Goal: Task Accomplishment & Management: Manage account settings

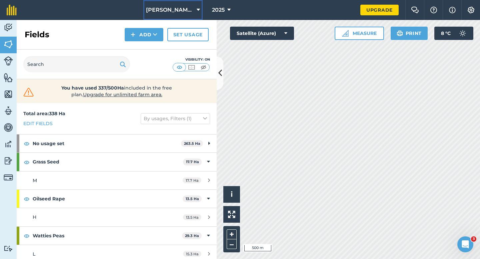
click at [188, 13] on button "[PERSON_NAME] & Sons" at bounding box center [172, 10] width 59 height 20
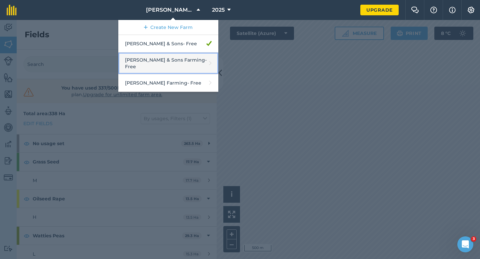
click at [178, 59] on link "[PERSON_NAME] & Sons Farming - Free" at bounding box center [168, 64] width 100 height 22
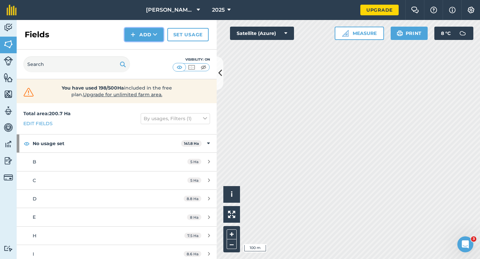
click at [149, 41] on button "Add" at bounding box center [144, 34] width 39 height 13
click at [155, 8] on span "[PERSON_NAME] & Sons Farming" at bounding box center [170, 10] width 48 height 8
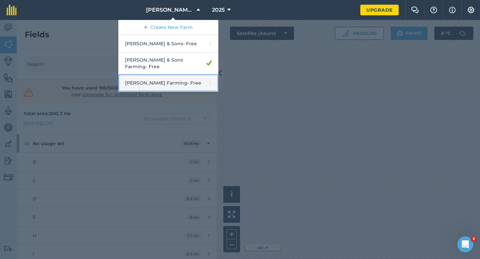
click at [162, 74] on link "[PERSON_NAME] Farming - Free" at bounding box center [168, 83] width 100 height 18
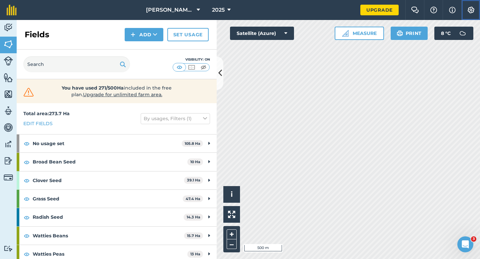
click at [477, 11] on button "Settings" at bounding box center [471, 10] width 19 height 20
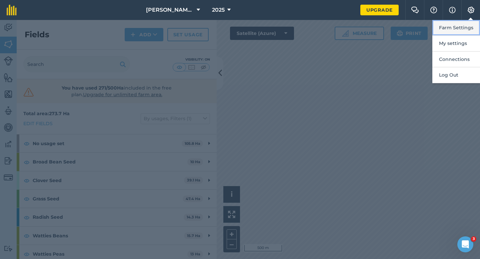
click at [473, 20] on button "Farm Settings" at bounding box center [457, 28] width 48 height 16
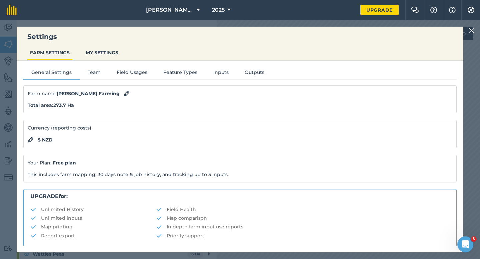
scroll to position [128, 0]
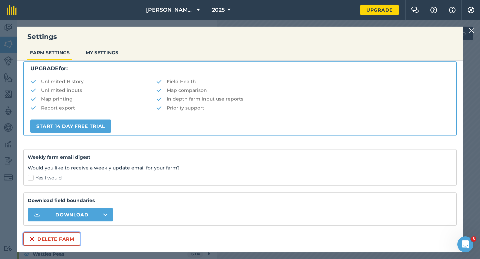
click at [54, 241] on button "Delete farm" at bounding box center [51, 239] width 57 height 13
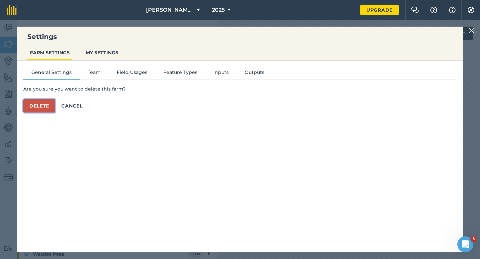
click at [45, 103] on button "Delete" at bounding box center [39, 105] width 32 height 13
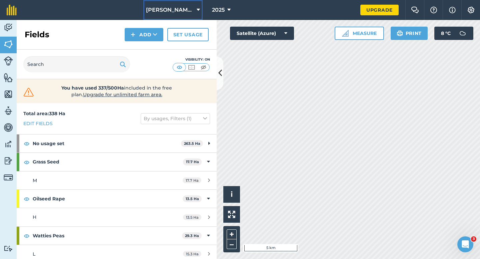
click at [179, 7] on span "[PERSON_NAME] & Sons" at bounding box center [170, 10] width 48 height 8
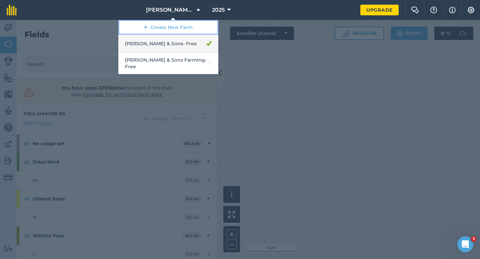
click at [177, 30] on link "Create New Farm" at bounding box center [168, 27] width 100 height 15
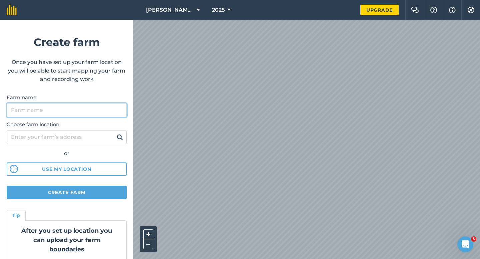
click at [94, 113] on input "Farm name" at bounding box center [67, 110] width 120 height 14
type input "[PERSON_NAME] & Sons Farming"
drag, startPoint x: 74, startPoint y: 111, endPoint x: 0, endPoint y: 111, distance: 73.7
click at [0, 111] on form "Create farm Once you have set up your farm location you will be able to start m…" at bounding box center [66, 139] width 133 height 239
type input "Watties Beans"
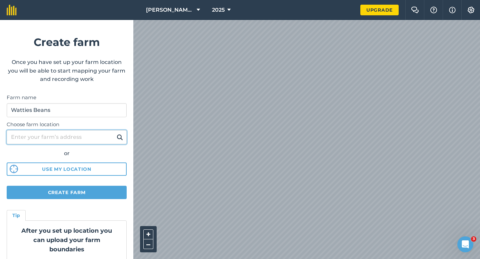
click at [20, 144] on input "Choose farm location" at bounding box center [67, 137] width 120 height 14
type input "[STREET_ADDRESS][PERSON_NAME]"
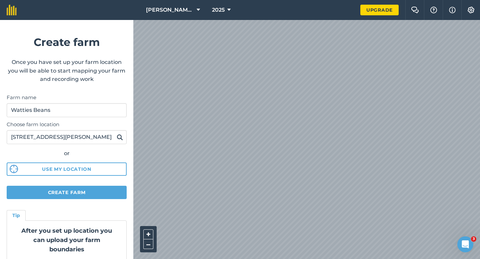
click at [120, 136] on img at bounding box center [120, 137] width 6 height 8
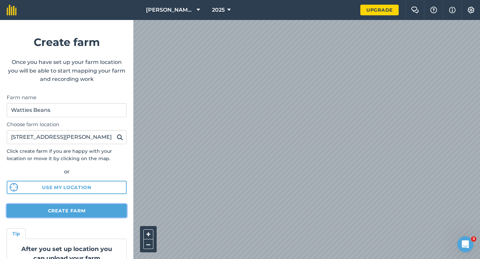
click at [117, 214] on button "Create farm" at bounding box center [67, 210] width 120 height 13
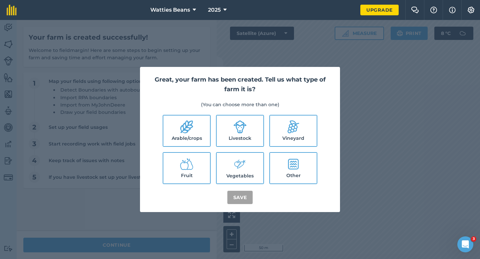
click at [172, 146] on label "Arable/crops" at bounding box center [186, 131] width 47 height 31
checkbox input "true"
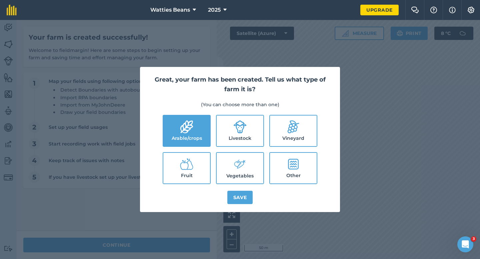
click at [238, 129] on icon at bounding box center [239, 126] width 13 height 13
checkbox input "true"
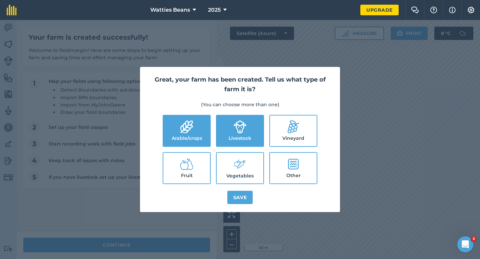
click at [240, 154] on label "Vegetables" at bounding box center [240, 168] width 47 height 31
checkbox input "true"
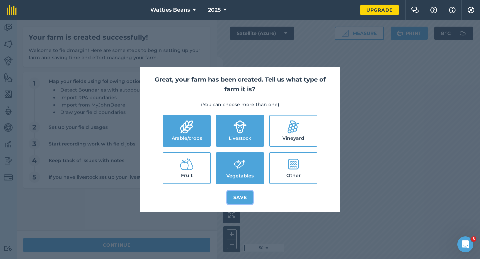
click at [240, 198] on button "Save" at bounding box center [240, 197] width 26 height 13
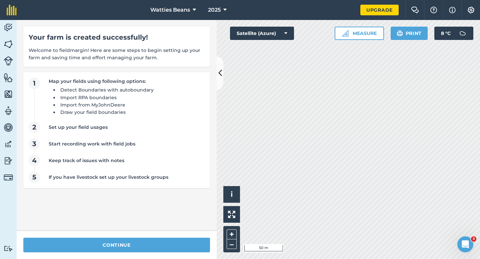
click at [196, 237] on div "continue" at bounding box center [117, 245] width 200 height 28
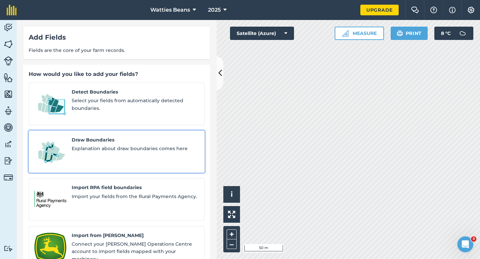
click at [94, 151] on div "Draw Boundaries Explanation about draw boundaries comes here" at bounding box center [135, 151] width 127 height 31
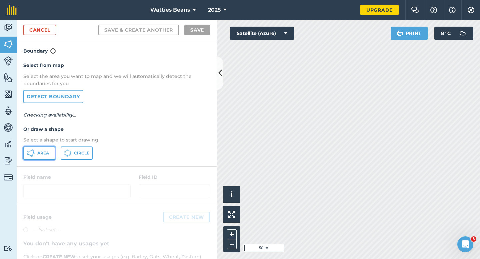
click at [36, 154] on button "Area" at bounding box center [39, 153] width 32 height 13
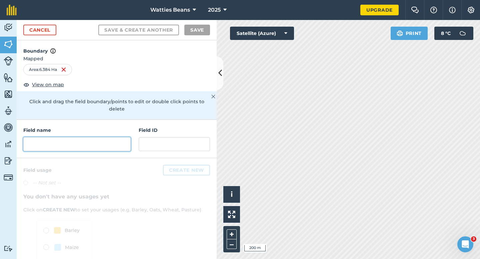
click at [127, 137] on input "text" at bounding box center [76, 144] width 107 height 14
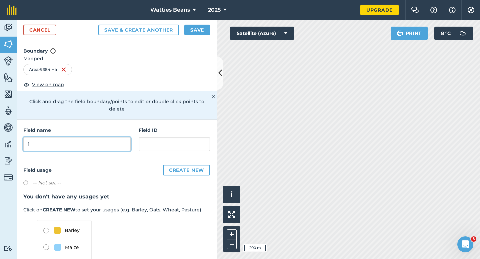
type input "1"
click at [152, 127] on h4 "Field ID" at bounding box center [174, 130] width 71 height 7
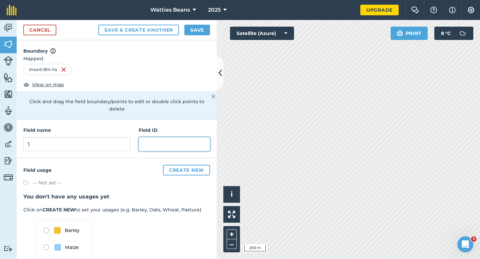
click at [151, 137] on input "text" at bounding box center [174, 144] width 71 height 14
type input "K"
type input "[PERSON_NAME] Farming Partnership"
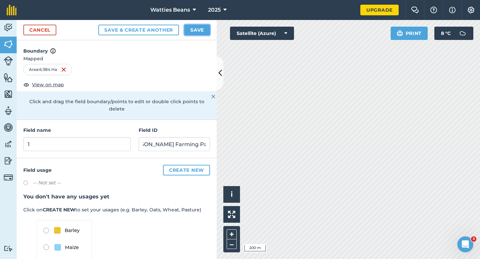
click at [190, 31] on button "Save" at bounding box center [197, 30] width 26 height 11
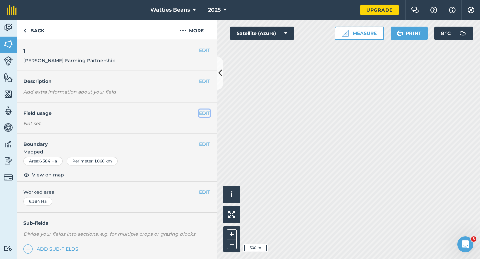
click at [206, 116] on button "EDIT" at bounding box center [204, 113] width 11 height 7
click at [201, 43] on div "EDIT 1 [PERSON_NAME] Farming Partnership" at bounding box center [117, 55] width 200 height 31
click at [193, 33] on button "More" at bounding box center [192, 30] width 50 height 20
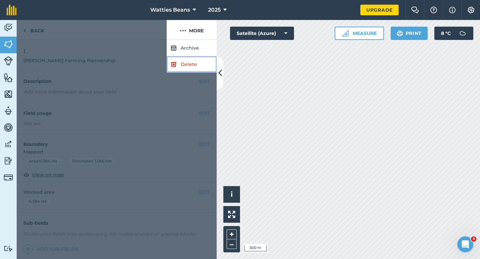
click at [193, 60] on link "Delete" at bounding box center [192, 64] width 50 height 16
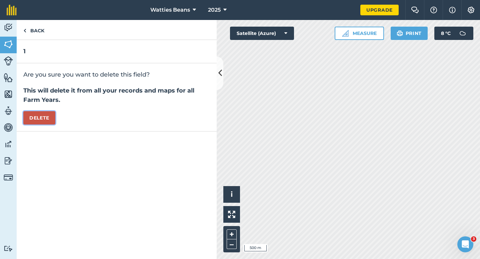
click at [48, 118] on button "Delete" at bounding box center [39, 117] width 32 height 13
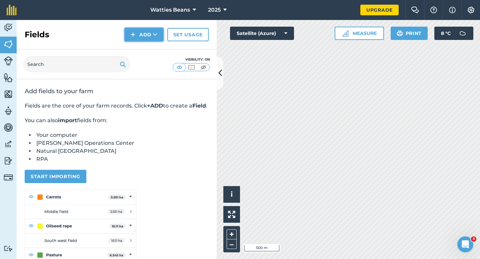
click at [138, 38] on button "Add" at bounding box center [144, 34] width 39 height 13
click at [139, 47] on link "Draw" at bounding box center [144, 49] width 37 height 15
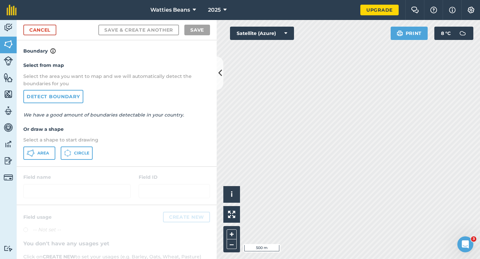
click at [51, 146] on div "Select from map Select the area you want to map and we will automatically detec…" at bounding box center [117, 110] width 200 height 111
click at [47, 150] on button "Area" at bounding box center [39, 153] width 32 height 13
click at [43, 31] on link "Cancel" at bounding box center [39, 30] width 33 height 11
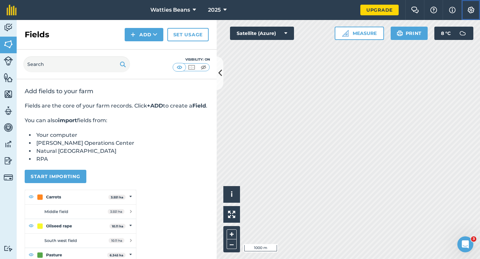
click at [468, 9] on img at bounding box center [471, 10] width 8 height 7
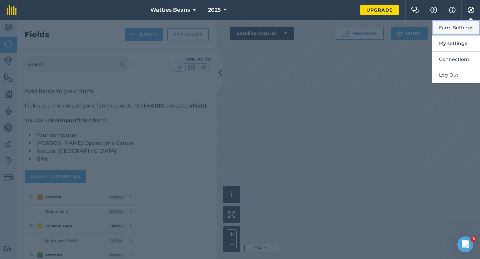
click at [468, 25] on button "Farm Settings" at bounding box center [457, 28] width 48 height 16
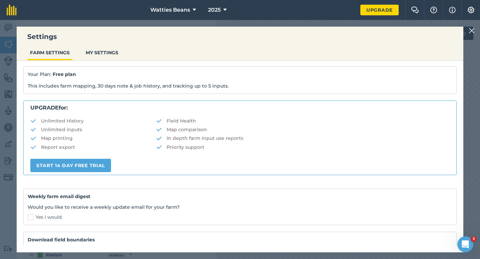
scroll to position [128, 0]
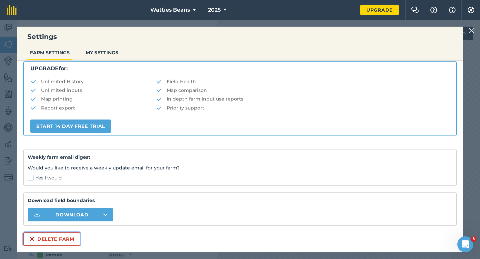
click at [76, 244] on button "Delete farm" at bounding box center [51, 239] width 57 height 13
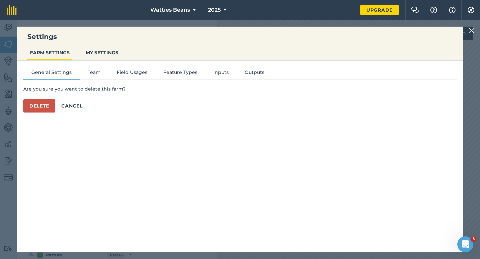
click at [36, 99] on div "Are you sure you want to delete this farm? Delete Cancel" at bounding box center [240, 98] width 434 height 27
click at [35, 104] on button "Delete" at bounding box center [39, 105] width 32 height 13
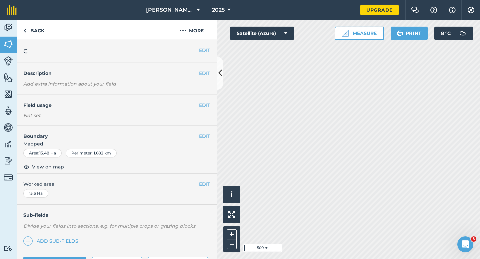
click at [291, 64] on div "Hello i © 2025 TomTom, Microsoft 500 m + – Satellite (Azure) Measure Print 8 ° C" at bounding box center [348, 139] width 263 height 239
click at [177, 9] on span "[PERSON_NAME] & Sons" at bounding box center [170, 10] width 48 height 8
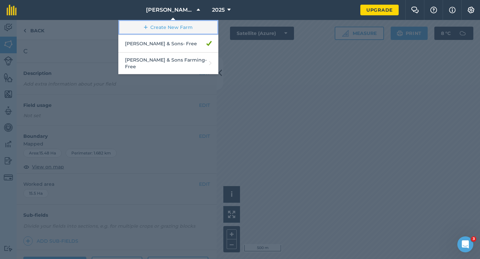
click at [170, 28] on link "Create New Farm" at bounding box center [168, 27] width 100 height 15
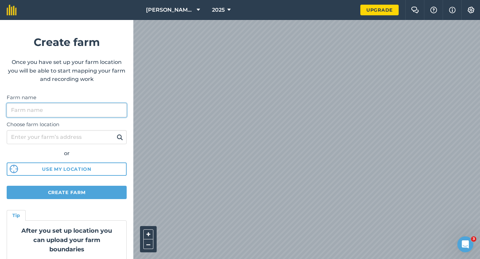
click at [90, 117] on input "Farm name" at bounding box center [67, 110] width 120 height 14
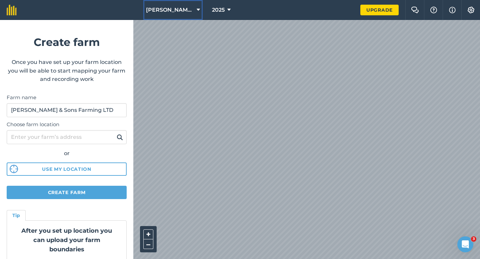
click at [164, 13] on span "[PERSON_NAME] & Sons" at bounding box center [170, 10] width 48 height 8
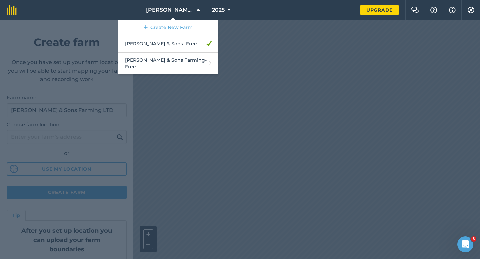
click at [197, 124] on div at bounding box center [240, 139] width 480 height 239
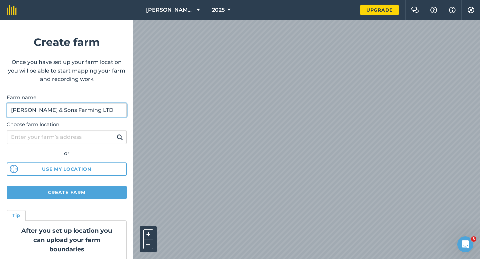
click at [87, 109] on input "[PERSON_NAME] & Sons Farming LTD" at bounding box center [67, 110] width 120 height 14
drag, startPoint x: 46, startPoint y: 111, endPoint x: 29, endPoint y: 111, distance: 16.7
click at [29, 111] on input "[PERSON_NAME] & Sons Farming" at bounding box center [67, 110] width 120 height 14
click at [64, 113] on input "[PERSON_NAME] Farming" at bounding box center [67, 110] width 120 height 14
type input "[PERSON_NAME] Farming LTD"
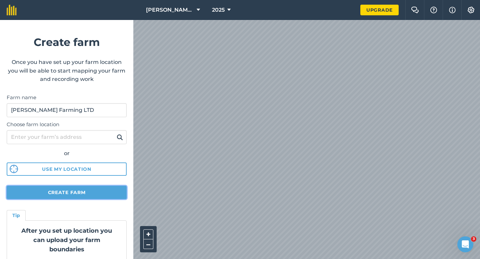
click at [85, 190] on button "Create farm" at bounding box center [67, 192] width 120 height 13
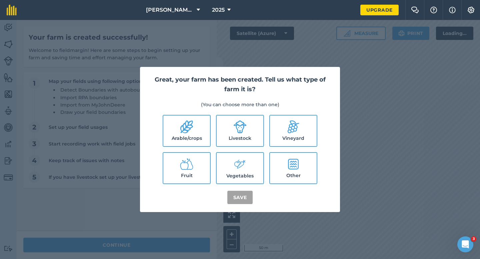
click at [205, 117] on label "Arable/crops" at bounding box center [186, 131] width 47 height 31
checkbox input "true"
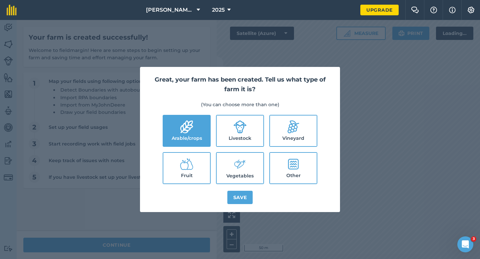
click at [228, 126] on label "Livestock" at bounding box center [240, 131] width 47 height 31
checkbox input "true"
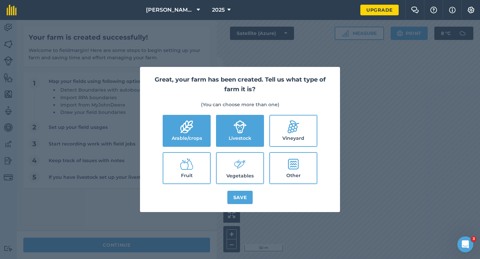
click at [250, 165] on label "Vegetables" at bounding box center [240, 168] width 47 height 31
checkbox input "true"
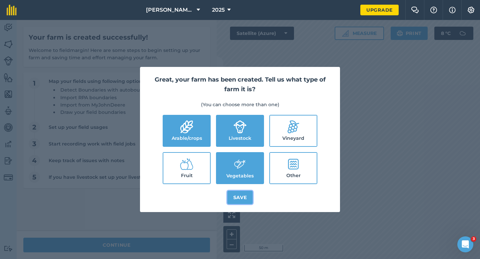
click at [250, 198] on button "Save" at bounding box center [240, 197] width 26 height 13
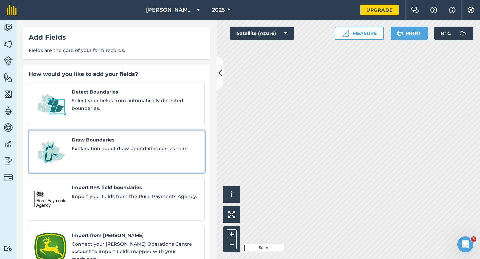
click at [67, 138] on link "Draw Boundaries Explanation about draw boundaries comes here" at bounding box center [117, 152] width 176 height 43
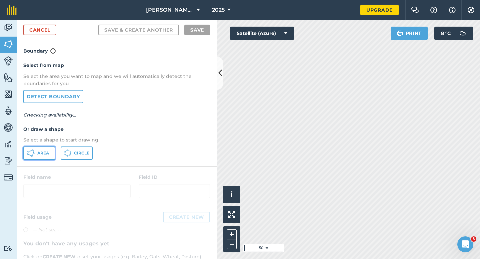
click at [47, 151] on span "Area" at bounding box center [43, 153] width 12 height 5
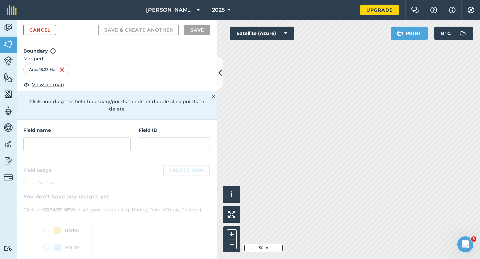
click at [120, 144] on div "Field name Field ID" at bounding box center [117, 139] width 200 height 38
click at [96, 138] on input "text" at bounding box center [76, 144] width 107 height 14
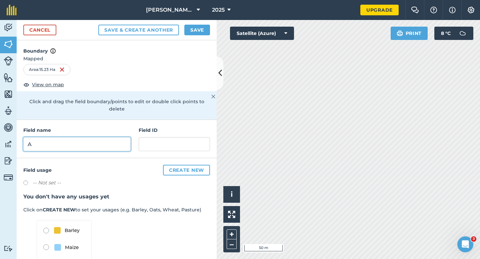
type input "A"
click at [202, 33] on button "Save" at bounding box center [197, 30] width 26 height 11
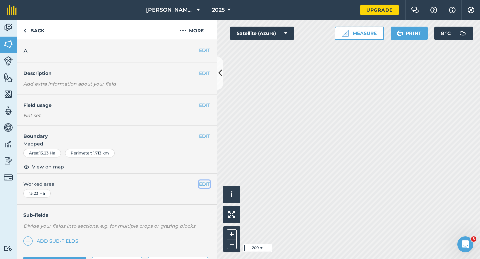
click at [206, 186] on button "EDIT" at bounding box center [204, 184] width 11 height 7
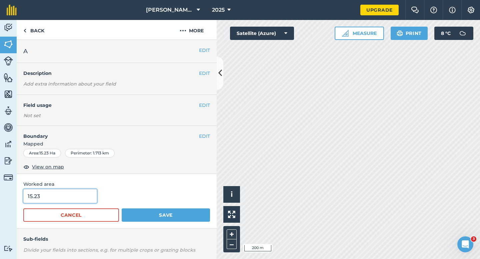
click at [76, 199] on input "15.23" at bounding box center [60, 196] width 74 height 14
type input "15"
click at [122, 209] on button "Save" at bounding box center [166, 215] width 88 height 13
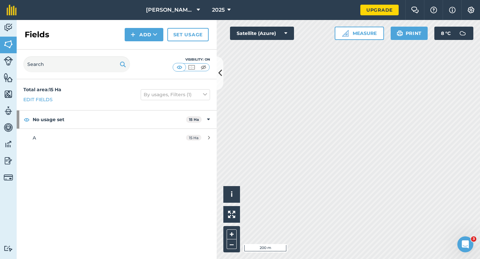
click at [133, 41] on div "Fields Add Set usage" at bounding box center [117, 35] width 200 height 30
click at [137, 35] on button "Add" at bounding box center [144, 34] width 39 height 13
click at [138, 45] on link "Draw" at bounding box center [144, 49] width 37 height 15
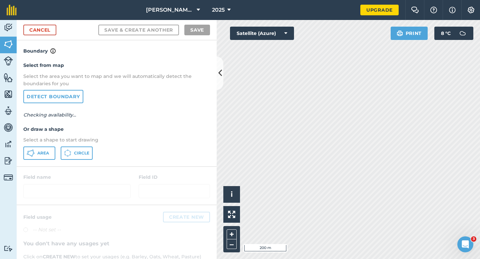
click at [28, 166] on div "Select from map Select the area you want to map and we will automatically detec…" at bounding box center [117, 110] width 200 height 111
click at [28, 158] on button "Area" at bounding box center [39, 153] width 32 height 13
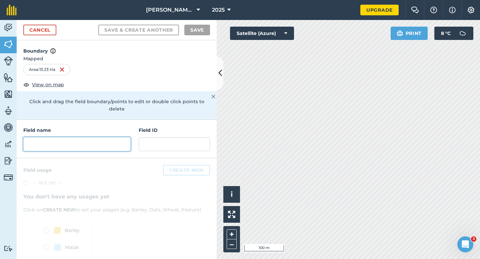
click at [128, 141] on input "text" at bounding box center [76, 144] width 107 height 14
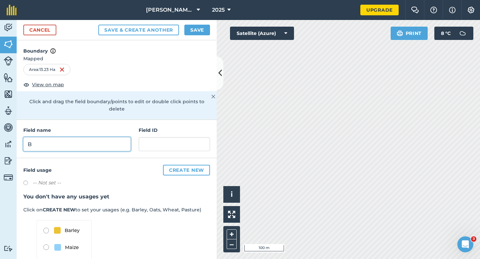
type input "B"
click at [203, 26] on button "Save" at bounding box center [197, 30] width 26 height 11
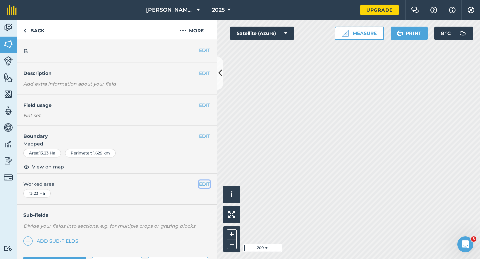
click at [201, 188] on button "EDIT" at bounding box center [204, 184] width 11 height 7
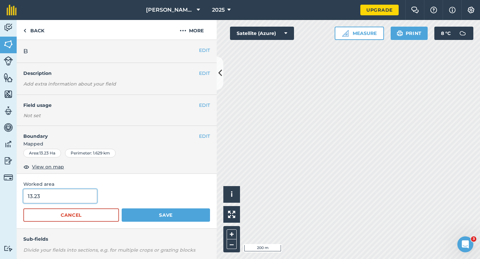
click at [89, 201] on input "13.23" at bounding box center [60, 196] width 74 height 14
type input "13.3"
click at [122, 209] on button "Save" at bounding box center [166, 215] width 88 height 13
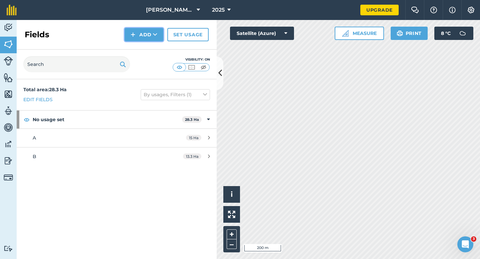
click at [141, 35] on button "Add" at bounding box center [144, 34] width 39 height 13
click at [141, 46] on link "Draw" at bounding box center [144, 49] width 37 height 15
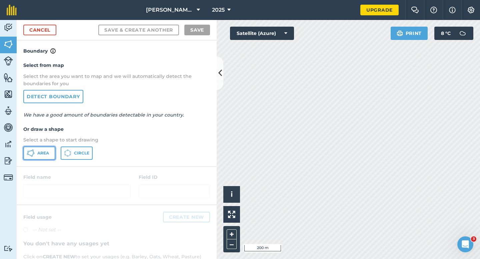
click at [36, 148] on button "Area" at bounding box center [39, 153] width 32 height 13
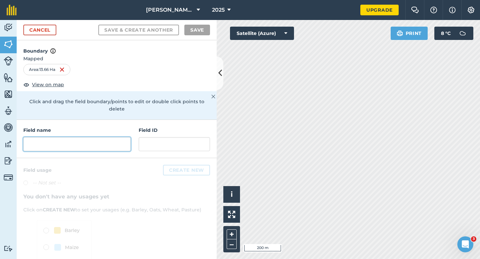
click at [68, 137] on input "text" at bounding box center [76, 144] width 107 height 14
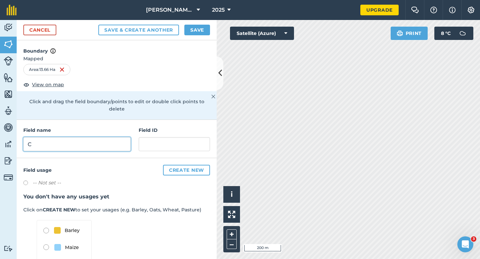
type input "C"
click at [194, 37] on div "Cancel Save & Create Another Save" at bounding box center [117, 30] width 200 height 20
click at [196, 30] on button "Save" at bounding box center [197, 30] width 26 height 11
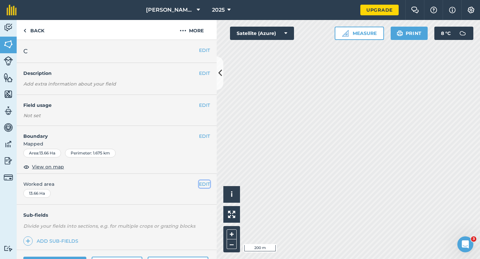
click at [204, 181] on button "EDIT" at bounding box center [204, 184] width 11 height 7
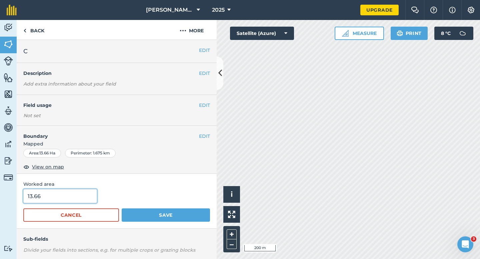
click at [69, 202] on input "13.66" at bounding box center [60, 196] width 74 height 14
type input "13.7"
click at [122, 209] on button "Save" at bounding box center [166, 215] width 88 height 13
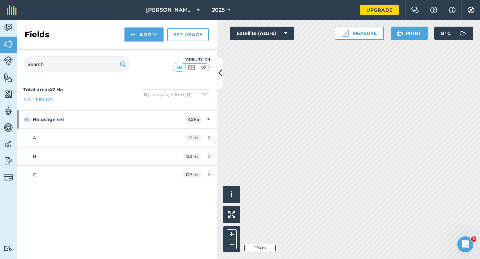
click at [147, 41] on button "Add" at bounding box center [144, 34] width 39 height 13
click at [147, 49] on link "Draw" at bounding box center [144, 49] width 37 height 15
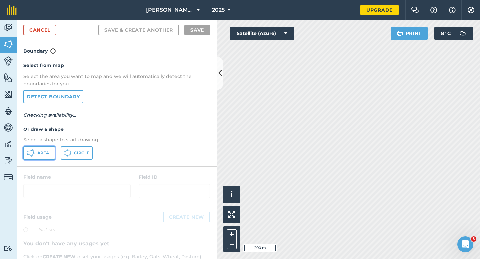
click at [36, 156] on button "Area" at bounding box center [39, 153] width 32 height 13
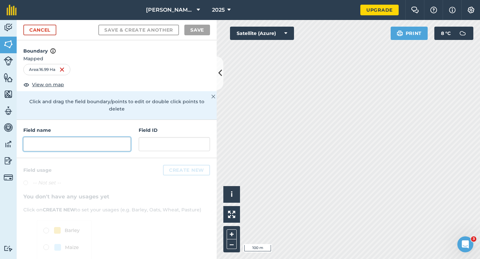
click at [127, 140] on input "text" at bounding box center [76, 144] width 107 height 14
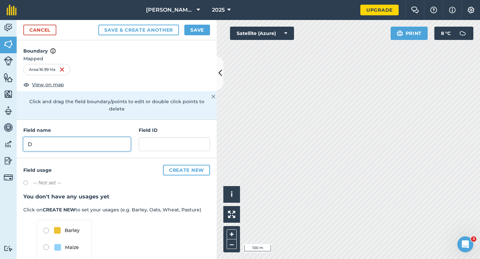
type input "D"
click at [200, 27] on button "Save" at bounding box center [197, 30] width 26 height 11
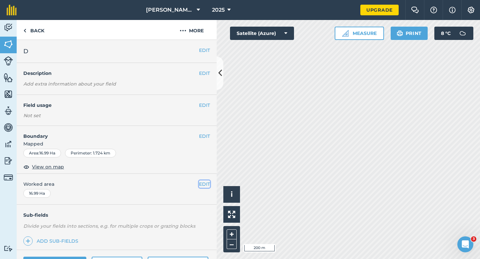
click at [207, 182] on button "EDIT" at bounding box center [204, 184] width 11 height 7
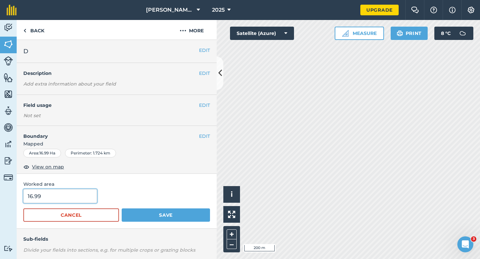
click at [85, 195] on input "16.99" at bounding box center [60, 196] width 74 height 14
type input "17"
click at [122, 209] on button "Save" at bounding box center [166, 215] width 88 height 13
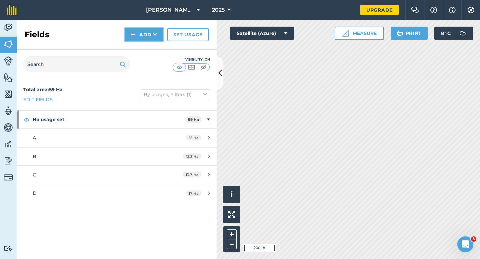
click at [151, 39] on button "Add" at bounding box center [144, 34] width 39 height 13
click at [151, 44] on link "Draw" at bounding box center [144, 49] width 37 height 15
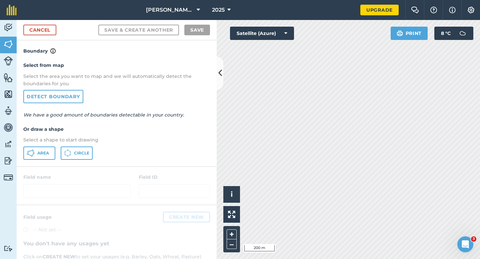
click at [48, 144] on div "Select from map Select the area you want to map and we will automatically detec…" at bounding box center [117, 110] width 200 height 111
click at [48, 151] on span "Area" at bounding box center [43, 153] width 12 height 5
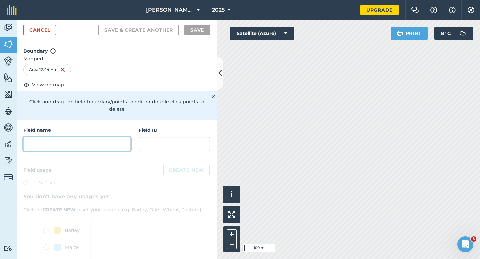
click at [110, 137] on input "text" at bounding box center [76, 144] width 107 height 14
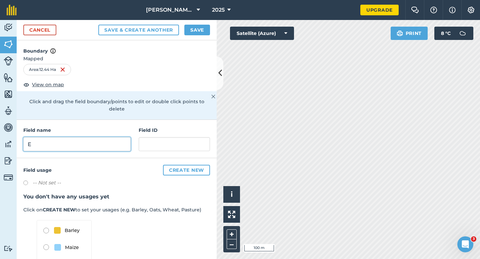
type input "E"
click at [211, 25] on div "Cancel Save & Create Another Save" at bounding box center [117, 30] width 200 height 20
click at [202, 25] on button "Save" at bounding box center [197, 30] width 26 height 11
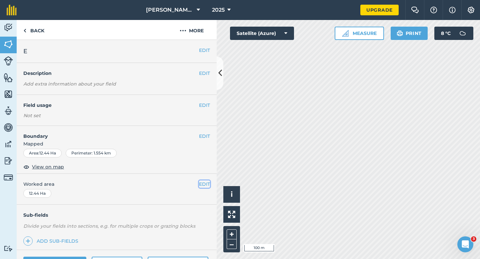
click at [203, 186] on button "EDIT" at bounding box center [204, 184] width 11 height 7
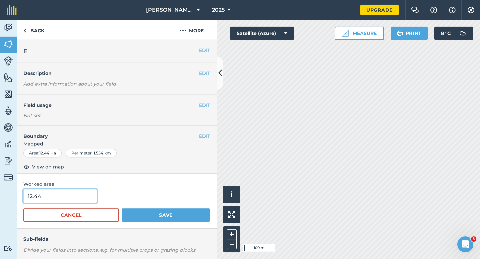
click at [57, 194] on input "12.44" at bounding box center [60, 196] width 74 height 14
type input "12.4"
click at [122, 209] on button "Save" at bounding box center [166, 215] width 88 height 13
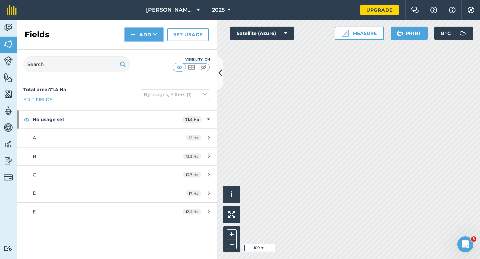
click at [129, 33] on button "Add" at bounding box center [144, 34] width 39 height 13
click at [129, 45] on link "Draw" at bounding box center [144, 49] width 37 height 15
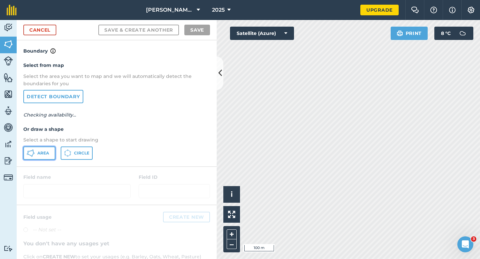
click at [28, 159] on button "Area" at bounding box center [39, 153] width 32 height 13
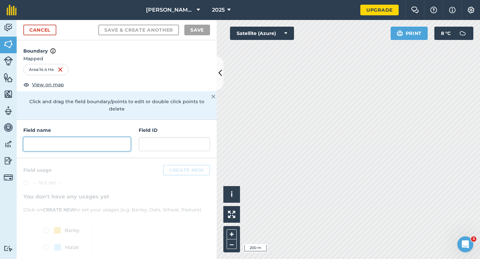
click at [110, 137] on input "text" at bounding box center [76, 144] width 107 height 14
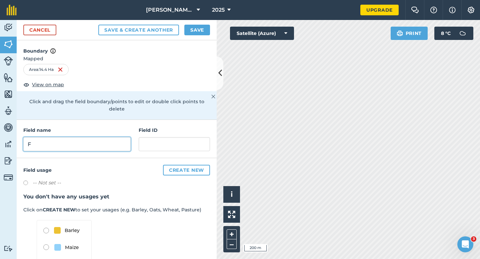
type input "F"
click at [197, 36] on div "Cancel Save & Create Another Save" at bounding box center [117, 30] width 200 height 20
click at [196, 34] on button "Save" at bounding box center [197, 30] width 26 height 11
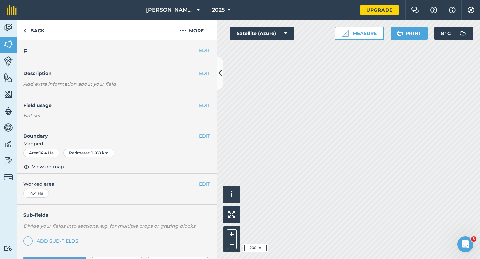
click at [211, 182] on div "EDIT Worked area 14.4 Ha" at bounding box center [117, 189] width 200 height 31
click at [206, 182] on button "EDIT" at bounding box center [204, 184] width 11 height 7
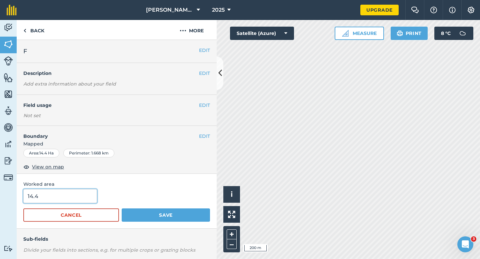
click at [87, 197] on input "14.4" at bounding box center [60, 196] width 74 height 14
click at [122, 209] on button "Save" at bounding box center [166, 215] width 88 height 13
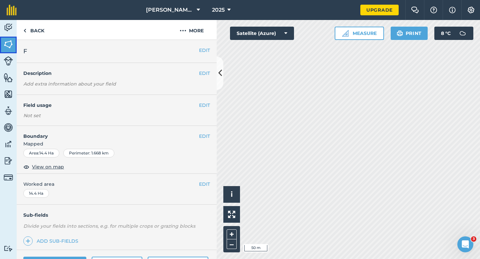
click at [3, 46] on link "Fields" at bounding box center [8, 45] width 17 height 17
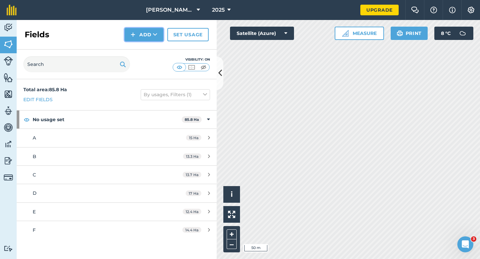
click at [143, 31] on button "Add" at bounding box center [144, 34] width 39 height 13
click at [141, 48] on link "Draw" at bounding box center [144, 49] width 37 height 15
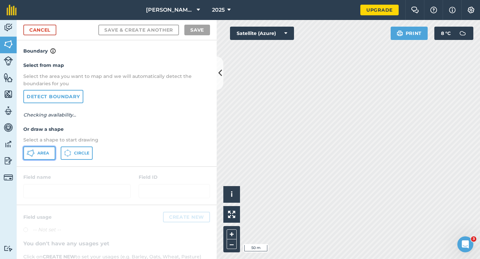
click at [38, 147] on button "Area" at bounding box center [39, 153] width 32 height 13
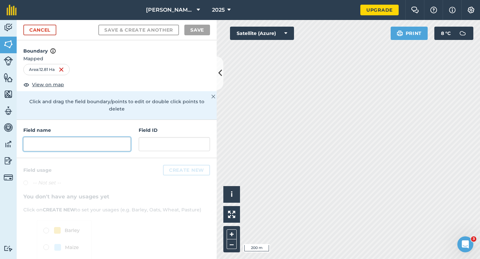
click at [103, 141] on input "text" at bounding box center [76, 144] width 107 height 14
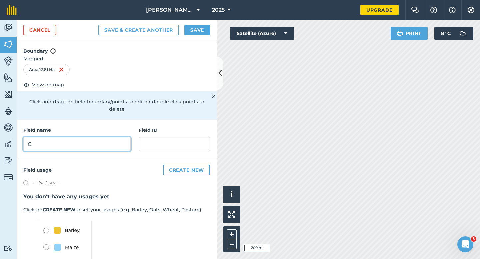
type input "G"
click at [198, 29] on button "Save" at bounding box center [197, 30] width 26 height 11
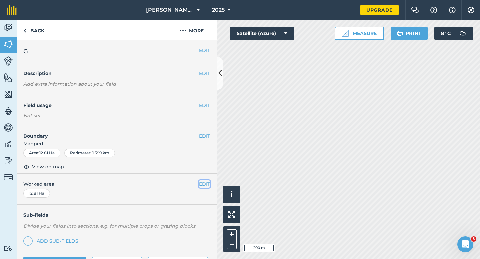
click at [203, 183] on button "EDIT" at bounding box center [204, 184] width 11 height 7
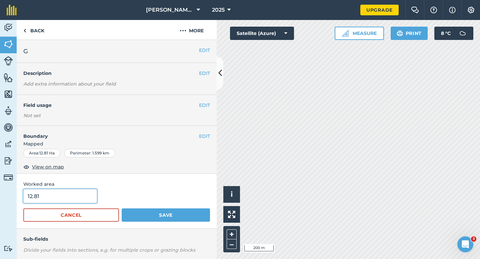
click at [82, 195] on input "12.81" at bounding box center [60, 196] width 74 height 14
type input "12.8"
click at [122, 209] on button "Save" at bounding box center [166, 215] width 88 height 13
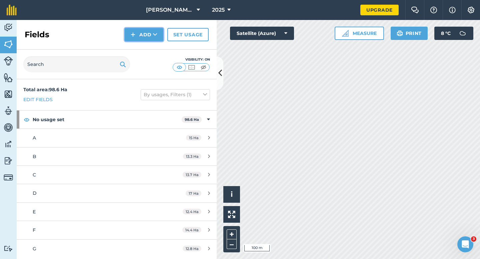
click at [130, 37] on button "Add" at bounding box center [144, 34] width 39 height 13
click at [134, 44] on link "Draw" at bounding box center [144, 49] width 37 height 15
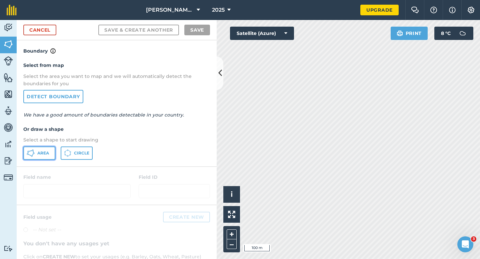
click at [33, 155] on icon at bounding box center [33, 155] width 2 height 2
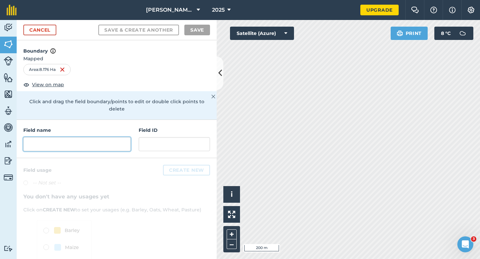
click at [107, 142] on input "text" at bounding box center [76, 144] width 107 height 14
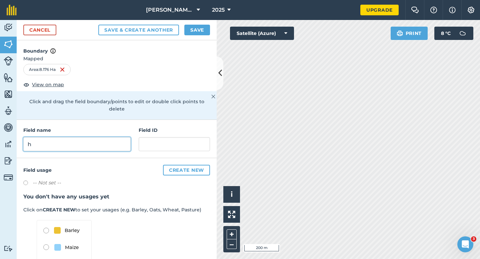
click at [107, 141] on input "h" at bounding box center [76, 144] width 107 height 14
type input "I"
click at [203, 31] on button "Save" at bounding box center [197, 30] width 26 height 11
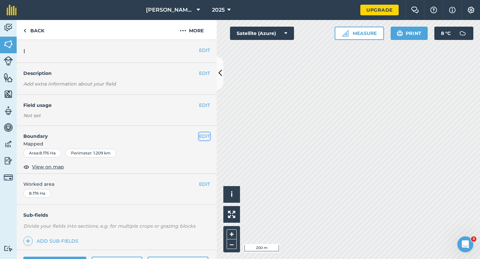
click at [203, 138] on button "EDIT" at bounding box center [204, 136] width 11 height 7
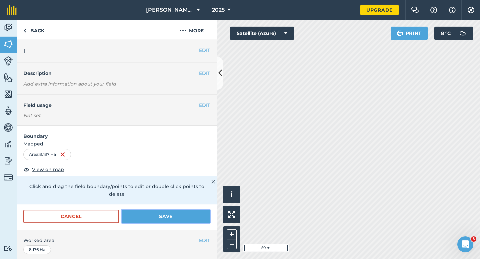
click at [199, 210] on button "Save" at bounding box center [166, 216] width 88 height 13
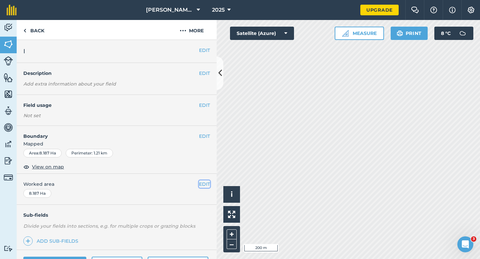
click at [209, 188] on button "EDIT" at bounding box center [204, 184] width 11 height 7
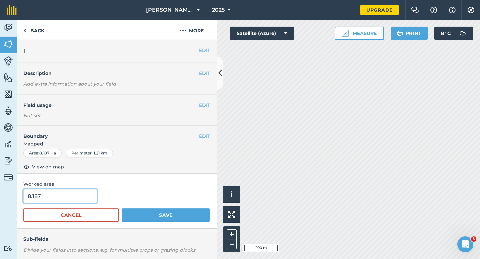
click at [72, 200] on input "8.187" at bounding box center [60, 196] width 74 height 14
type input "9"
click at [122, 209] on button "Save" at bounding box center [166, 215] width 88 height 13
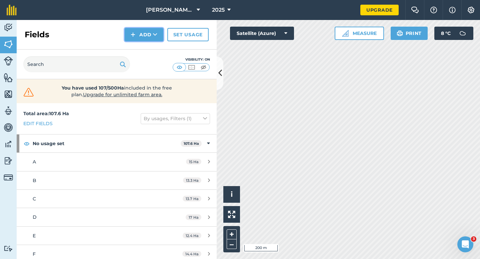
click at [148, 38] on button "Add" at bounding box center [144, 34] width 39 height 13
click at [148, 53] on link "Draw" at bounding box center [144, 49] width 37 height 15
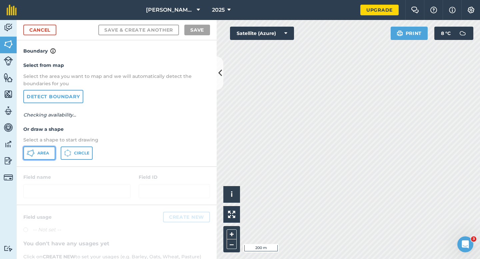
click at [52, 151] on button "Area" at bounding box center [39, 153] width 32 height 13
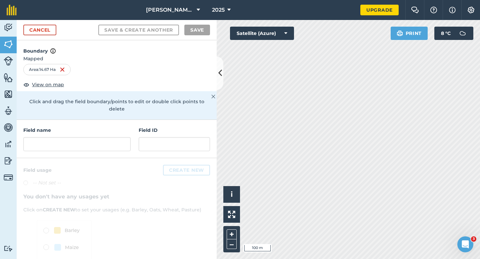
click at [117, 127] on h4 "Field name" at bounding box center [76, 130] width 107 height 7
click at [117, 142] on input "text" at bounding box center [76, 144] width 107 height 14
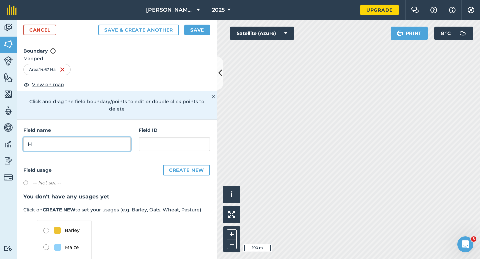
type input "H"
click at [194, 33] on button "Save" at bounding box center [197, 30] width 26 height 11
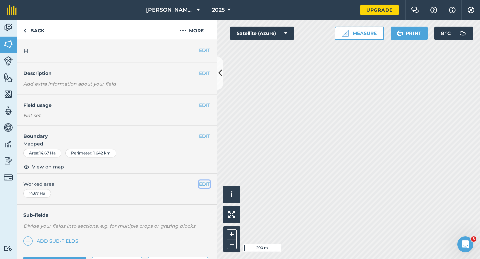
click at [202, 187] on button "EDIT" at bounding box center [204, 184] width 11 height 7
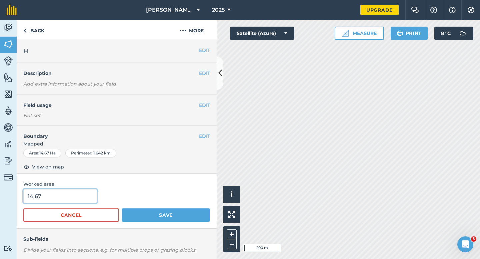
click at [93, 197] on input "14.67" at bounding box center [60, 196] width 74 height 14
type input "14.7"
click at [122, 209] on button "Save" at bounding box center [166, 215] width 88 height 13
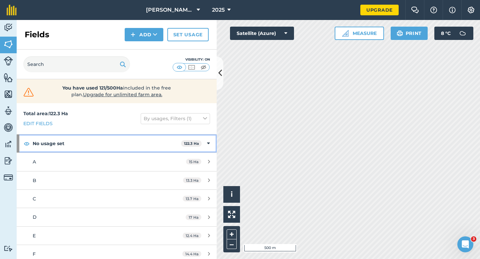
click at [211, 142] on div "No usage set 122.3 Ha" at bounding box center [117, 144] width 200 height 18
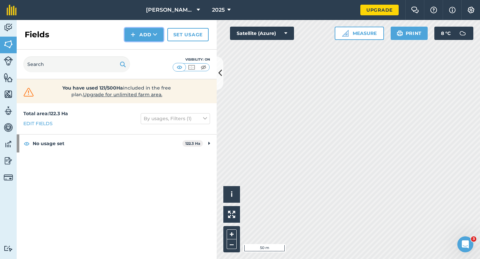
click at [128, 36] on button "Add" at bounding box center [144, 34] width 39 height 13
click at [128, 42] on link "Draw" at bounding box center [144, 49] width 37 height 15
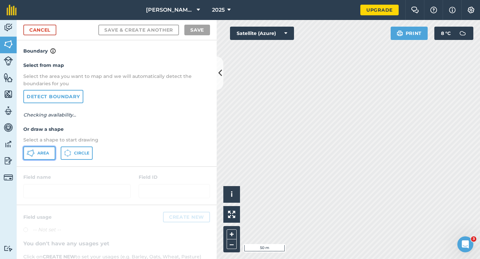
click at [37, 153] on button "Area" at bounding box center [39, 153] width 32 height 13
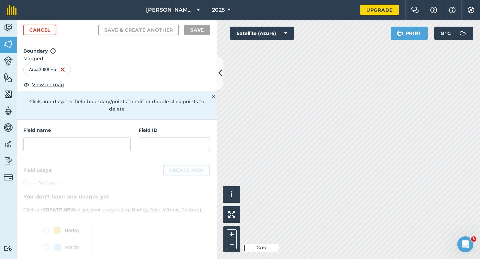
click at [127, 127] on div "Field name" at bounding box center [76, 139] width 107 height 25
click at [122, 128] on div "Field name" at bounding box center [76, 139] width 107 height 25
click at [122, 137] on input "text" at bounding box center [76, 144] width 107 height 14
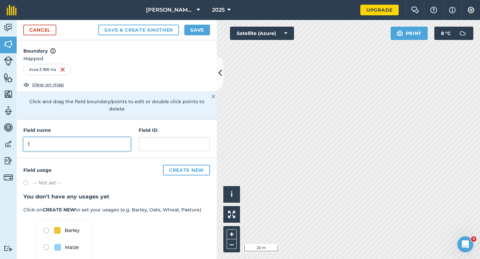
type input "1"
click at [196, 29] on button "Save" at bounding box center [197, 30] width 26 height 11
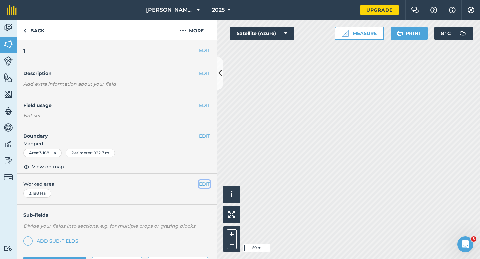
click at [204, 183] on button "EDIT" at bounding box center [204, 184] width 11 height 7
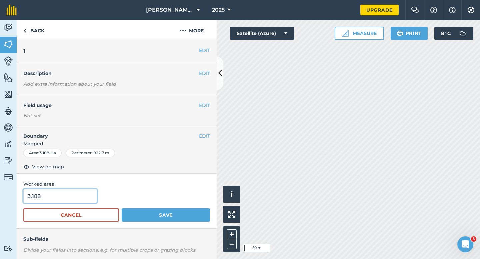
click at [41, 199] on input "3.188" at bounding box center [60, 196] width 74 height 14
type input "4"
click at [122, 209] on button "Save" at bounding box center [166, 215] width 88 height 13
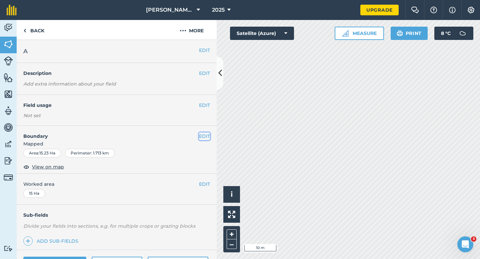
click at [205, 136] on button "EDIT" at bounding box center [204, 136] width 11 height 7
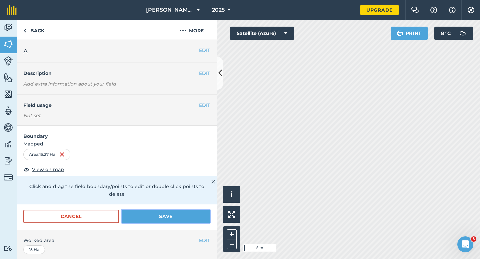
click at [189, 211] on button "Save" at bounding box center [166, 216] width 88 height 13
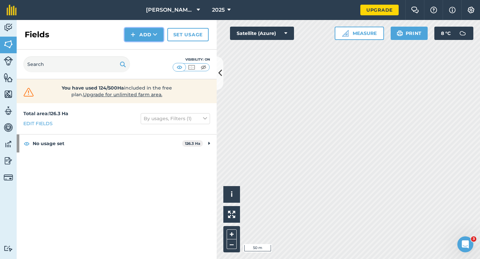
click at [137, 36] on button "Add" at bounding box center [144, 34] width 39 height 13
click at [138, 51] on link "Draw" at bounding box center [144, 49] width 37 height 15
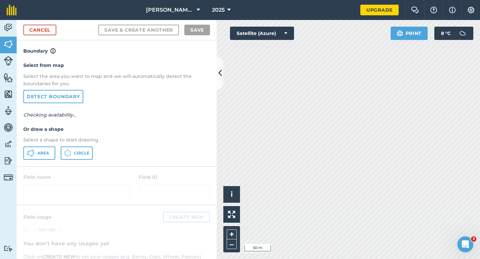
click at [41, 161] on div "Select from map Select the area you want to map and we will automatically detec…" at bounding box center [117, 110] width 200 height 111
click at [44, 156] on button "Area" at bounding box center [39, 153] width 32 height 13
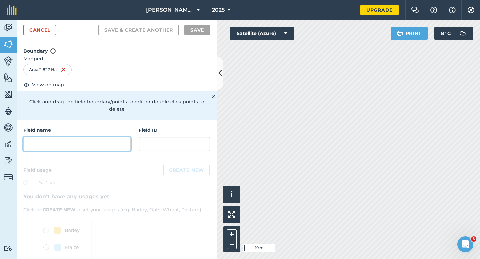
click at [95, 141] on input "text" at bounding box center [76, 144] width 107 height 14
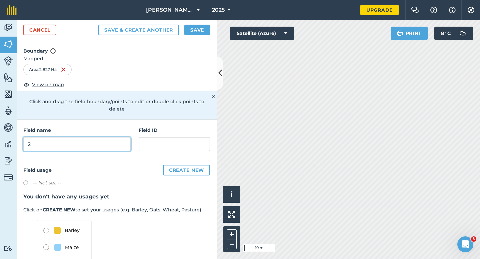
type input "2"
click at [201, 28] on button "Save" at bounding box center [197, 30] width 26 height 11
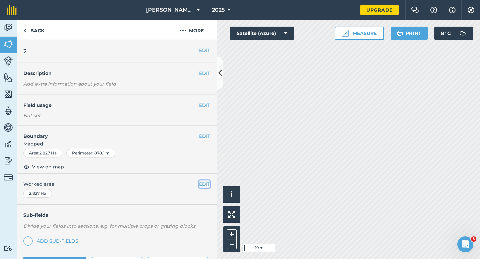
click at [205, 186] on button "EDIT" at bounding box center [204, 184] width 11 height 7
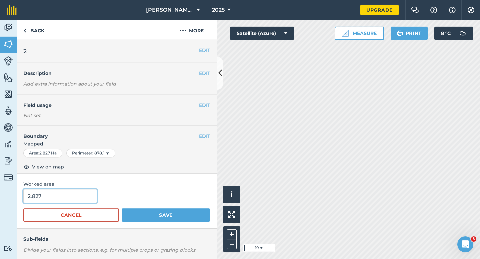
click at [79, 193] on input "2.827" at bounding box center [60, 196] width 74 height 14
type input "3"
click at [122, 209] on button "Save" at bounding box center [166, 215] width 88 height 13
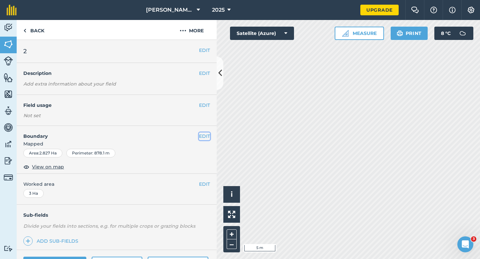
click at [203, 135] on button "EDIT" at bounding box center [204, 136] width 11 height 7
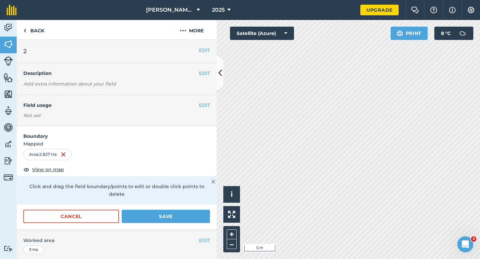
click at [73, 217] on div "Cancel Save" at bounding box center [117, 220] width 200 height 20
click at [111, 211] on button "Cancel" at bounding box center [71, 216] width 96 height 13
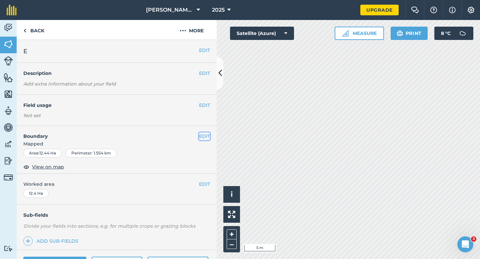
click at [201, 138] on button "EDIT" at bounding box center [204, 136] width 11 height 7
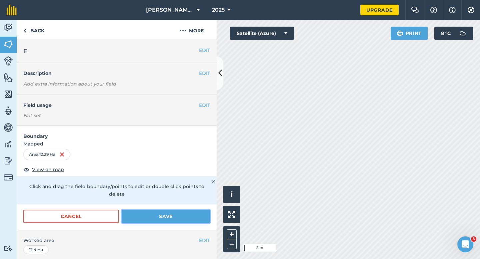
click at [178, 214] on button "Save" at bounding box center [166, 216] width 88 height 13
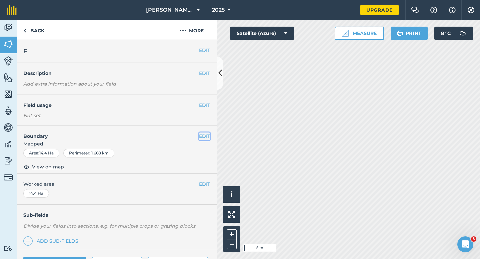
click at [203, 138] on button "EDIT" at bounding box center [204, 136] width 11 height 7
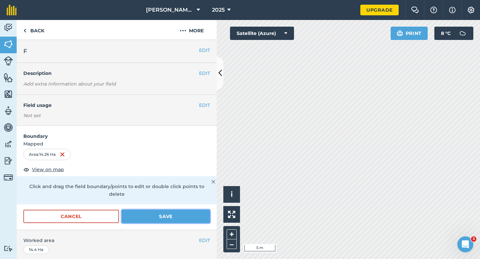
click at [203, 214] on button "Save" at bounding box center [166, 216] width 88 height 13
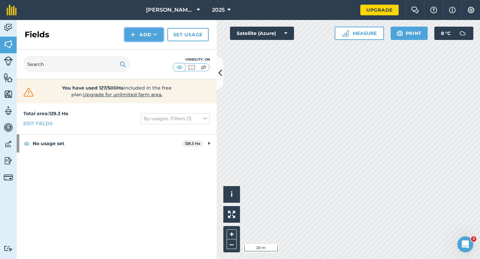
click at [141, 35] on button "Add" at bounding box center [144, 34] width 39 height 13
click at [141, 43] on link "Draw" at bounding box center [144, 49] width 37 height 15
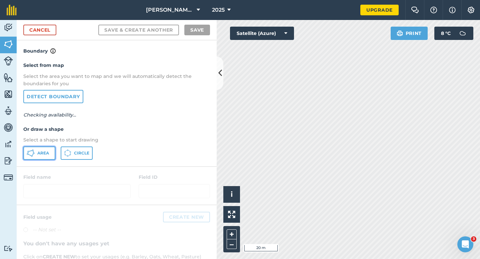
click at [43, 159] on button "Area" at bounding box center [39, 153] width 32 height 13
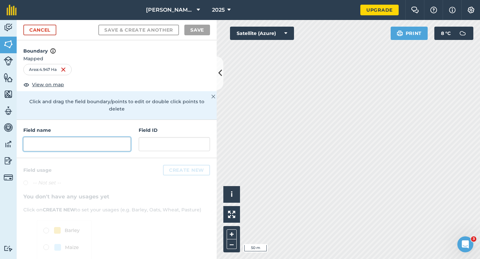
click at [110, 137] on input "text" at bounding box center [76, 144] width 107 height 14
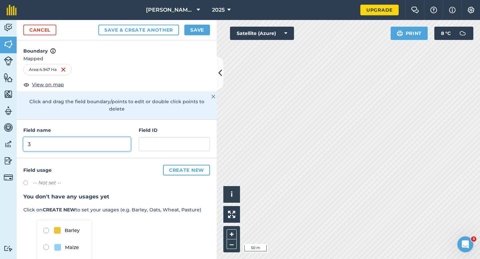
type input "3"
click at [203, 37] on div "Cancel Save & Create Another Save" at bounding box center [117, 30] width 200 height 20
click at [204, 34] on button "Save" at bounding box center [197, 30] width 26 height 11
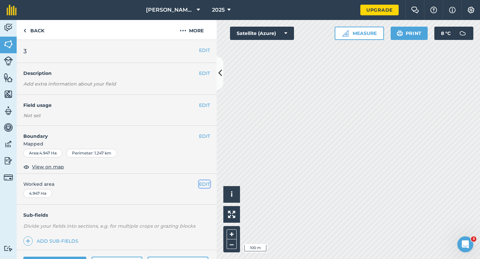
click at [200, 185] on button "EDIT" at bounding box center [204, 184] width 11 height 7
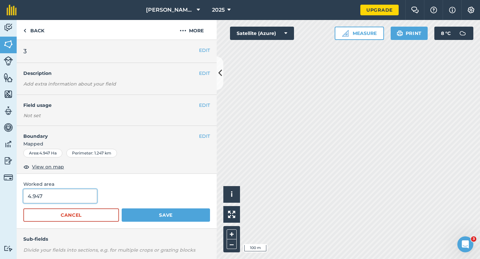
click at [62, 199] on input "4.947" at bounding box center [60, 196] width 74 height 14
type input "5"
click at [122, 209] on button "Save" at bounding box center [166, 215] width 88 height 13
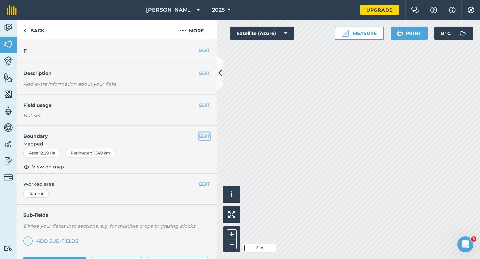
click at [205, 137] on button "EDIT" at bounding box center [204, 136] width 11 height 7
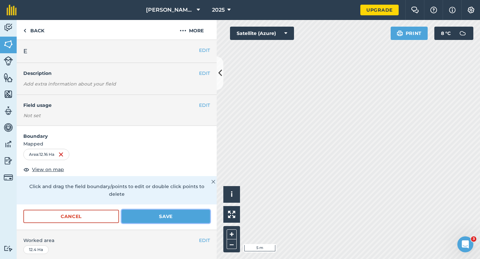
click at [205, 210] on button "Save" at bounding box center [166, 216] width 88 height 13
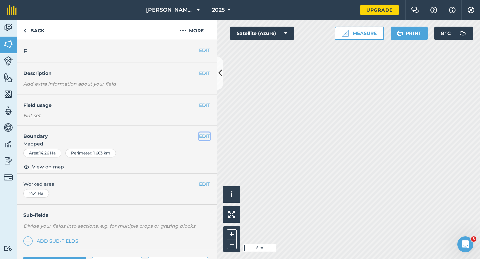
click at [204, 139] on button "EDIT" at bounding box center [204, 136] width 11 height 7
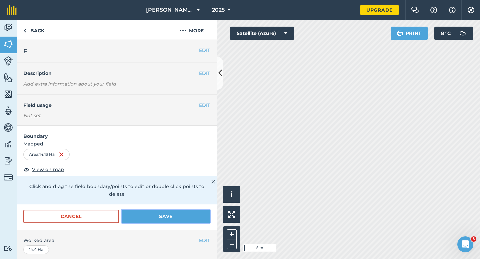
click at [192, 210] on button "Save" at bounding box center [166, 216] width 88 height 13
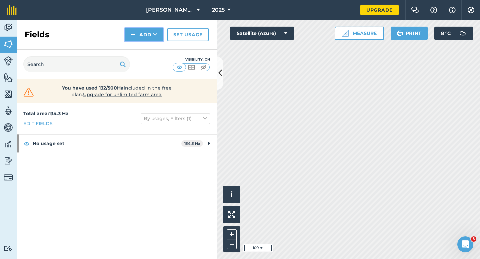
click at [146, 30] on button "Add" at bounding box center [144, 34] width 39 height 13
click at [146, 43] on link "Draw" at bounding box center [144, 49] width 37 height 15
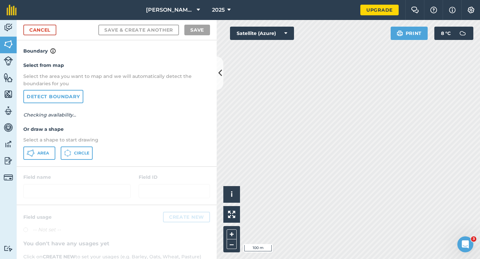
click at [51, 144] on div "Select from map Select the area you want to map and we will automatically detec…" at bounding box center [117, 110] width 200 height 111
click at [51, 147] on button "Area" at bounding box center [39, 153] width 32 height 13
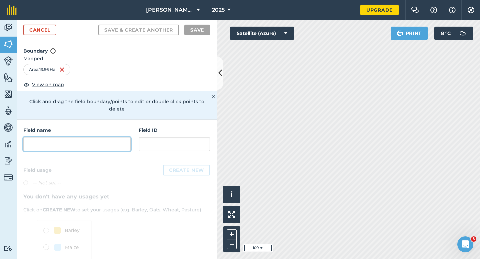
click at [92, 138] on input "text" at bounding box center [76, 144] width 107 height 14
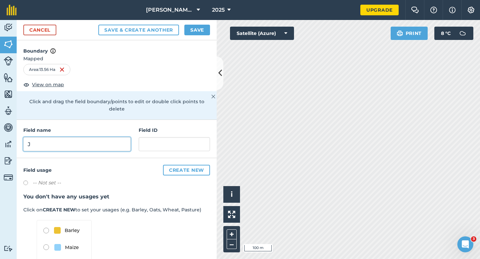
type input "J"
click at [206, 29] on button "Save" at bounding box center [197, 30] width 26 height 11
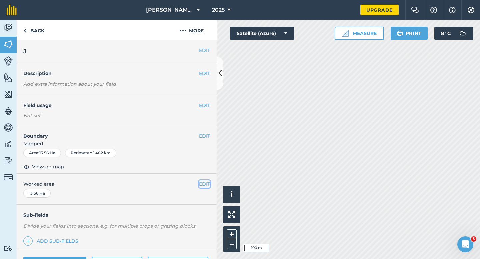
click at [203, 181] on button "EDIT" at bounding box center [204, 184] width 11 height 7
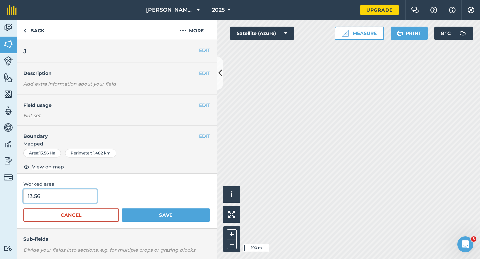
click at [84, 191] on input "13.56" at bounding box center [60, 196] width 74 height 14
click at [84, 195] on input "13.56" at bounding box center [60, 196] width 74 height 14
type input "13.6"
click at [122, 209] on button "Save" at bounding box center [166, 215] width 88 height 13
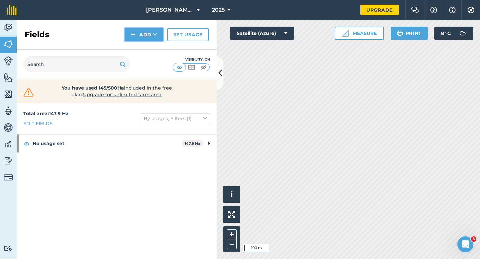
click at [128, 35] on button "Add" at bounding box center [144, 34] width 39 height 13
click at [131, 45] on link "Draw" at bounding box center [144, 49] width 37 height 15
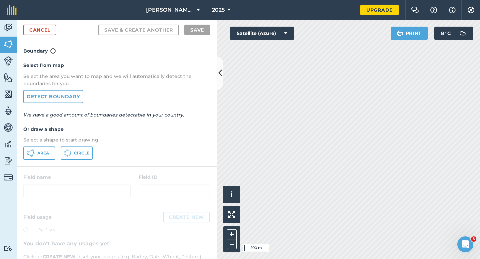
click at [55, 129] on h4 "Or draw a shape" at bounding box center [116, 129] width 187 height 7
click at [49, 151] on button "Area" at bounding box center [39, 153] width 32 height 13
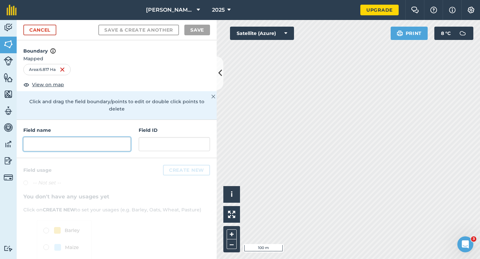
click at [115, 137] on input "text" at bounding box center [76, 144] width 107 height 14
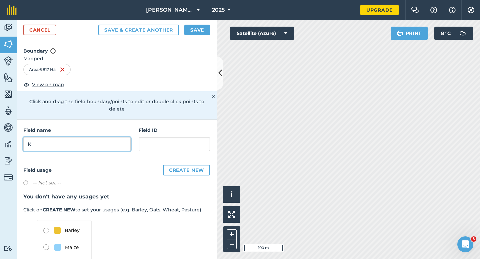
type input "K"
click at [198, 32] on button "Save" at bounding box center [197, 30] width 26 height 11
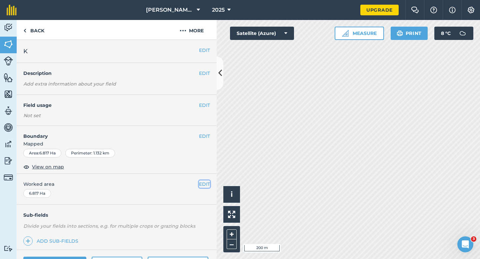
click at [205, 183] on button "EDIT" at bounding box center [204, 184] width 11 height 7
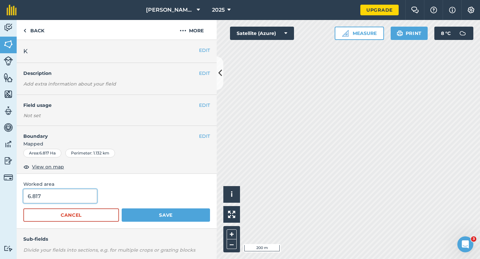
click at [68, 199] on input "6.817" at bounding box center [60, 196] width 74 height 14
type input "6.8"
click at [122, 209] on button "Save" at bounding box center [166, 215] width 88 height 13
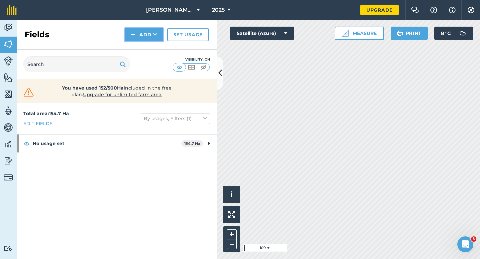
click at [152, 34] on button "Add" at bounding box center [144, 34] width 39 height 13
click at [152, 48] on link "Draw" at bounding box center [144, 49] width 37 height 15
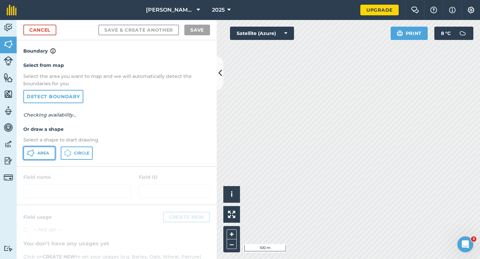
click at [40, 158] on button "Area" at bounding box center [39, 153] width 32 height 13
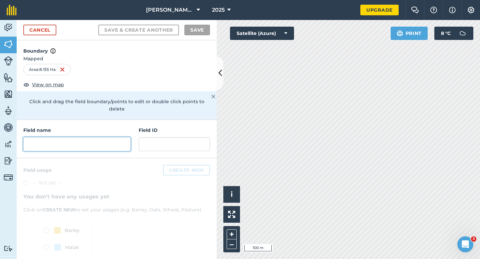
click at [109, 143] on input "text" at bounding box center [76, 144] width 107 height 14
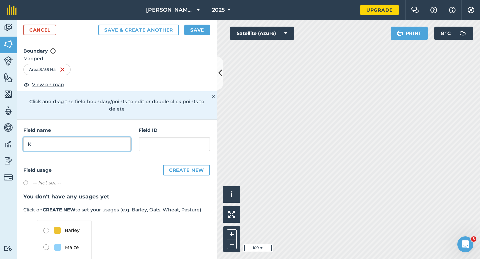
type input "K"
click at [194, 23] on div "Cancel Save & Create Another Save" at bounding box center [117, 30] width 200 height 20
click at [194, 29] on button "Save" at bounding box center [197, 30] width 26 height 11
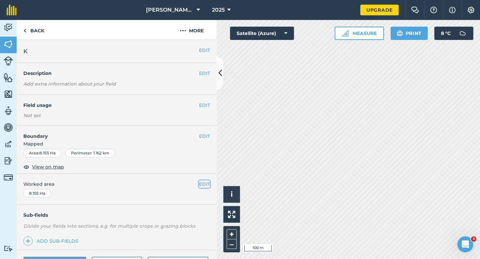
click at [206, 185] on button "EDIT" at bounding box center [204, 184] width 11 height 7
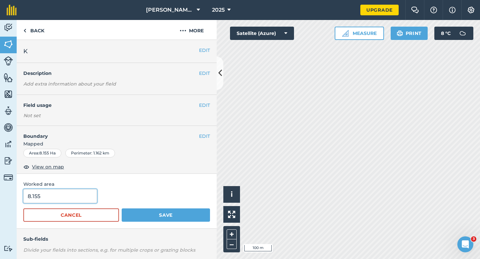
click at [65, 193] on input "8.155" at bounding box center [60, 196] width 74 height 14
click at [67, 198] on input "8.155" at bounding box center [60, 196] width 74 height 14
type input "8.2"
click at [122, 209] on button "Save" at bounding box center [166, 215] width 88 height 13
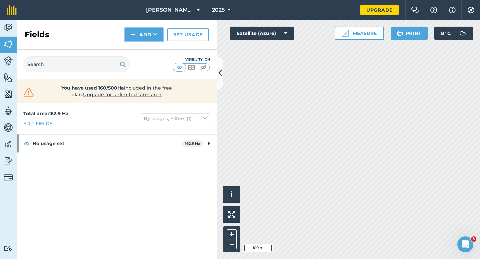
click at [133, 33] on img at bounding box center [133, 35] width 5 height 8
click at [137, 45] on link "Draw" at bounding box center [144, 49] width 37 height 15
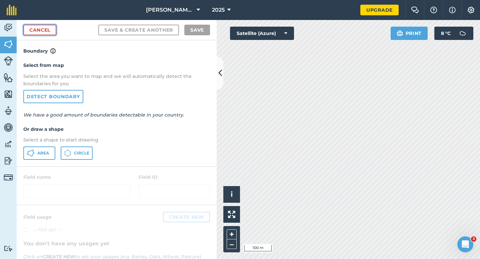
click at [44, 33] on link "Cancel" at bounding box center [39, 30] width 33 height 11
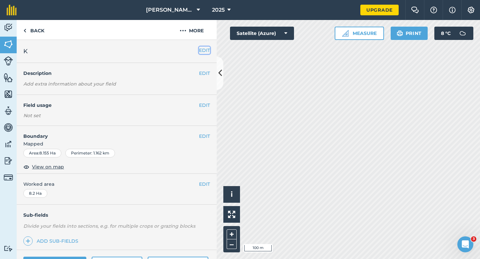
click at [201, 48] on button "EDIT" at bounding box center [204, 50] width 11 height 7
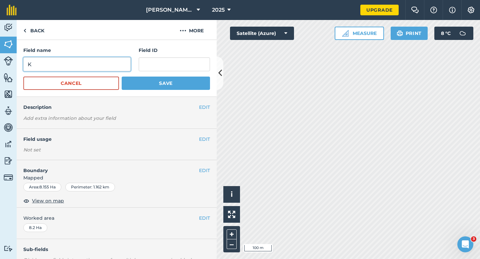
click at [111, 59] on input "K" at bounding box center [76, 64] width 107 height 14
type input "L"
click at [122, 77] on button "Save" at bounding box center [166, 83] width 88 height 13
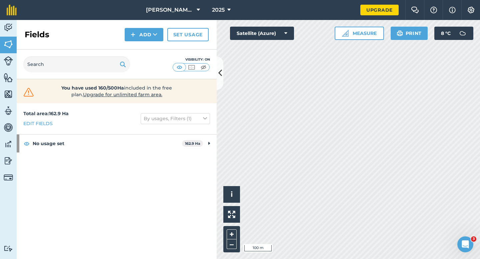
click at [149, 43] on div "Fields Add Set usage" at bounding box center [117, 35] width 200 height 30
click at [148, 42] on div "Fields Add Set usage" at bounding box center [117, 35] width 200 height 30
click at [148, 50] on div "Visibility: On" at bounding box center [117, 65] width 200 height 30
click at [142, 33] on button "Add" at bounding box center [144, 34] width 39 height 13
click at [142, 45] on link "Draw" at bounding box center [144, 49] width 37 height 15
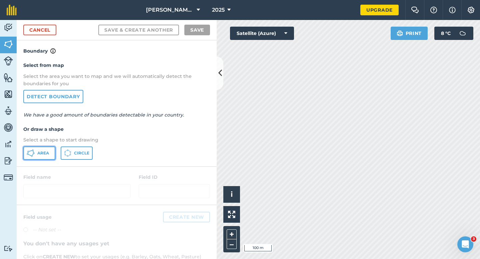
click at [51, 147] on button "Area" at bounding box center [39, 153] width 32 height 13
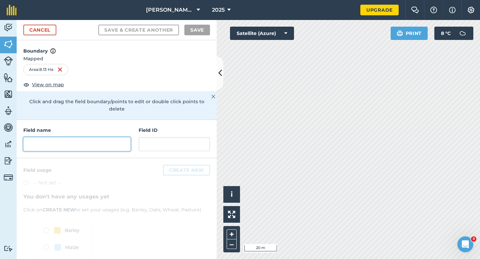
click at [124, 137] on input "text" at bounding box center [76, 144] width 107 height 14
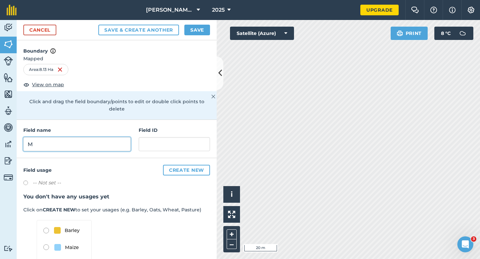
type input "M"
click at [199, 29] on button "Save" at bounding box center [197, 30] width 26 height 11
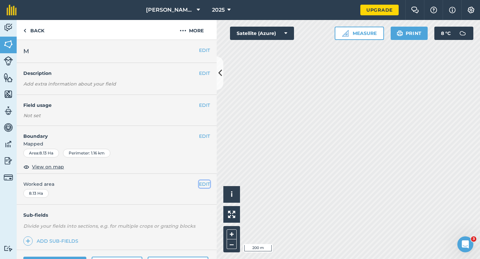
click at [199, 185] on button "EDIT" at bounding box center [204, 184] width 11 height 7
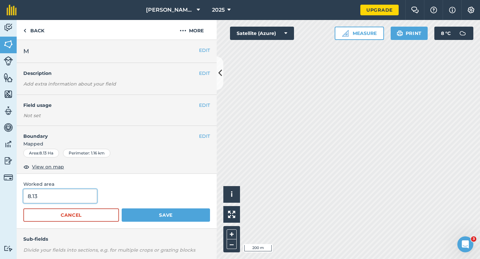
click at [66, 201] on input "8.13" at bounding box center [60, 196] width 74 height 14
type input "8.1"
click at [122, 209] on button "Save" at bounding box center [166, 215] width 88 height 13
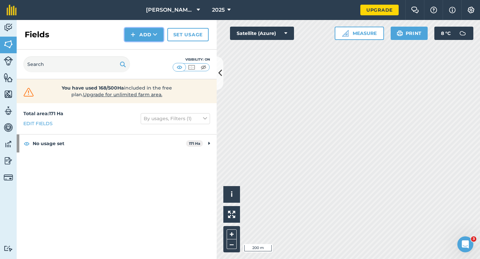
click at [142, 40] on button "Add" at bounding box center [144, 34] width 39 height 13
click at [142, 54] on link "Draw" at bounding box center [144, 49] width 37 height 15
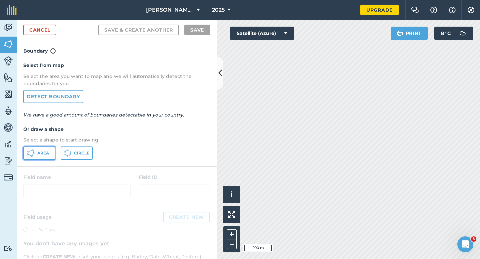
click at [40, 156] on button "Area" at bounding box center [39, 153] width 32 height 13
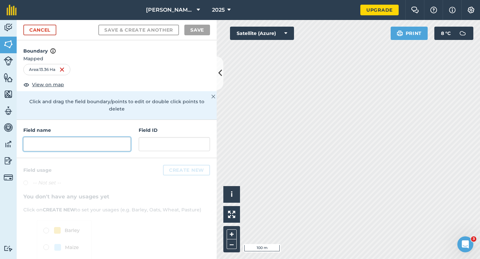
click at [124, 137] on input "text" at bounding box center [76, 144] width 107 height 14
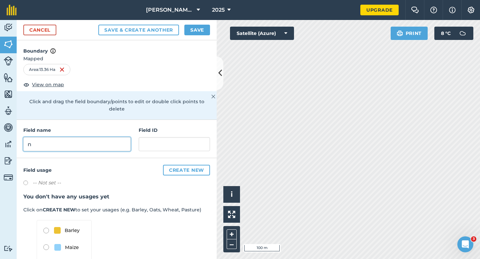
type input "n"
click at [188, 34] on button "Save" at bounding box center [197, 30] width 26 height 11
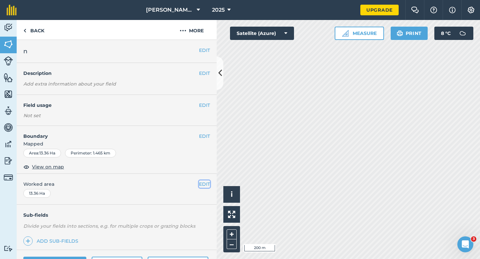
click at [207, 182] on button "EDIT" at bounding box center [204, 184] width 11 height 7
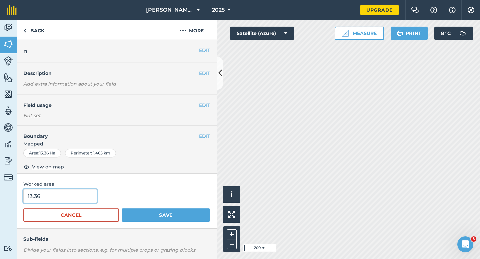
click at [56, 202] on input "13.36" at bounding box center [60, 196] width 74 height 14
type input "13.3"
click at [122, 209] on button "Save" at bounding box center [166, 215] width 88 height 13
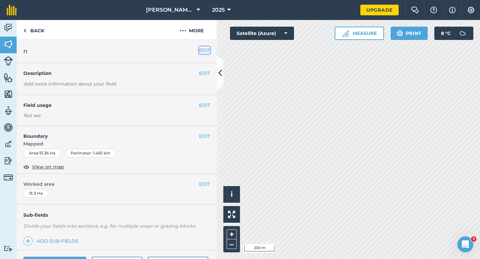
click at [201, 54] on button "EDIT" at bounding box center [204, 50] width 11 height 7
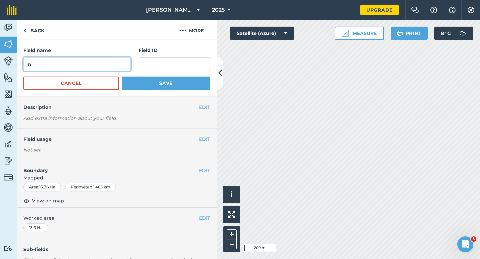
click at [88, 64] on input "n" at bounding box center [76, 64] width 107 height 14
click at [122, 77] on button "Save" at bounding box center [166, 83] width 88 height 13
type input "N'"
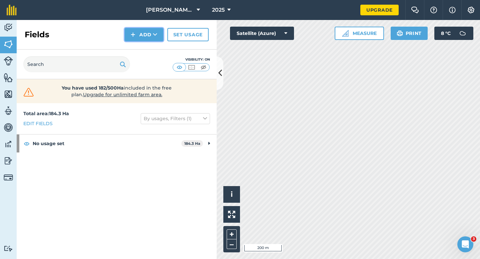
click at [152, 40] on button "Add" at bounding box center [144, 34] width 39 height 13
click at [152, 48] on link "Draw" at bounding box center [144, 49] width 37 height 15
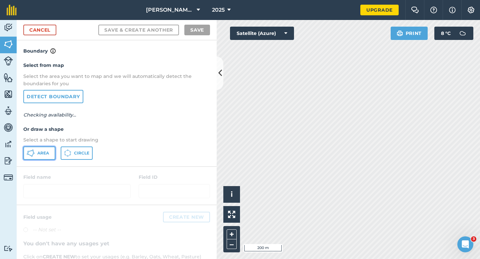
click at [48, 150] on button "Area" at bounding box center [39, 153] width 32 height 13
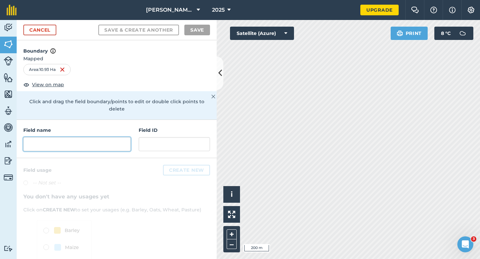
click at [86, 137] on input "text" at bounding box center [76, 144] width 107 height 14
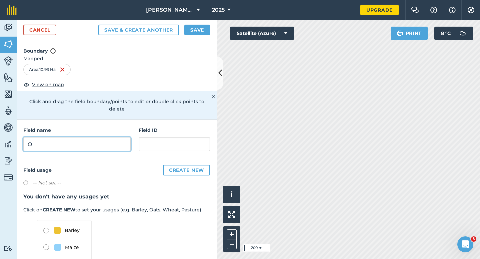
type input "O"
click at [198, 29] on button "Save" at bounding box center [197, 30] width 26 height 11
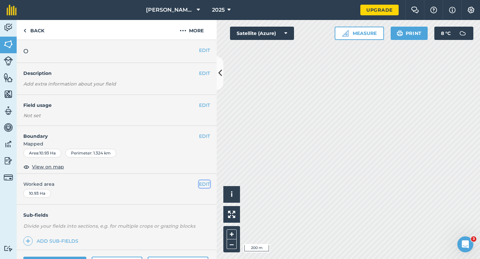
click at [204, 183] on button "EDIT" at bounding box center [204, 184] width 11 height 7
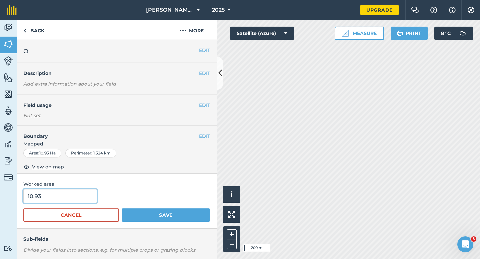
click at [77, 189] on input "10.93" at bounding box center [60, 196] width 74 height 14
type input "11"
click at [122, 209] on button "Save" at bounding box center [166, 215] width 88 height 13
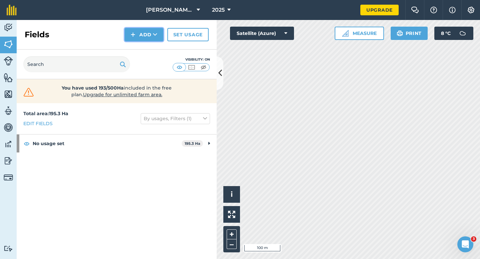
click at [150, 28] on button "Add" at bounding box center [144, 34] width 39 height 13
click at [150, 53] on link "Draw" at bounding box center [144, 49] width 37 height 15
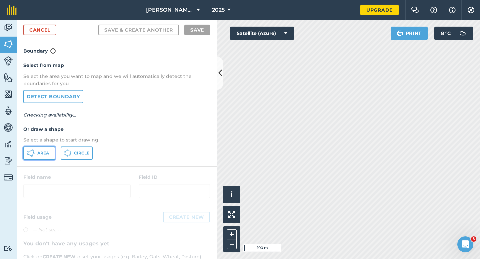
click at [38, 152] on span "Area" at bounding box center [43, 153] width 12 height 5
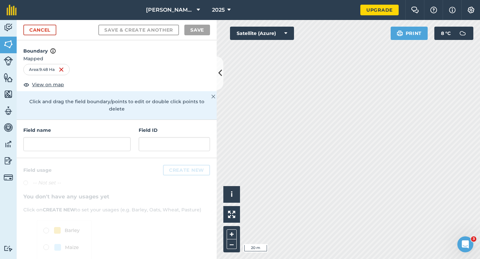
click at [78, 148] on div "Field name Field ID" at bounding box center [117, 139] width 200 height 38
click at [118, 137] on input "text" at bounding box center [76, 144] width 107 height 14
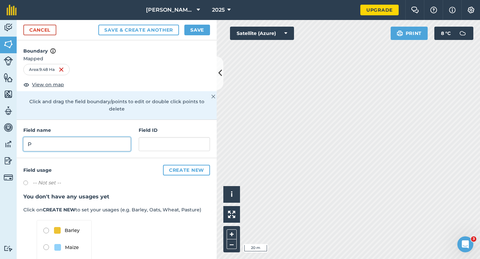
type input "P"
click at [194, 34] on button "Save" at bounding box center [197, 30] width 26 height 11
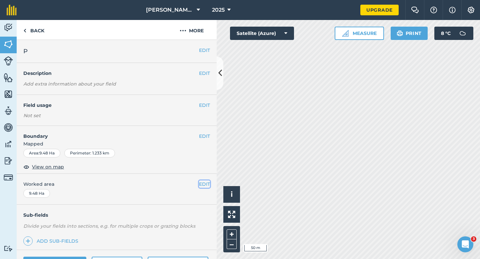
click at [202, 182] on button "EDIT" at bounding box center [204, 184] width 11 height 7
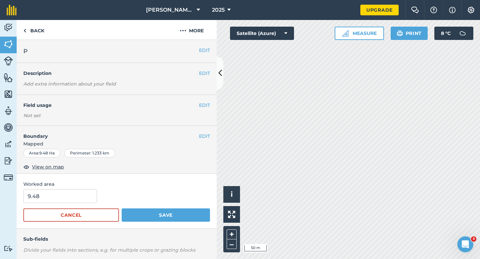
click at [61, 207] on form "9.48 Cancel Save" at bounding box center [116, 205] width 187 height 33
click at [61, 203] on input "9.48" at bounding box center [60, 196] width 74 height 14
type input "10"
click at [122, 209] on button "Save" at bounding box center [166, 215] width 88 height 13
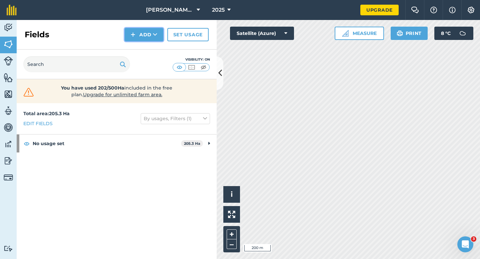
click at [139, 38] on button "Add" at bounding box center [144, 34] width 39 height 13
click at [142, 54] on link "Draw" at bounding box center [144, 49] width 37 height 15
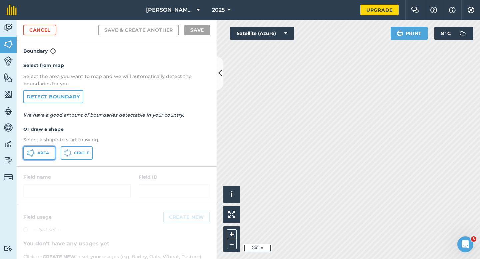
click at [28, 158] on button "Area" at bounding box center [39, 153] width 32 height 13
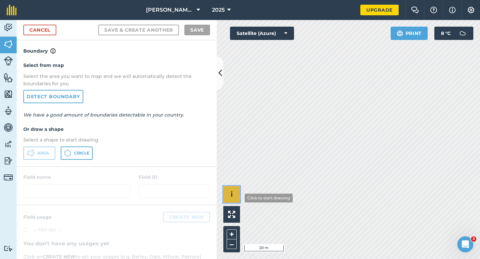
click at [302, 124] on div "Click to start drawing i © 2025 TomTom, Microsoft 20 m + –" at bounding box center [348, 139] width 263 height 239
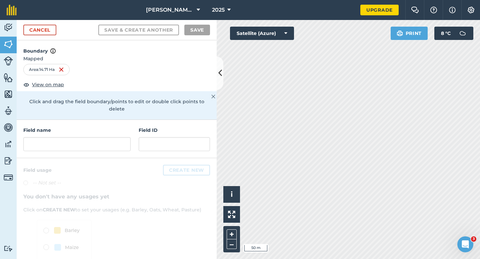
click at [129, 127] on div "Field name" at bounding box center [76, 139] width 107 height 25
click at [128, 129] on div "Field name" at bounding box center [76, 139] width 107 height 25
click at [108, 137] on input "text" at bounding box center [76, 144] width 107 height 14
click at [95, 137] on input "text" at bounding box center [76, 144] width 107 height 14
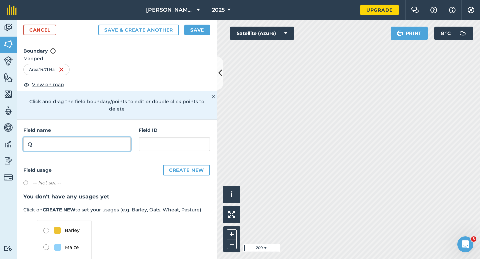
type input "Q"
click at [201, 28] on button "Save" at bounding box center [197, 30] width 26 height 11
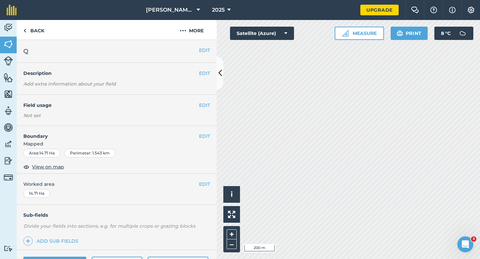
click at [198, 186] on span "Worked area" at bounding box center [116, 184] width 187 height 7
click at [207, 181] on button "EDIT" at bounding box center [204, 184] width 11 height 7
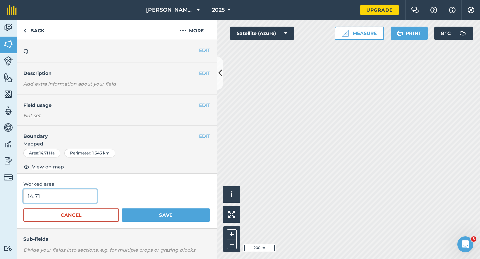
click at [81, 194] on input "14.71" at bounding box center [60, 196] width 74 height 14
type input "14.7"
click at [122, 209] on button "Save" at bounding box center [166, 215] width 88 height 13
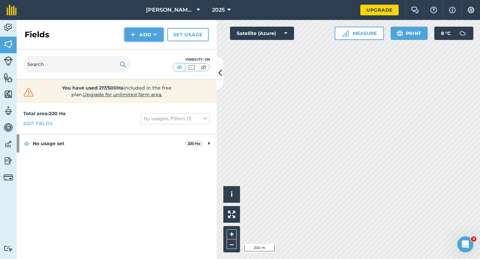
click at [133, 31] on img at bounding box center [133, 35] width 5 height 8
click at [144, 58] on link "Import" at bounding box center [144, 64] width 37 height 15
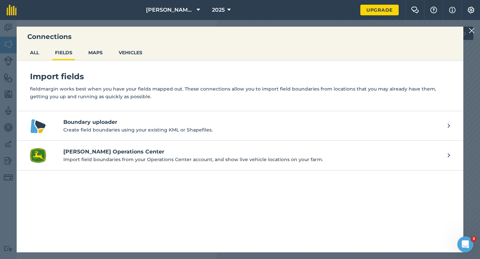
click at [475, 24] on div "Connections ALL FIELDS MAPS VEHICLES Import fields fieldmargin works best when …" at bounding box center [240, 139] width 480 height 239
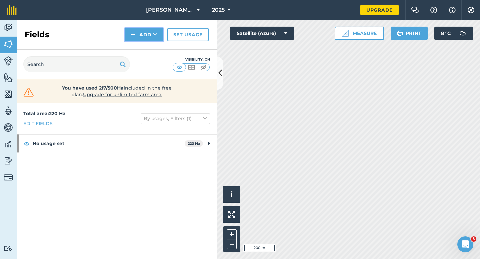
click at [131, 39] on button "Add" at bounding box center [144, 34] width 39 height 13
click at [137, 50] on link "Draw" at bounding box center [144, 49] width 37 height 15
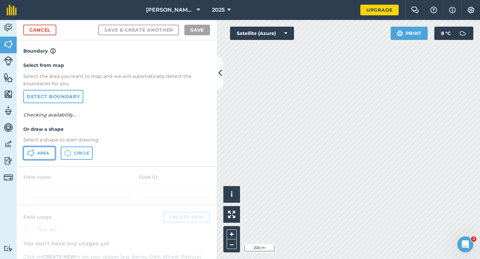
click at [49, 148] on button "Area" at bounding box center [39, 153] width 32 height 13
click at [47, 148] on button "Area" at bounding box center [39, 153] width 32 height 13
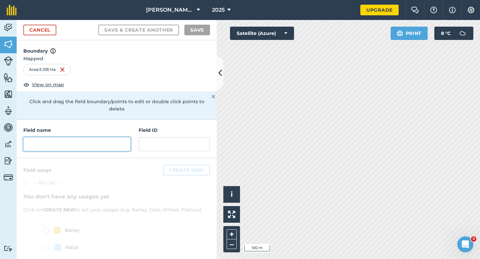
click at [94, 137] on input "text" at bounding box center [76, 144] width 107 height 14
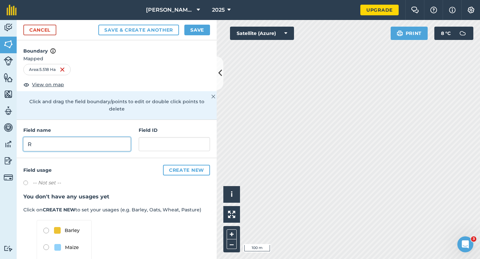
type input "R"
click at [199, 28] on button "Save" at bounding box center [197, 30] width 26 height 11
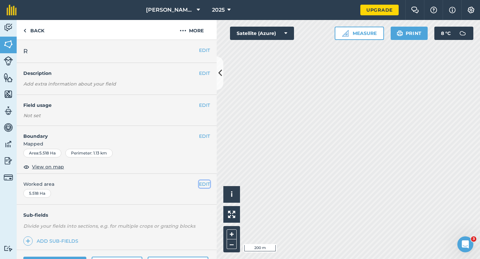
click at [202, 186] on button "EDIT" at bounding box center [204, 184] width 11 height 7
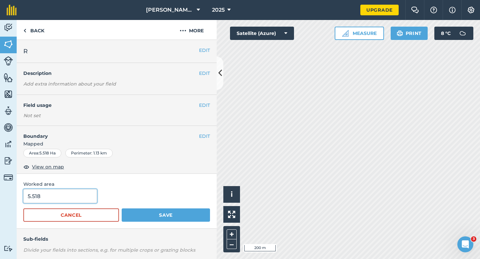
click at [63, 201] on input "5.518" at bounding box center [60, 196] width 74 height 14
type input "5.5"
click at [122, 209] on button "Save" at bounding box center [166, 215] width 88 height 13
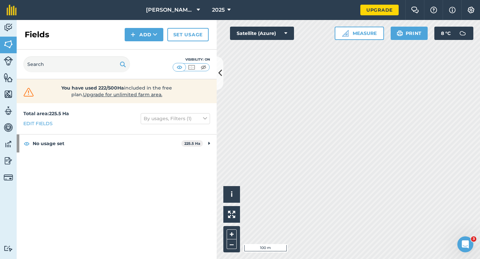
click at [127, 28] on div "Fields Add Set usage" at bounding box center [117, 35] width 200 height 30
click at [131, 47] on div "Fields Add Set usage" at bounding box center [117, 35] width 200 height 30
click at [131, 40] on button "Add" at bounding box center [144, 34] width 39 height 13
click at [131, 51] on link "Draw" at bounding box center [144, 49] width 37 height 15
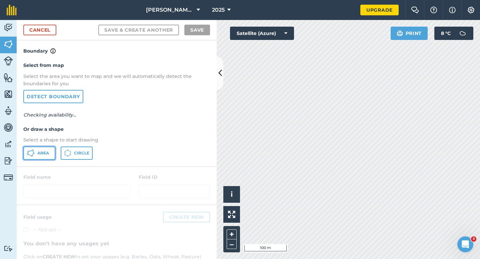
click at [44, 153] on span "Area" at bounding box center [43, 153] width 12 height 5
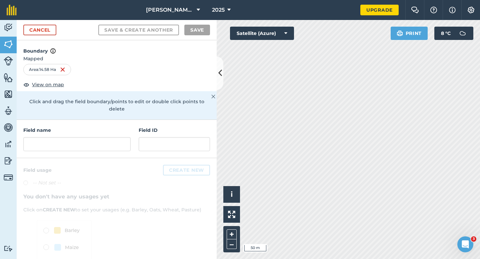
click at [82, 127] on h4 "Field name" at bounding box center [76, 130] width 107 height 7
click at [82, 137] on input "text" at bounding box center [76, 144] width 107 height 14
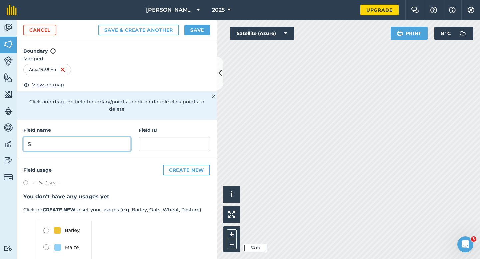
type input "S"
click at [193, 31] on button "Save" at bounding box center [197, 30] width 26 height 11
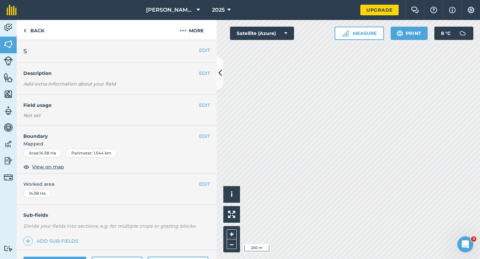
click at [211, 186] on div "EDIT Worked area 14.58 Ha" at bounding box center [117, 189] width 200 height 31
click at [206, 188] on div "EDIT Worked area 14.58 Ha" at bounding box center [117, 189] width 200 height 31
click at [206, 184] on button "EDIT" at bounding box center [204, 184] width 11 height 7
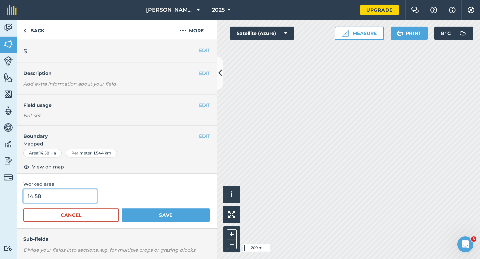
click at [82, 198] on input "14.58" at bounding box center [60, 196] width 74 height 14
type input "14.6"
click at [122, 209] on button "Save" at bounding box center [166, 215] width 88 height 13
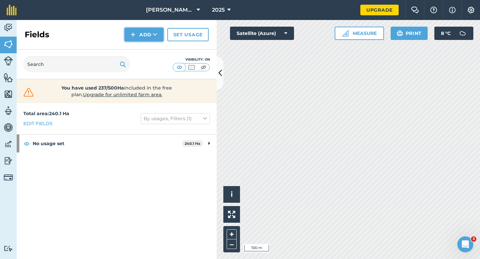
click at [139, 39] on button "Add" at bounding box center [144, 34] width 39 height 13
click at [139, 45] on link "Draw" at bounding box center [144, 49] width 37 height 15
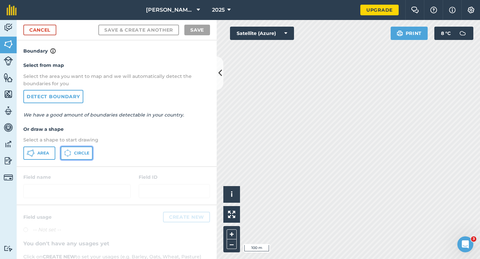
click at [65, 149] on button "Circle" at bounding box center [77, 153] width 32 height 13
click at [44, 151] on span "Area" at bounding box center [43, 153] width 12 height 5
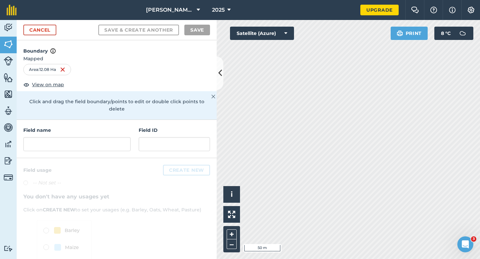
click at [90, 144] on div "Field name Field ID" at bounding box center [117, 139] width 200 height 38
click at [111, 137] on input "text" at bounding box center [76, 144] width 107 height 14
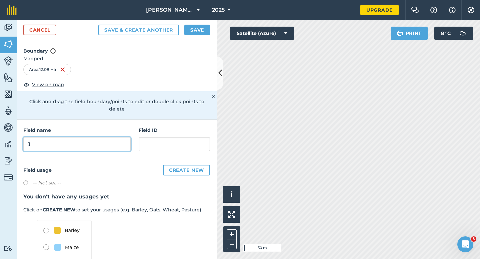
type input "J"
click at [192, 26] on button "Save" at bounding box center [197, 30] width 26 height 11
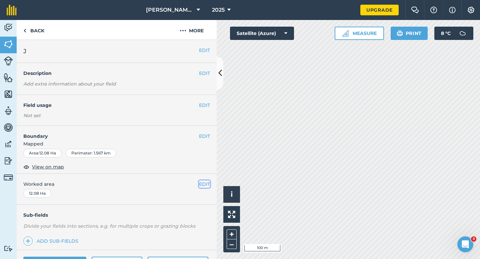
click at [204, 188] on button "EDIT" at bounding box center [204, 184] width 11 height 7
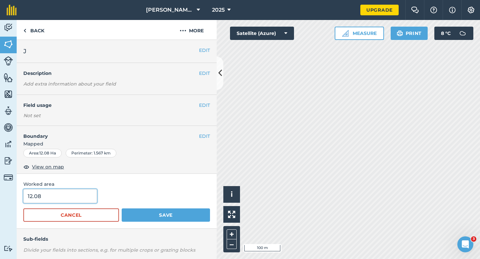
click at [75, 190] on input "12.08" at bounding box center [60, 196] width 74 height 14
type input "12"
click at [122, 209] on button "Save" at bounding box center [166, 215] width 88 height 13
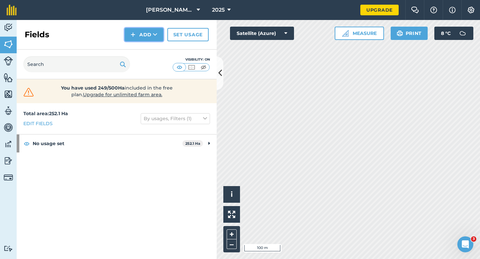
click at [142, 36] on button "Add" at bounding box center [144, 34] width 39 height 13
click at [142, 43] on link "Draw" at bounding box center [144, 49] width 37 height 15
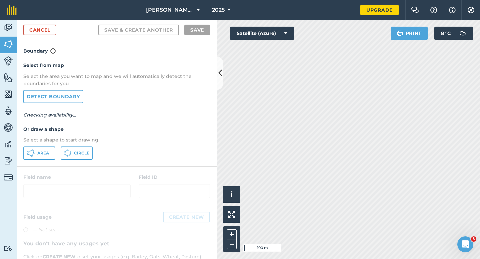
click at [23, 169] on div at bounding box center [117, 186] width 200 height 38
click at [25, 157] on button "Area" at bounding box center [39, 153] width 32 height 13
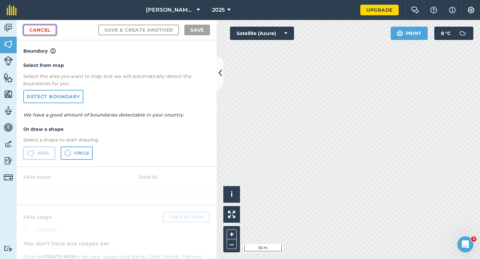
click at [46, 27] on link "Cancel" at bounding box center [39, 30] width 33 height 11
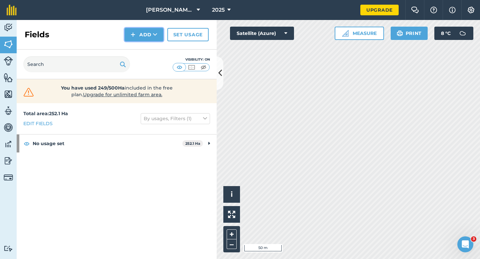
click at [140, 39] on button "Add" at bounding box center [144, 34] width 39 height 13
click at [140, 46] on link "Draw" at bounding box center [144, 49] width 37 height 15
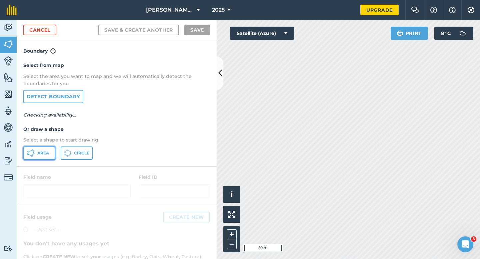
click at [49, 157] on button "Area" at bounding box center [39, 153] width 32 height 13
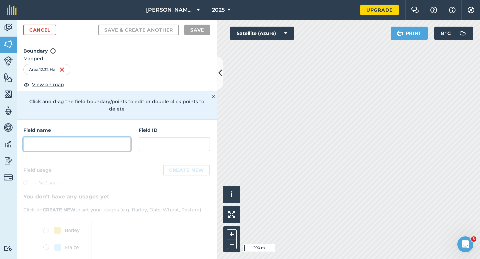
click at [114, 141] on input "text" at bounding box center [76, 144] width 107 height 14
click at [120, 137] on input "text" at bounding box center [76, 144] width 107 height 14
type input "K"
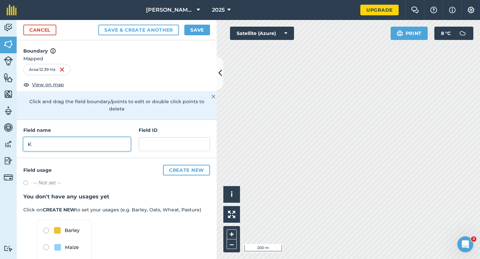
type input "K"
click at [190, 31] on button "Save" at bounding box center [197, 30] width 26 height 11
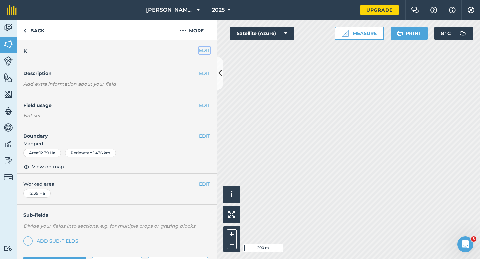
click at [205, 48] on button "EDIT" at bounding box center [204, 50] width 11 height 7
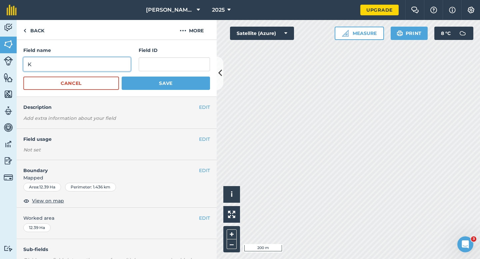
click at [82, 71] on input "K" at bounding box center [76, 64] width 107 height 14
type input "L"
click at [122, 77] on button "Save" at bounding box center [166, 83] width 88 height 13
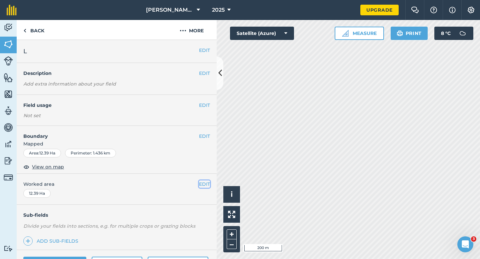
click at [201, 182] on button "EDIT" at bounding box center [204, 184] width 11 height 7
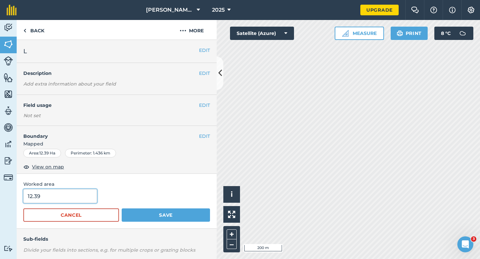
click at [62, 199] on input "12.39" at bounding box center [60, 196] width 74 height 14
type input "12.4"
click at [122, 209] on button "Save" at bounding box center [166, 215] width 88 height 13
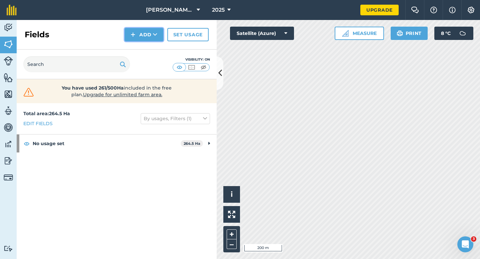
click at [143, 39] on button "Add" at bounding box center [144, 34] width 39 height 13
click at [143, 47] on link "Draw" at bounding box center [144, 49] width 37 height 15
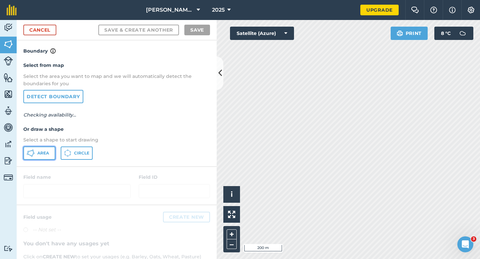
click at [52, 154] on button "Area" at bounding box center [39, 153] width 32 height 13
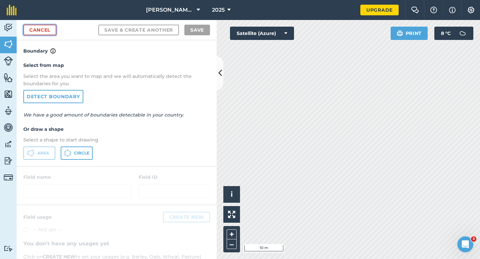
click at [45, 31] on link "Cancel" at bounding box center [39, 30] width 33 height 11
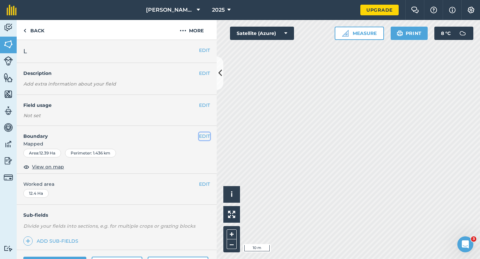
click at [208, 136] on button "EDIT" at bounding box center [204, 136] width 11 height 7
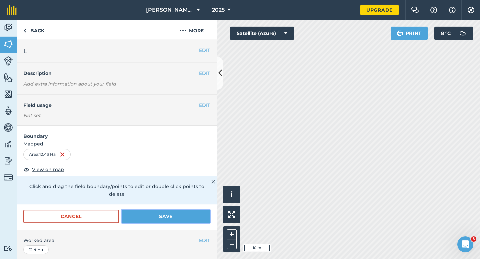
click at [200, 210] on button "Save" at bounding box center [166, 216] width 88 height 13
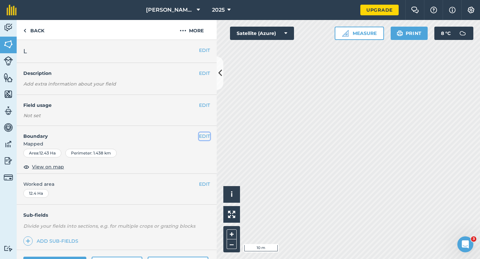
click at [208, 138] on button "EDIT" at bounding box center [204, 136] width 11 height 7
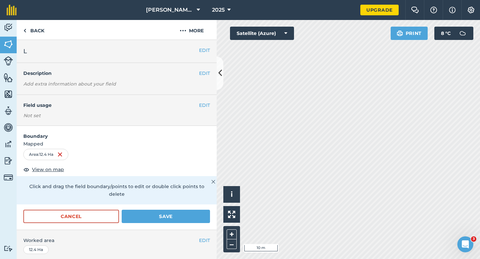
click at [173, 223] on div "Boundary Mapped Area : 12.4 Ha View on map Click and drag the field boundary/po…" at bounding box center [117, 178] width 200 height 104
click at [173, 216] on button "Save" at bounding box center [166, 216] width 88 height 13
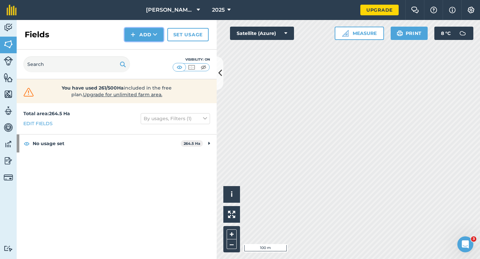
click at [139, 39] on button "Add" at bounding box center [144, 34] width 39 height 13
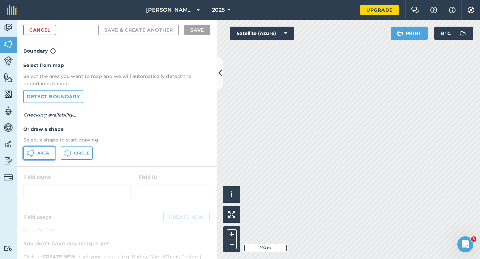
click at [47, 150] on button "Area" at bounding box center [39, 153] width 32 height 13
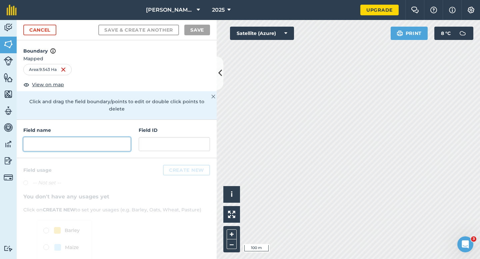
click at [112, 137] on input "text" at bounding box center [76, 144] width 107 height 14
type input "L"
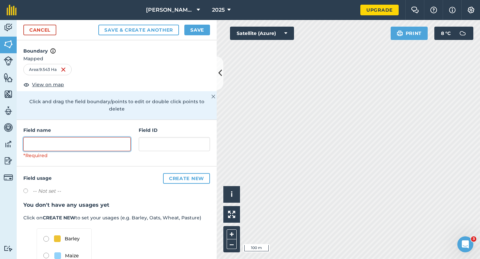
click at [119, 137] on input "text" at bounding box center [76, 144] width 107 height 14
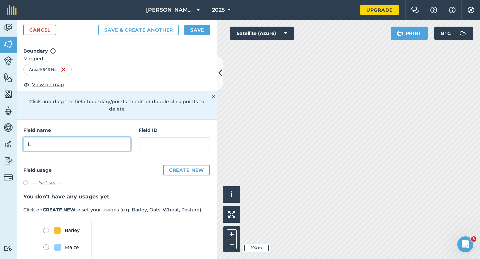
type input "L"
click at [203, 33] on button "Save" at bounding box center [197, 30] width 26 height 11
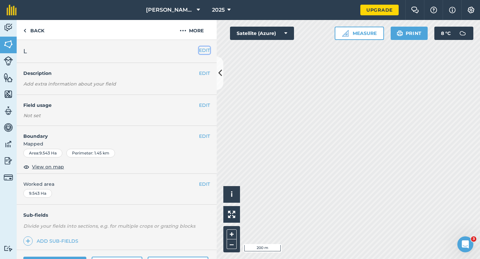
click at [205, 50] on button "EDIT" at bounding box center [204, 50] width 11 height 7
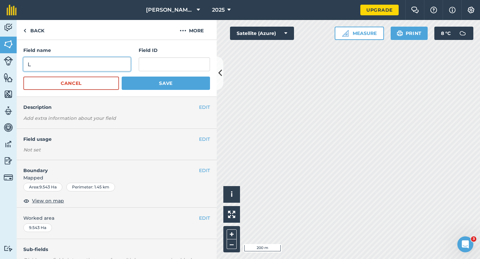
click at [88, 67] on input "L" at bounding box center [76, 64] width 107 height 14
type input "K"
click at [122, 77] on button "Save" at bounding box center [166, 83] width 88 height 13
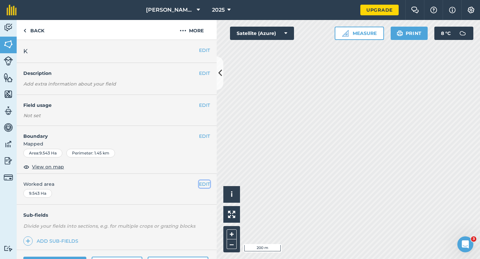
click at [204, 186] on button "EDIT" at bounding box center [204, 184] width 11 height 7
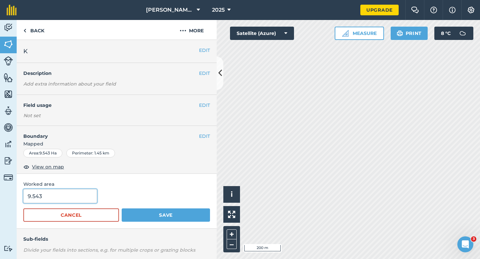
click at [75, 194] on input "9.543" at bounding box center [60, 196] width 74 height 14
type input "9.5"
click at [122, 209] on button "Save" at bounding box center [166, 215] width 88 height 13
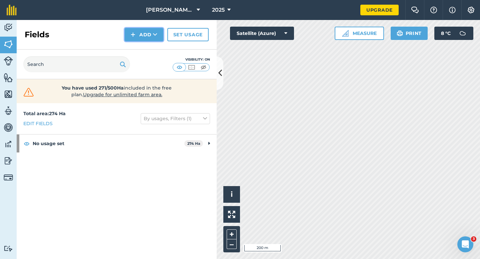
click at [144, 36] on button "Add" at bounding box center [144, 34] width 39 height 13
click at [144, 53] on link "Draw" at bounding box center [144, 49] width 37 height 15
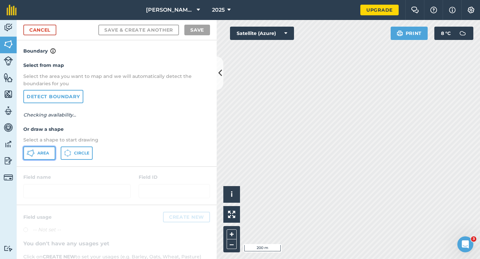
click at [43, 147] on button "Area" at bounding box center [39, 153] width 32 height 13
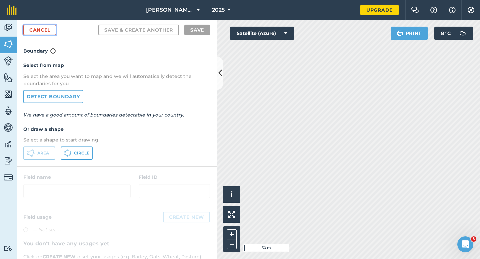
click at [52, 27] on link "Cancel" at bounding box center [39, 30] width 33 height 11
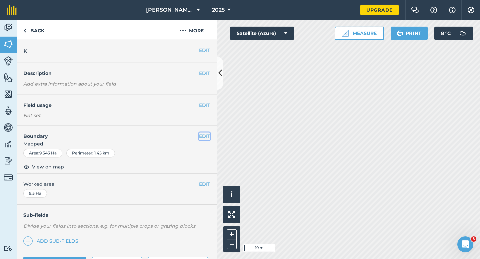
click at [204, 137] on button "EDIT" at bounding box center [204, 136] width 11 height 7
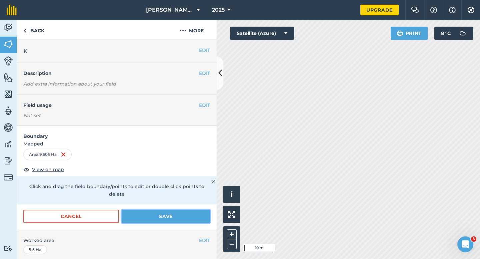
click at [171, 210] on button "Save" at bounding box center [166, 216] width 88 height 13
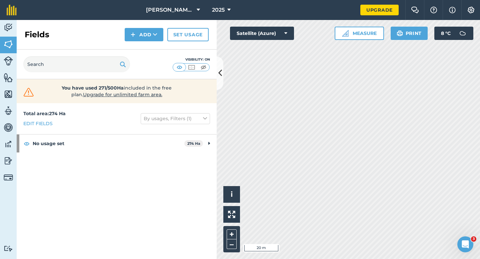
click at [132, 27] on div "Fields Add Set usage" at bounding box center [117, 35] width 200 height 30
click at [143, 49] on div "Fields Add Set usage" at bounding box center [117, 35] width 200 height 30
click at [139, 22] on div "Fields Add Set usage" at bounding box center [117, 35] width 200 height 30
click at [140, 41] on button "Add" at bounding box center [144, 34] width 39 height 13
click at [143, 54] on link "Draw" at bounding box center [144, 49] width 37 height 15
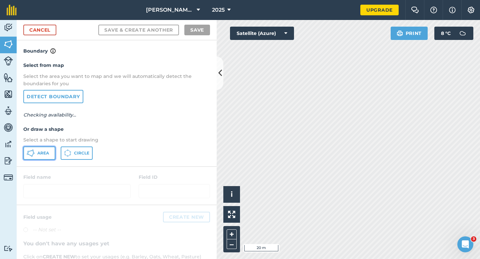
click at [44, 152] on span "Area" at bounding box center [43, 153] width 12 height 5
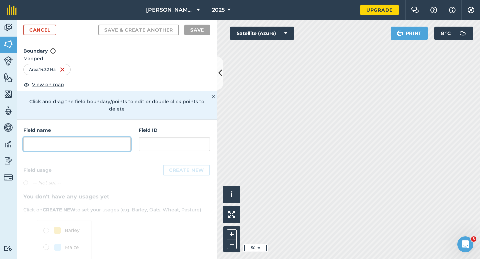
click at [100, 142] on input "text" at bounding box center [76, 144] width 107 height 14
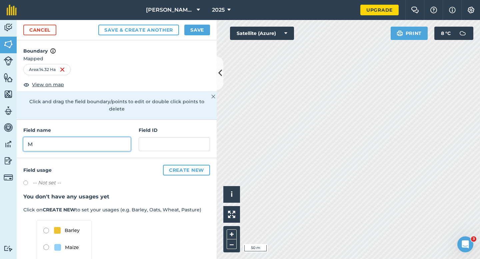
type input "M"
click at [201, 28] on button "Save" at bounding box center [197, 30] width 26 height 11
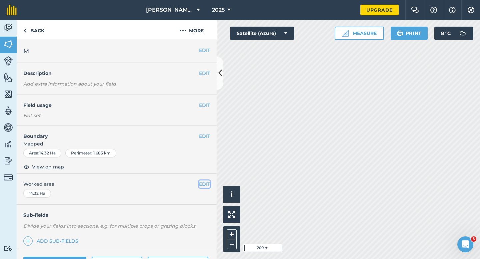
click at [204, 184] on button "EDIT" at bounding box center [204, 184] width 11 height 7
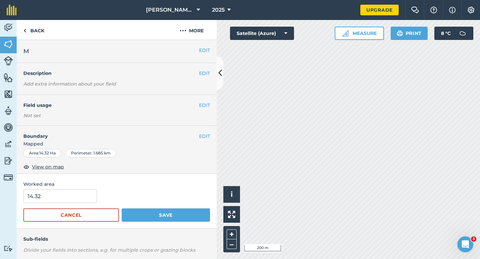
click at [61, 205] on form "14.32 Cancel Save" at bounding box center [116, 205] width 187 height 33
click at [63, 198] on input "14.32" at bounding box center [60, 196] width 74 height 14
type input "14.3"
click at [122, 209] on button "Save" at bounding box center [166, 215] width 88 height 13
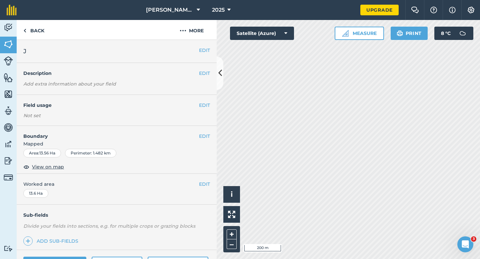
click at [205, 58] on div "EDIT J" at bounding box center [117, 51] width 200 height 23
click at [205, 54] on button "EDIT" at bounding box center [204, 50] width 11 height 7
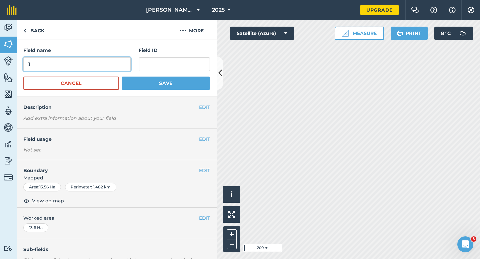
click at [103, 68] on input "J" at bounding box center [76, 64] width 107 height 14
type input "N"
click at [122, 77] on button "Save" at bounding box center [166, 83] width 88 height 13
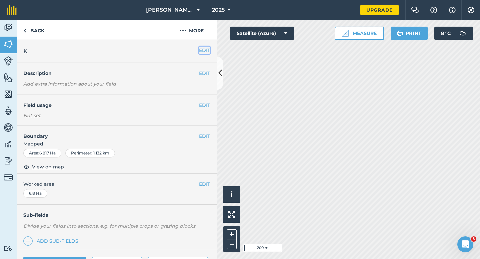
click at [201, 49] on button "EDIT" at bounding box center [204, 50] width 11 height 7
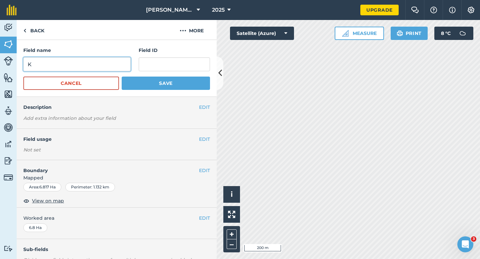
click at [95, 63] on input "K" at bounding box center [76, 64] width 107 height 14
type input "O"
click at [122, 77] on button "Save" at bounding box center [166, 83] width 88 height 13
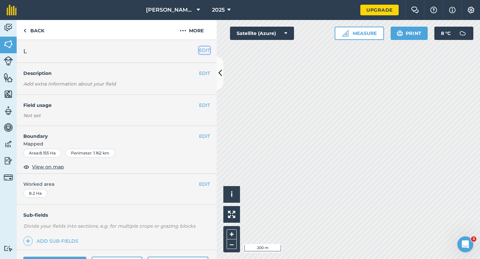
click at [200, 50] on button "EDIT" at bounding box center [204, 50] width 11 height 7
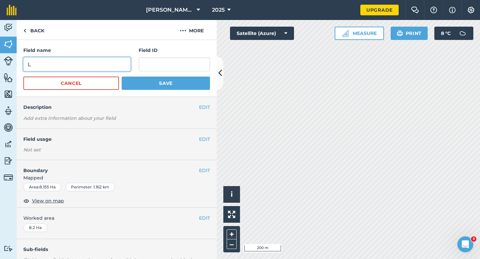
click at [120, 62] on input "L" at bounding box center [76, 64] width 107 height 14
type input "P"
click at [122, 77] on button "Save" at bounding box center [166, 83] width 88 height 13
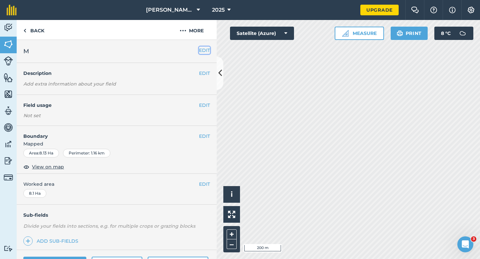
click at [202, 51] on button "EDIT" at bounding box center [204, 50] width 11 height 7
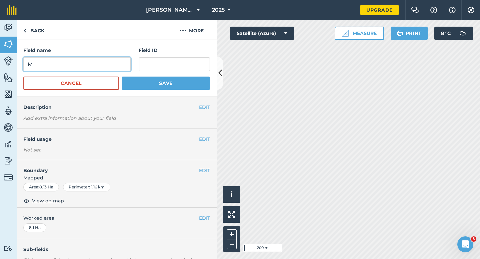
click at [89, 68] on input "M" at bounding box center [76, 64] width 107 height 14
type input "Q"
click at [122, 77] on button "Save" at bounding box center [166, 83] width 88 height 13
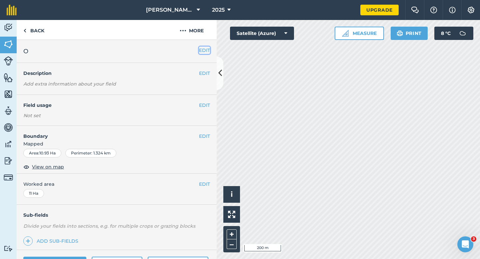
click at [202, 50] on button "EDIT" at bounding box center [204, 50] width 11 height 7
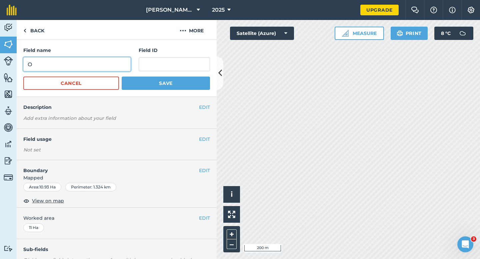
click at [99, 64] on input "O" at bounding box center [76, 64] width 107 height 14
type input "R"
click at [122, 77] on button "Save" at bounding box center [166, 83] width 88 height 13
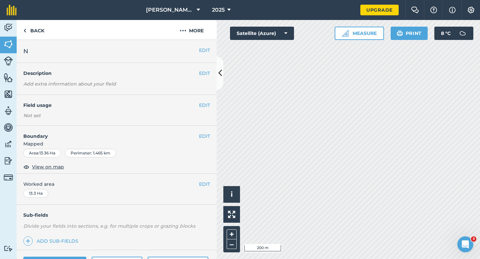
click at [195, 49] on h2 "N" at bounding box center [111, 51] width 176 height 9
click at [210, 49] on div "EDIT Q" at bounding box center [117, 51] width 200 height 23
click at [211, 47] on div "EDIT Q" at bounding box center [117, 51] width 200 height 23
click at [201, 47] on button "EDIT" at bounding box center [204, 50] width 11 height 7
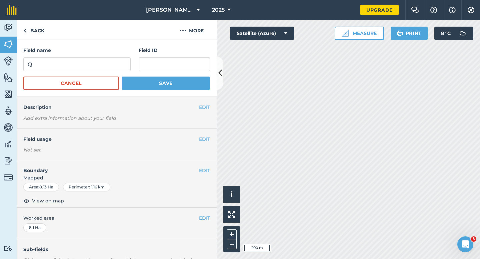
click at [72, 75] on form "Field name Q Field ID Cancel Save" at bounding box center [116, 68] width 187 height 43
click at [72, 70] on input "Q" at bounding box center [76, 64] width 107 height 14
type input "O"
click at [122, 77] on button "Save" at bounding box center [166, 83] width 88 height 13
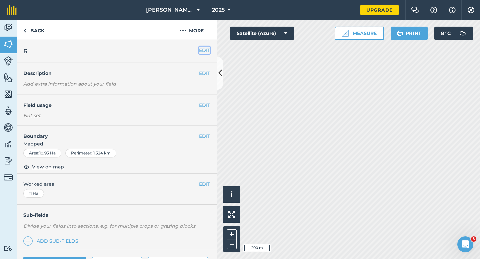
click at [207, 52] on button "EDIT" at bounding box center [204, 50] width 11 height 7
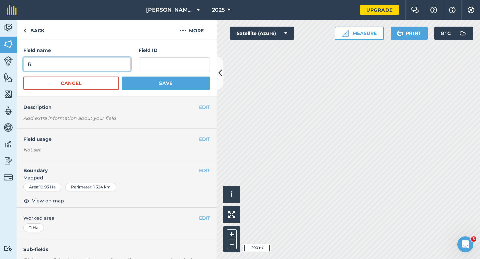
click at [123, 60] on input "R" at bounding box center [76, 64] width 107 height 14
type input "P"
click at [122, 77] on button "Save" at bounding box center [166, 83] width 88 height 13
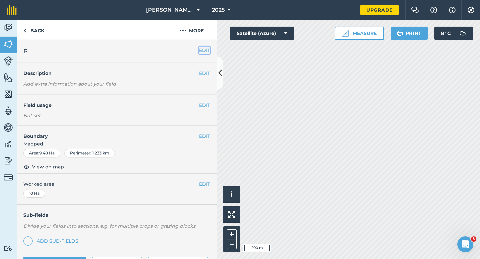
click at [201, 49] on button "EDIT" at bounding box center [204, 50] width 11 height 7
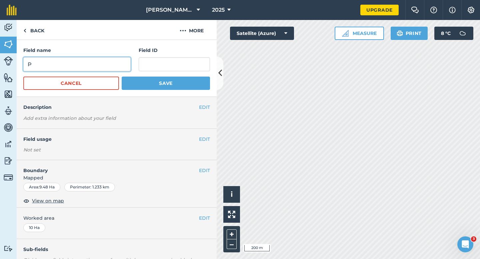
click at [89, 64] on input "P" at bounding box center [76, 64] width 107 height 14
type input "Q"
click at [122, 77] on button "Save" at bounding box center [166, 83] width 88 height 13
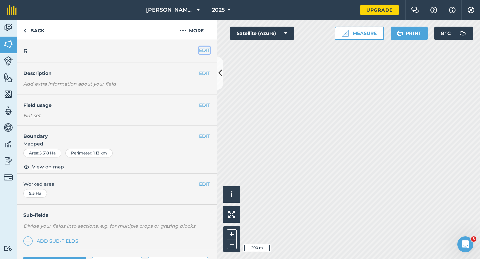
click at [204, 47] on button "EDIT" at bounding box center [204, 50] width 11 height 7
click at [203, 49] on button "EDIT" at bounding box center [204, 50] width 11 height 7
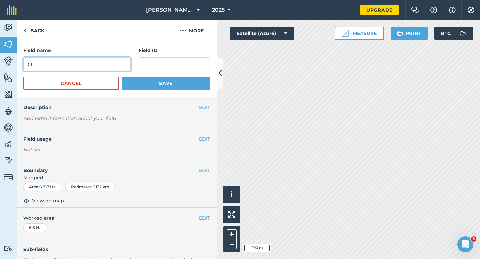
click at [120, 63] on input "O" at bounding box center [76, 64] width 107 height 14
type input "S"
click at [122, 77] on button "Save" at bounding box center [166, 83] width 88 height 13
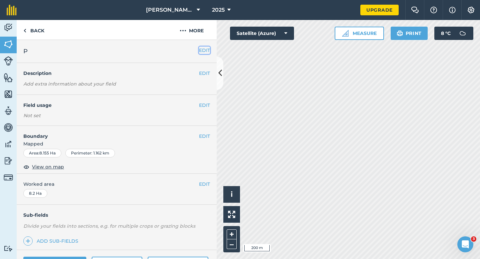
click at [202, 49] on button "EDIT" at bounding box center [204, 50] width 11 height 7
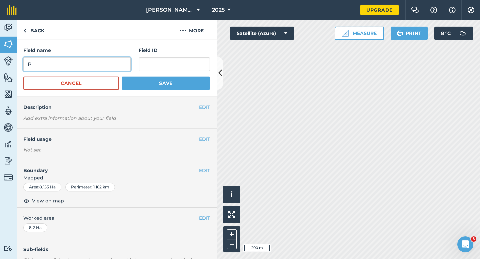
click at [126, 61] on input "P" at bounding box center [76, 64] width 107 height 14
type input "T"
click at [122, 77] on button "Save" at bounding box center [166, 83] width 88 height 13
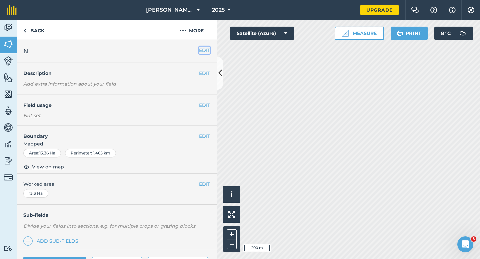
click at [204, 52] on button "EDIT" at bounding box center [204, 50] width 11 height 7
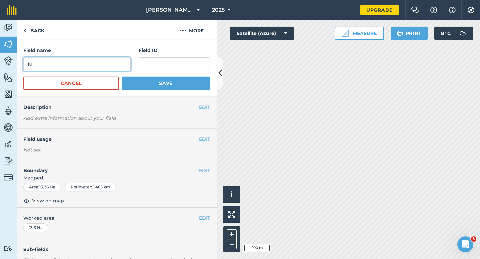
click at [116, 60] on input "N" at bounding box center [76, 64] width 107 height 14
type input "U"
click at [122, 77] on button "Save" at bounding box center [166, 83] width 88 height 13
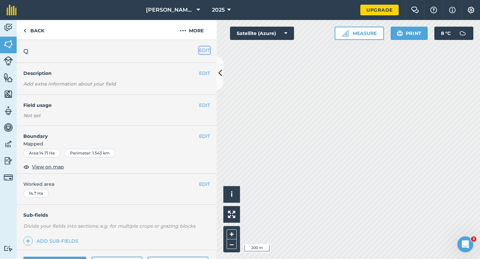
click at [202, 52] on button "EDIT" at bounding box center [204, 50] width 11 height 7
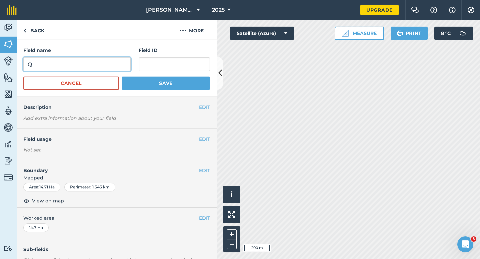
click at [103, 62] on input "Q" at bounding box center [76, 64] width 107 height 14
type input "V"
click at [122, 77] on button "Save" at bounding box center [166, 83] width 88 height 13
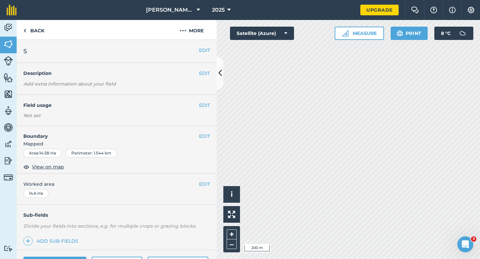
click at [204, 44] on div "EDIT S" at bounding box center [117, 51] width 200 height 23
click at [204, 49] on button "EDIT" at bounding box center [204, 50] width 11 height 7
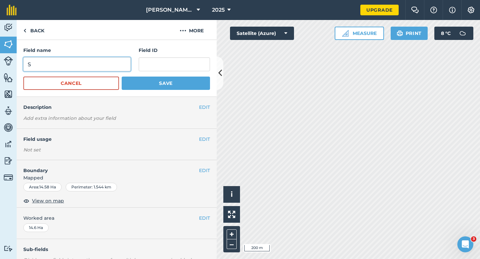
click at [95, 62] on input "S" at bounding box center [76, 64] width 107 height 14
type input "W"
click at [122, 77] on button "Save" at bounding box center [166, 83] width 88 height 13
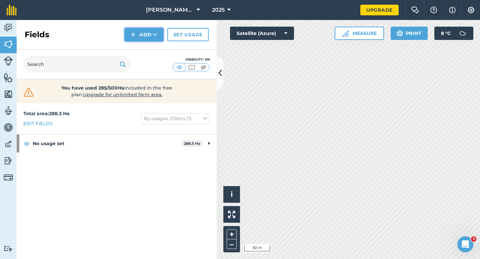
click at [147, 36] on button "Add" at bounding box center [144, 34] width 39 height 13
click at [146, 49] on link "Draw" at bounding box center [144, 49] width 37 height 15
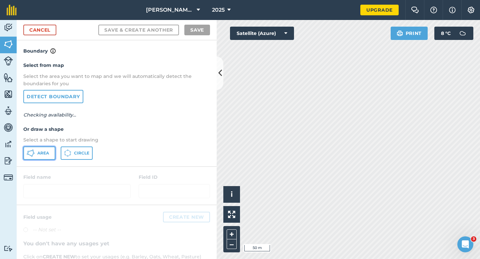
click at [50, 155] on button "Area" at bounding box center [39, 153] width 32 height 13
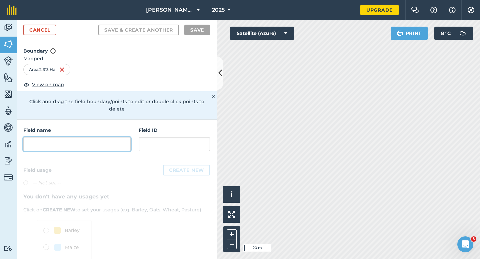
click at [88, 139] on input "text" at bounding box center [76, 144] width 107 height 14
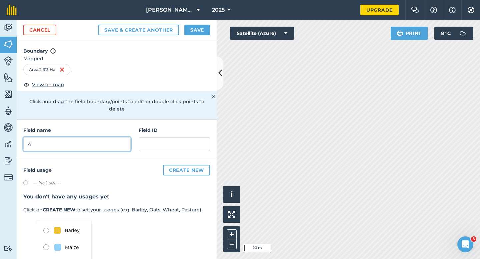
type input "4"
click at [186, 36] on div "Cancel Save & Create Another Save" at bounding box center [117, 30] width 200 height 20
click at [188, 31] on button "Save" at bounding box center [197, 30] width 26 height 11
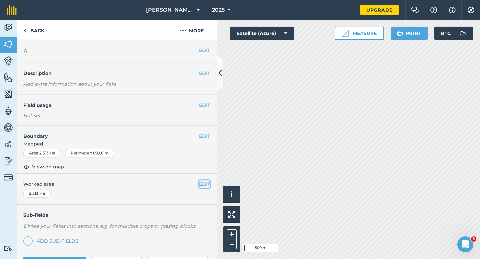
click at [205, 183] on button "EDIT" at bounding box center [204, 184] width 11 height 7
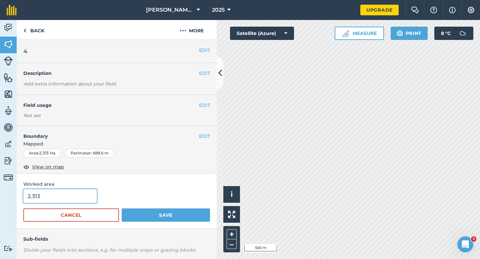
click at [71, 199] on input "2.313" at bounding box center [60, 196] width 74 height 14
type input "2.313"
click at [122, 209] on button "Save" at bounding box center [166, 215] width 88 height 13
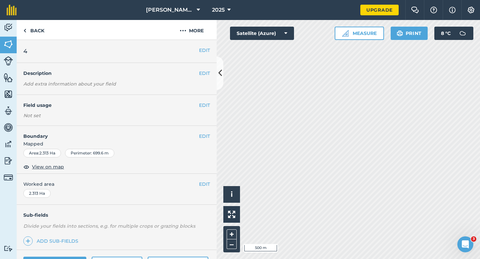
click at [197, 184] on span "Worked area" at bounding box center [116, 184] width 187 height 7
click at [206, 184] on button "EDIT" at bounding box center [204, 184] width 11 height 7
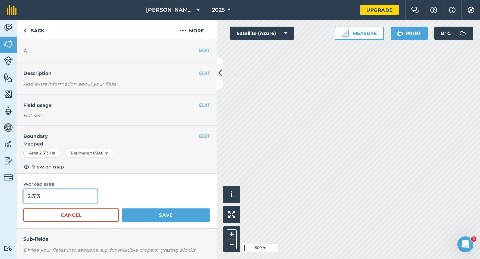
click at [82, 200] on input "2.313" at bounding box center [60, 196] width 74 height 14
type input "2.3"
click at [122, 209] on button "Save" at bounding box center [166, 215] width 88 height 13
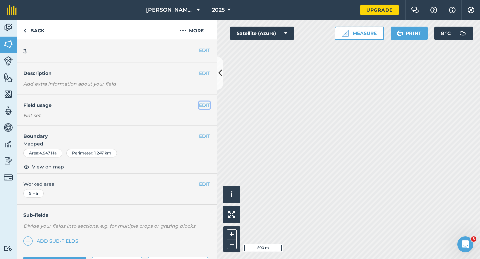
click at [203, 104] on button "EDIT" at bounding box center [204, 105] width 11 height 7
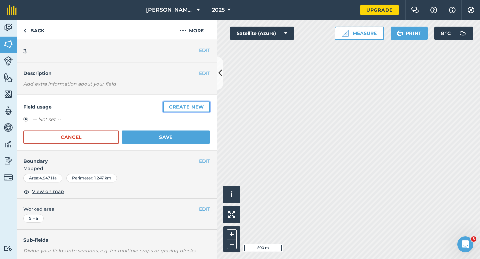
click at [203, 104] on button "Create new" at bounding box center [186, 107] width 47 height 11
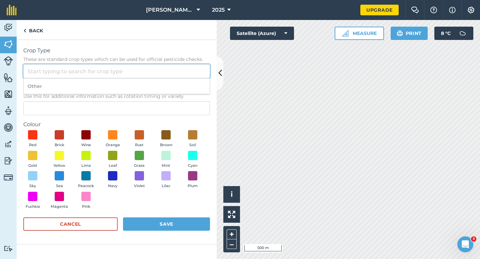
click at [189, 71] on input "Crop Type These are standard crop types which can be used for official pesticid…" at bounding box center [116, 71] width 187 height 14
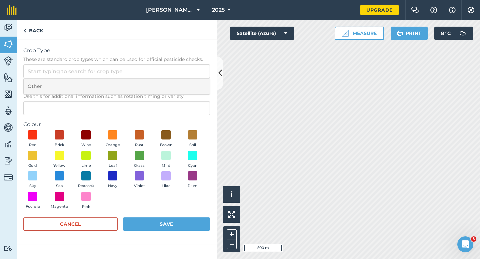
click at [189, 82] on li "Other" at bounding box center [117, 87] width 186 height 16
type input "Other"
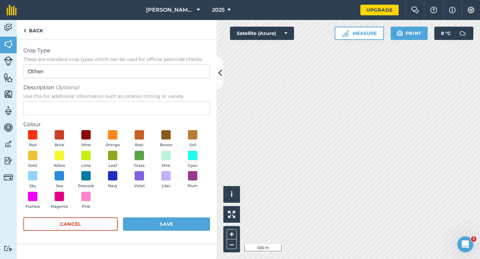
click at [189, 101] on div "Description Optional Use this for additional information such as rotation timin…" at bounding box center [116, 100] width 187 height 32
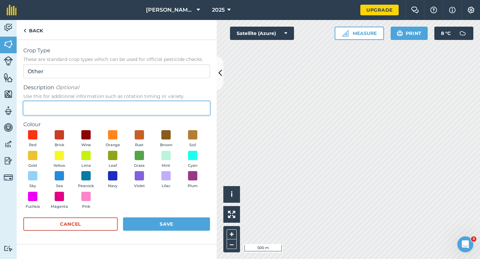
click at [189, 105] on input "Description Optional Use this for additional information such as rotation timin…" at bounding box center [116, 108] width 187 height 14
type input "Grass"
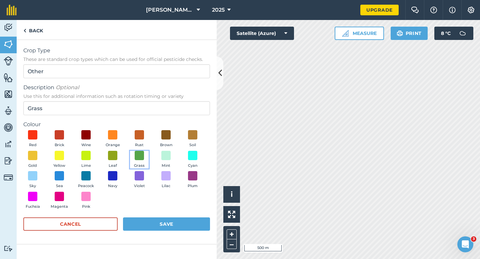
click at [138, 165] on span "Grass" at bounding box center [139, 166] width 11 height 6
click at [160, 227] on button "Save" at bounding box center [166, 224] width 87 height 13
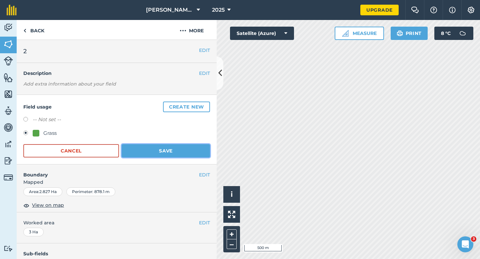
click at [195, 151] on button "Save" at bounding box center [166, 150] width 88 height 13
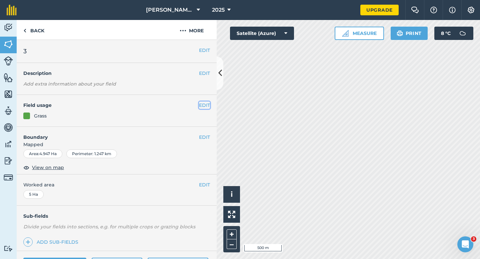
click at [204, 107] on button "EDIT" at bounding box center [204, 105] width 11 height 7
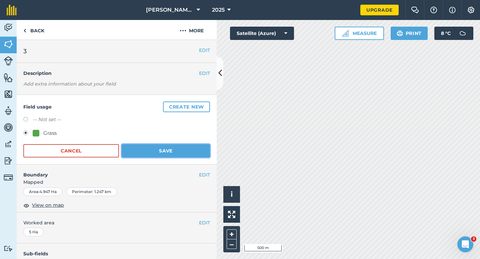
click at [200, 151] on button "Save" at bounding box center [166, 150] width 88 height 13
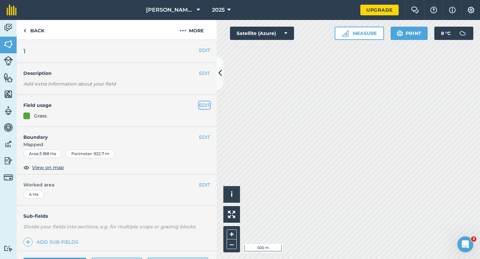
click at [202, 104] on button "EDIT" at bounding box center [204, 105] width 11 height 7
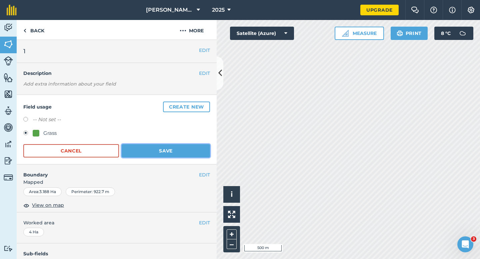
click at [197, 149] on button "Save" at bounding box center [166, 150] width 88 height 13
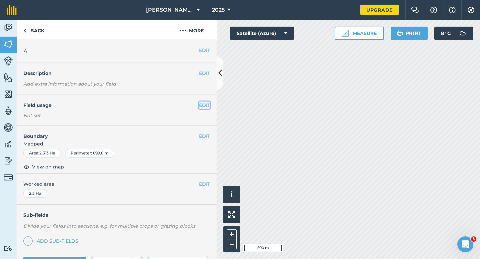
click at [202, 104] on button "EDIT" at bounding box center [204, 105] width 11 height 7
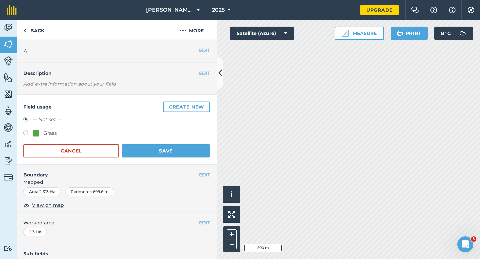
click at [20, 137] on div "Field usage Create new -- Not set -- Grass Cancel Save" at bounding box center [117, 130] width 200 height 70
click at [32, 137] on label at bounding box center [27, 134] width 9 height 7
radio input "true"
radio input "false"
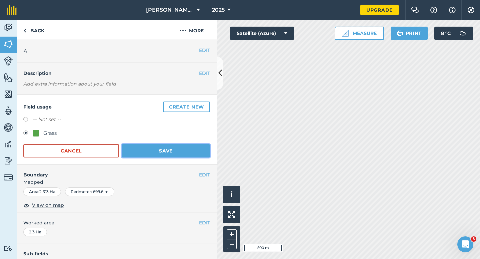
click at [145, 155] on button "Save" at bounding box center [166, 150] width 88 height 13
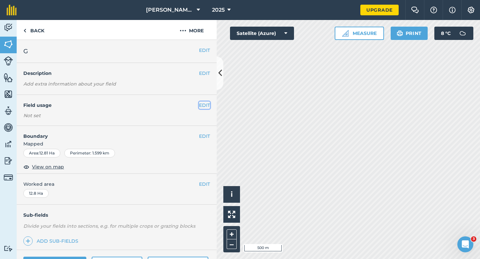
click at [201, 106] on button "EDIT" at bounding box center [204, 105] width 11 height 7
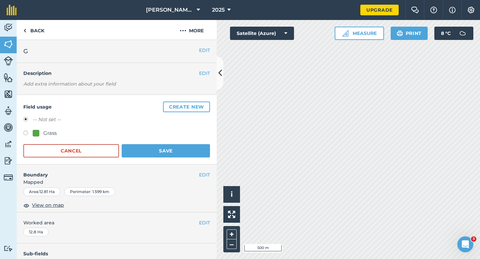
click at [201, 106] on button "Create new" at bounding box center [186, 107] width 47 height 11
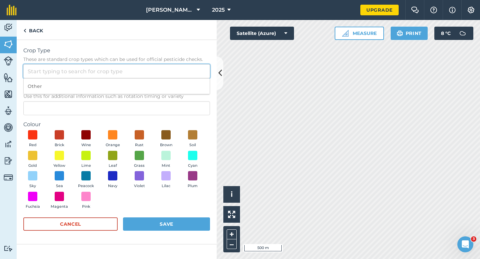
click at [201, 77] on input "Crop Type These are standard crop types which can be used for official pesticid…" at bounding box center [116, 71] width 187 height 14
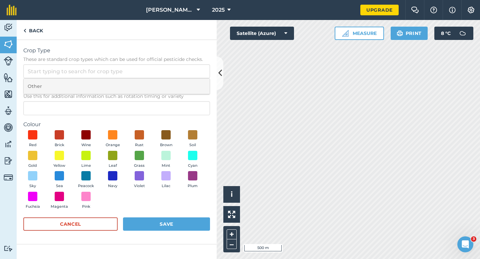
click at [201, 80] on li "Other" at bounding box center [117, 87] width 186 height 16
type input "Other"
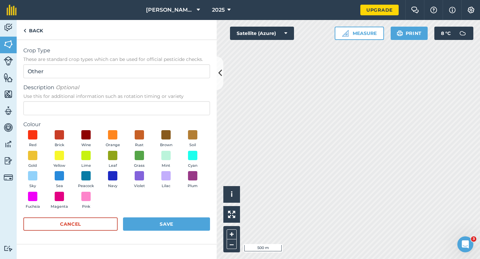
click at [197, 98] on span "Use this for additional information such as rotation timing or variety" at bounding box center [116, 96] width 187 height 7
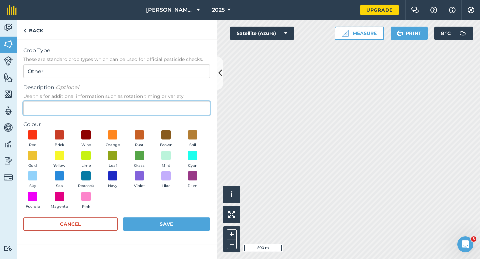
click at [197, 101] on input "Description Optional Use this for additional information such as rotation timin…" at bounding box center [116, 108] width 187 height 14
click at [197, 103] on input "Description Optional Use this for additional information such as rotation timin…" at bounding box center [116, 108] width 187 height 14
type input "Radish Seed"
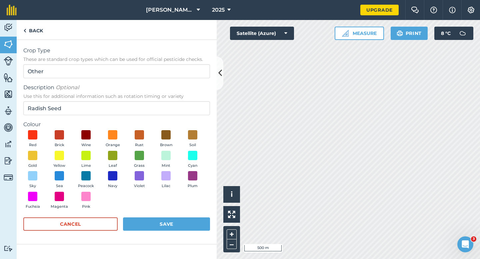
click at [96, 179] on div "Red Brick Wine Orange Rust Brown Soil Gold Yellow Lime Leaf Grass Mint Cyan Sky…" at bounding box center [116, 171] width 187 height 82
click at [87, 179] on span at bounding box center [86, 176] width 10 height 10
click at [178, 241] on div "Crop Type These are standard crop types which can be used for official pesticid…" at bounding box center [117, 142] width 200 height 205
click at [178, 231] on button "Save" at bounding box center [166, 224] width 87 height 13
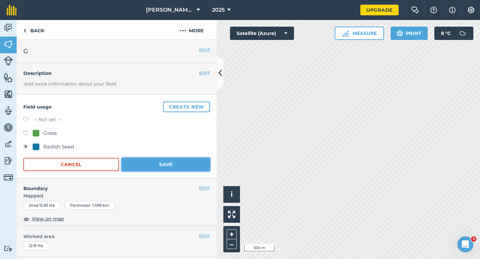
click at [181, 166] on button "Save" at bounding box center [166, 164] width 88 height 13
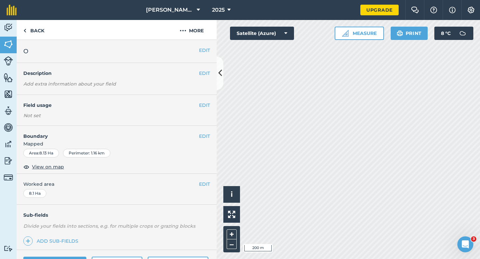
click at [204, 100] on div "EDIT Field usage Not set" at bounding box center [117, 110] width 200 height 31
click at [204, 107] on button "EDIT" at bounding box center [204, 105] width 11 height 7
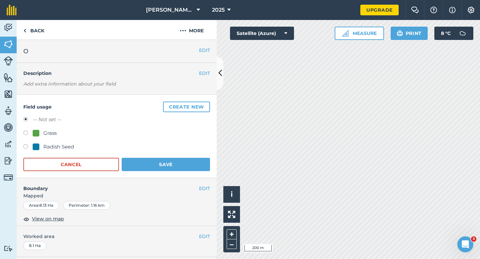
click at [52, 146] on div "Radish Seed" at bounding box center [58, 147] width 31 height 8
radio input "true"
radio input "false"
click at [186, 179] on h4 "Boundary" at bounding box center [108, 185] width 182 height 14
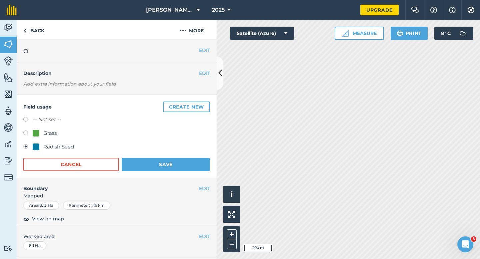
click at [186, 173] on div "Field usage Create new -- Not set -- Grass Radish Seed Cancel Save" at bounding box center [117, 136] width 200 height 83
click at [186, 161] on button "Save" at bounding box center [166, 164] width 88 height 13
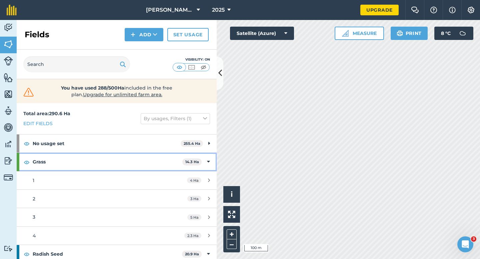
click at [203, 158] on div "Grass 14.3 Ha" at bounding box center [117, 162] width 200 height 18
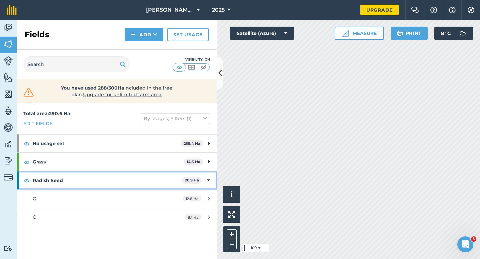
click at [208, 181] on icon at bounding box center [208, 180] width 3 height 7
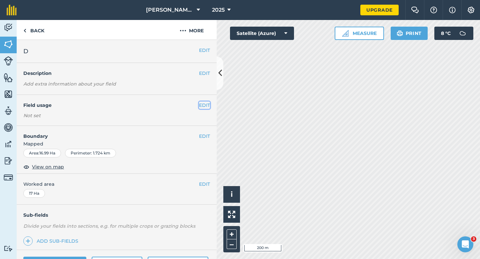
click at [202, 104] on button "EDIT" at bounding box center [204, 105] width 11 height 7
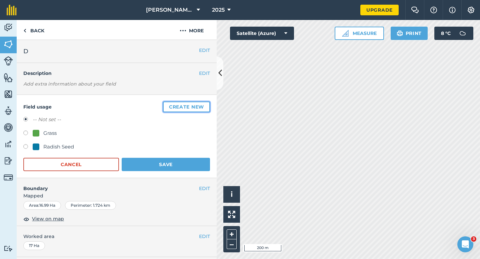
click at [202, 104] on button "Create new" at bounding box center [186, 107] width 47 height 11
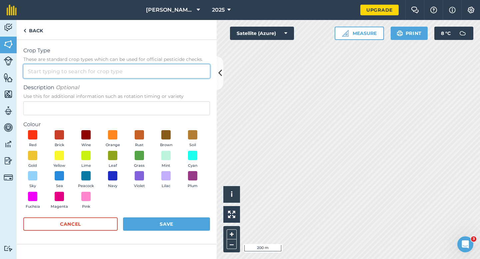
click at [181, 76] on input "Crop Type These are standard crop types which can be used for official pesticid…" at bounding box center [116, 71] width 187 height 14
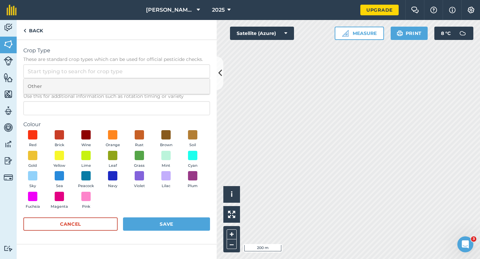
click at [181, 84] on li "Other" at bounding box center [117, 87] width 186 height 16
type input "Other"
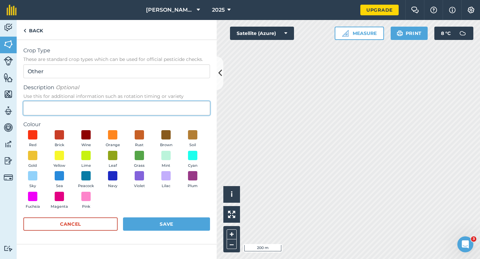
click at [182, 111] on input "Description Optional Use this for additional information such as rotation timin…" at bounding box center [116, 108] width 187 height 14
type input "Wheat"
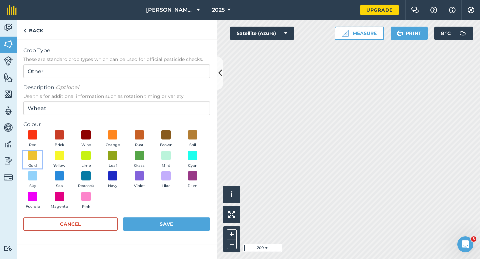
click at [27, 161] on button "Gold" at bounding box center [32, 160] width 19 height 18
click at [193, 228] on button "Save" at bounding box center [166, 224] width 87 height 13
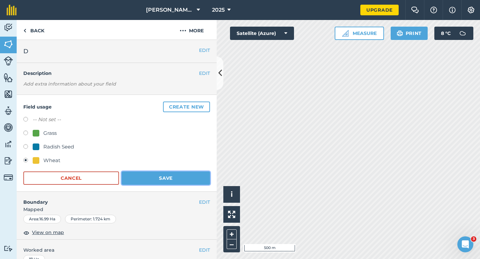
click at [179, 184] on button "Save" at bounding box center [166, 178] width 88 height 13
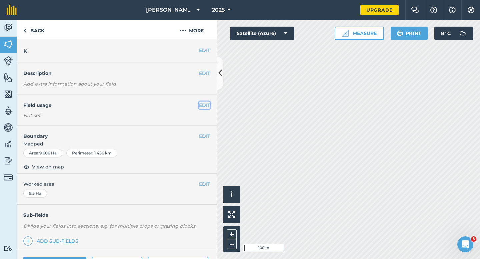
click at [203, 103] on button "EDIT" at bounding box center [204, 105] width 11 height 7
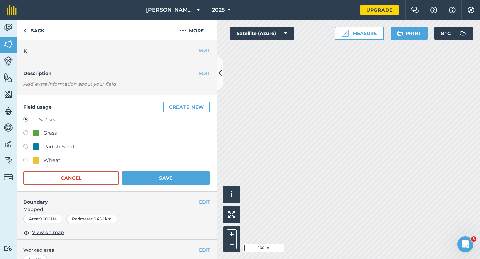
click at [43, 166] on div "Wheat" at bounding box center [116, 162] width 187 height 10
click at [48, 157] on div "Wheat" at bounding box center [51, 161] width 17 height 8
radio input "true"
radio input "false"
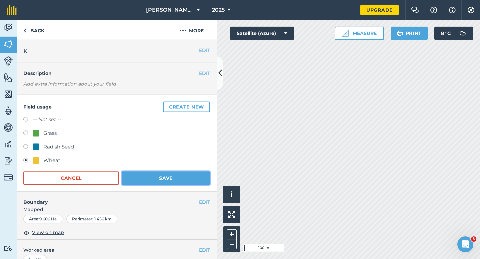
click at [145, 176] on button "Save" at bounding box center [166, 178] width 88 height 13
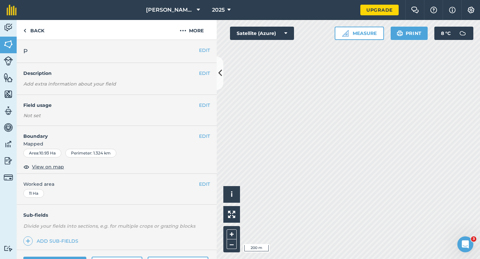
click at [209, 110] on div "EDIT Field usage Not set" at bounding box center [117, 110] width 200 height 31
click at [209, 109] on div "EDIT Field usage Not set" at bounding box center [117, 110] width 200 height 31
click at [208, 107] on button "EDIT" at bounding box center [204, 105] width 11 height 7
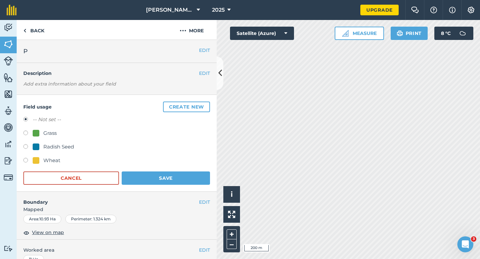
click at [49, 157] on div "Wheat" at bounding box center [51, 161] width 17 height 8
radio input "true"
radio input "false"
click at [176, 178] on button "Save" at bounding box center [166, 178] width 88 height 13
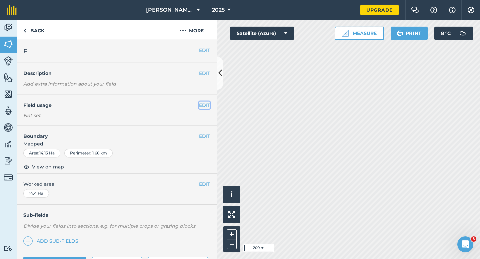
click at [203, 104] on button "EDIT" at bounding box center [204, 105] width 11 height 7
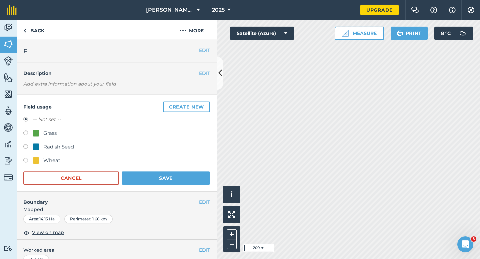
click at [203, 104] on button "Create new" at bounding box center [186, 107] width 47 height 11
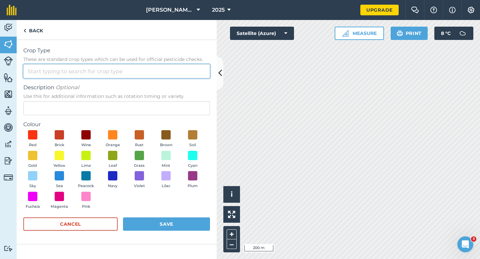
click at [180, 76] on input "Crop Type These are standard crop types which can be used for official pesticid…" at bounding box center [116, 71] width 187 height 14
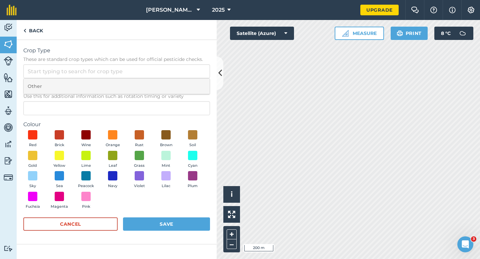
click at [180, 82] on li "Other" at bounding box center [117, 87] width 186 height 16
type input "Other"
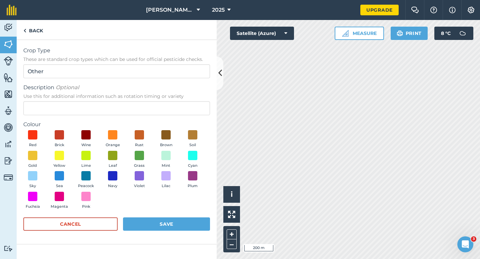
click at [180, 97] on span "Use this for additional information such as rotation timing or variety" at bounding box center [116, 96] width 187 height 7
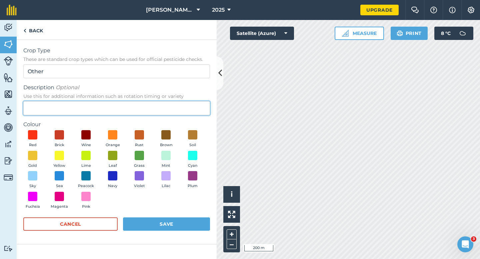
click at [180, 101] on input "Description Optional Use this for additional information such as rotation timin…" at bounding box center [116, 108] width 187 height 14
type input "Watties Beans"
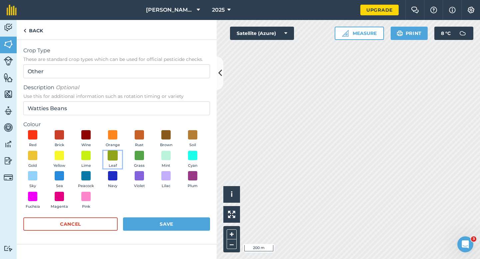
click at [110, 156] on span at bounding box center [113, 155] width 10 height 10
click at [94, 222] on button "Cancel" at bounding box center [70, 224] width 94 height 13
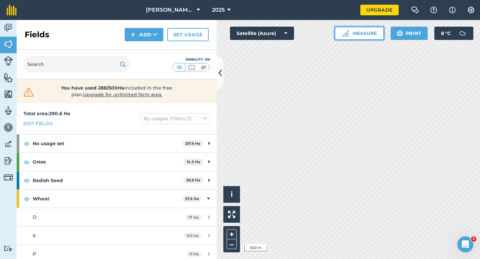
click at [343, 32] on img at bounding box center [345, 33] width 7 height 7
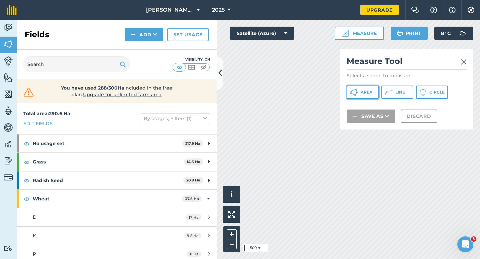
click at [348, 89] on button "Area" at bounding box center [363, 92] width 32 height 13
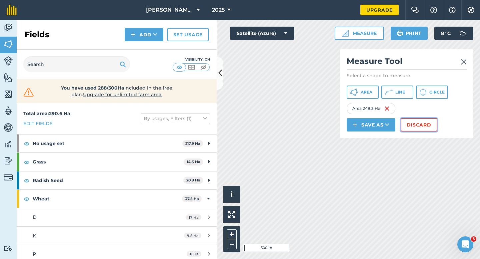
click at [430, 126] on button "Discard" at bounding box center [419, 124] width 37 height 13
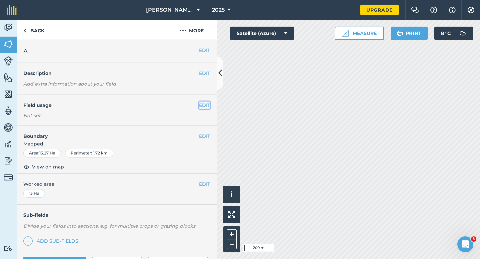
click at [209, 106] on button "EDIT" at bounding box center [204, 105] width 11 height 7
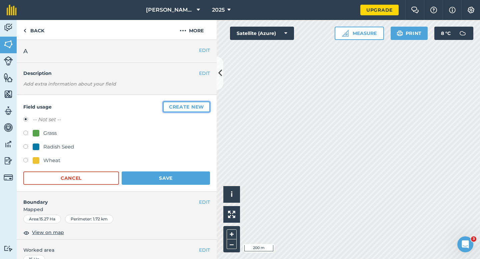
click at [209, 106] on button "Create new" at bounding box center [186, 107] width 47 height 11
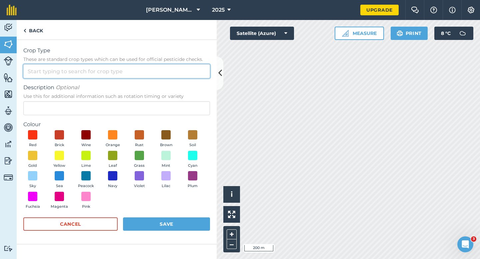
click at [175, 66] on input "Crop Type These are standard crop types which can be used for official pesticid…" at bounding box center [116, 71] width 187 height 14
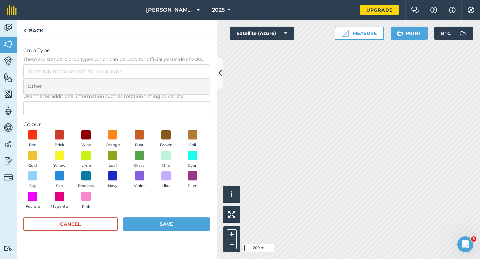
click at [174, 84] on li "Other" at bounding box center [117, 87] width 186 height 16
type input "Other"
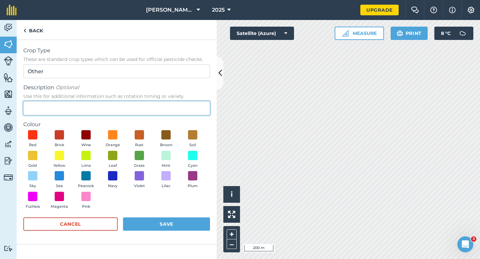
click at [174, 103] on input "Description Optional Use this for additional information such as rotation timin…" at bounding box center [116, 108] width 187 height 14
type input "Grass Seed"
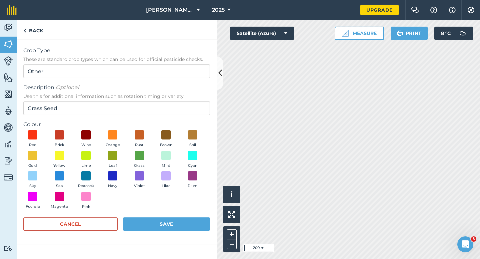
click at [131, 169] on div "Red Brick Wine Orange Rust Brown Soil Gold Yellow Lime Leaf Grass Mint Cyan Sky…" at bounding box center [116, 171] width 187 height 82
click at [142, 165] on span "Grass" at bounding box center [139, 166] width 11 height 6
click at [147, 213] on form "Crop Type These are standard crop types which can be used for official pesticid…" at bounding box center [116, 142] width 187 height 191
click at [147, 216] on form "Crop Type These are standard crop types which can be used for official pesticid…" at bounding box center [116, 142] width 187 height 191
click at [147, 226] on button "Save" at bounding box center [166, 224] width 87 height 13
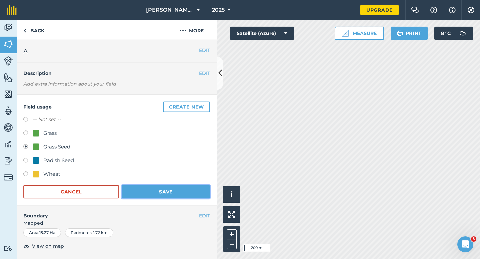
click at [184, 188] on button "Save" at bounding box center [166, 191] width 88 height 13
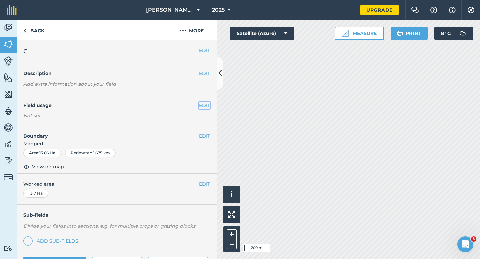
click at [205, 106] on button "EDIT" at bounding box center [204, 105] width 11 height 7
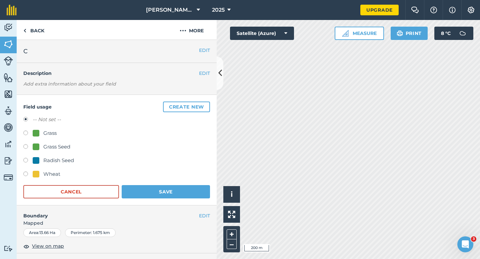
click at [49, 150] on div "Grass Seed" at bounding box center [56, 147] width 27 height 8
radio input "true"
radio input "false"
click at [168, 188] on button "Save" at bounding box center [166, 191] width 88 height 13
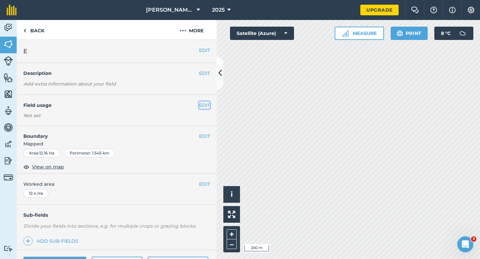
click at [205, 107] on button "EDIT" at bounding box center [204, 105] width 11 height 7
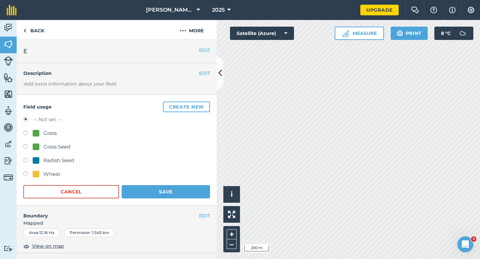
click at [62, 150] on div "Grass Seed" at bounding box center [56, 147] width 27 height 8
radio input "true"
radio input "false"
click at [145, 181] on form "-- Not set -- Grass Grass Seed Radish Seed Wheat Cancel Save" at bounding box center [116, 157] width 187 height 83
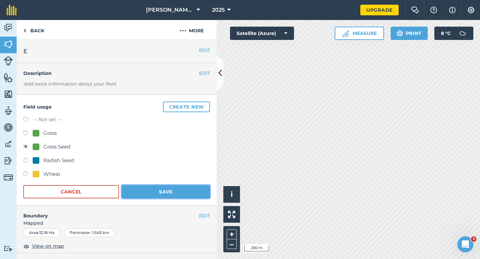
click at [148, 198] on button "Save" at bounding box center [166, 191] width 88 height 13
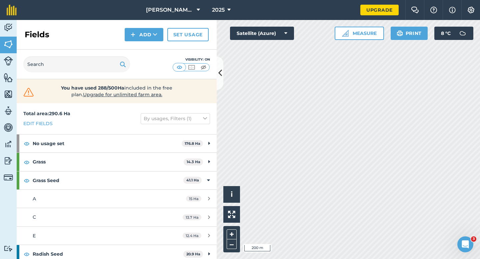
click at [215, 127] on div "Activity Fields Livestock Features Maps Team Vehicles Data Reporting Billing Tu…" at bounding box center [240, 139] width 480 height 239
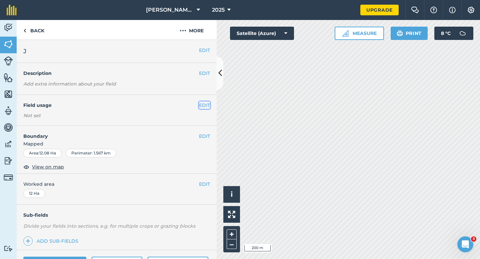
click at [206, 104] on button "EDIT" at bounding box center [204, 105] width 11 height 7
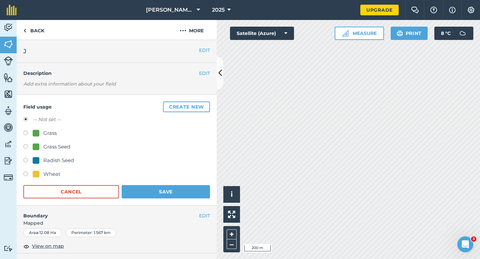
click at [38, 149] on div at bounding box center [36, 147] width 7 height 7
radio input "true"
radio input "false"
click at [191, 191] on button "Save" at bounding box center [166, 191] width 88 height 13
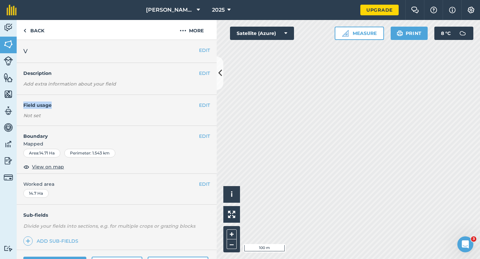
click at [210, 108] on div "EDIT Field usage Not set" at bounding box center [117, 110] width 200 height 31
click at [208, 108] on button "EDIT" at bounding box center [204, 105] width 11 height 7
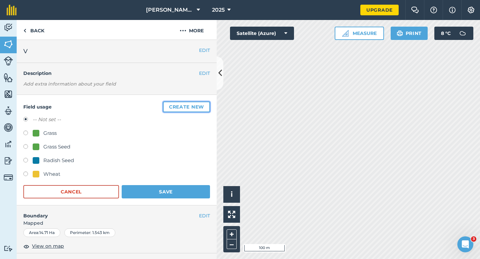
click at [208, 108] on button "Create new" at bounding box center [186, 107] width 47 height 11
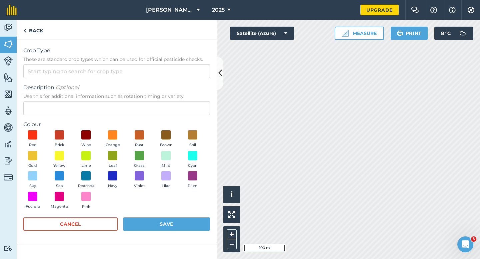
click at [177, 79] on form "Crop Type These are standard crop types which can be used for official pesticid…" at bounding box center [116, 142] width 187 height 191
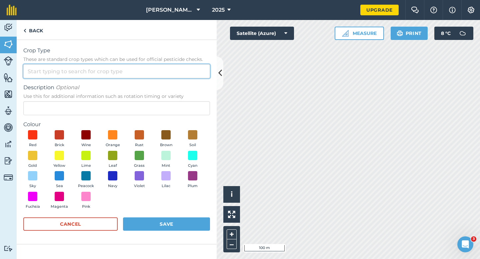
click at [177, 76] on input "Crop Type These are standard crop types which can be used for official pesticid…" at bounding box center [116, 71] width 187 height 14
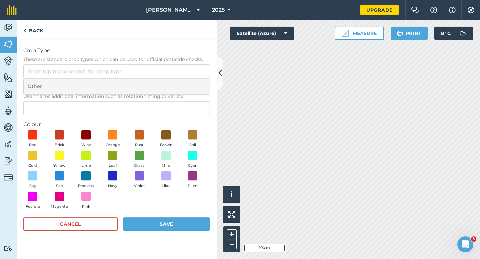
click at [177, 85] on li "Other" at bounding box center [117, 87] width 186 height 16
type input "Other"
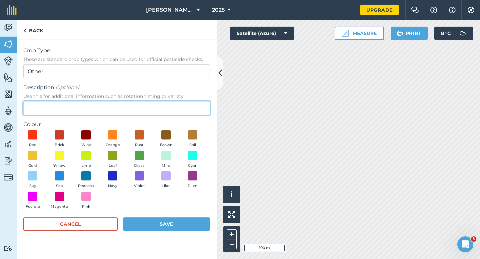
click at [177, 109] on input "Description Optional Use this for additional information such as rotation timin…" at bounding box center [116, 108] width 187 height 14
type input "Chard Seed"
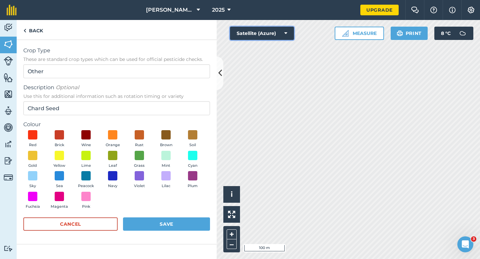
click at [260, 32] on button "Satellite (Azure)" at bounding box center [262, 33] width 64 height 13
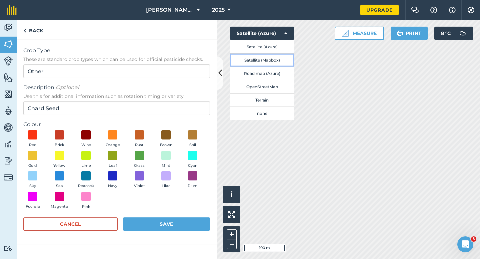
click at [256, 55] on button "Satellite (Mapbox)" at bounding box center [262, 59] width 64 height 13
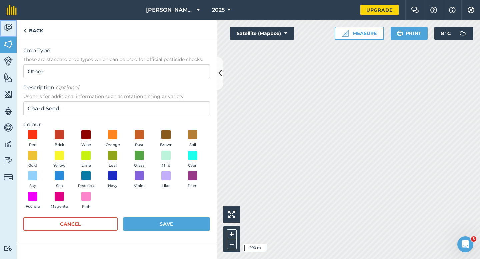
click at [6, 35] on link "Activity" at bounding box center [8, 28] width 17 height 17
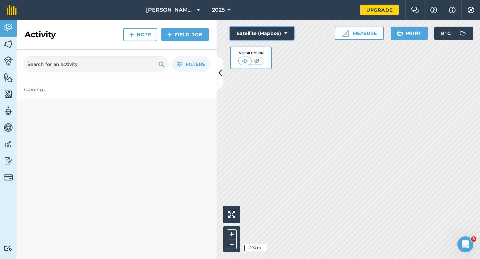
click at [241, 32] on button "Satellite (Mapbox)" at bounding box center [262, 33] width 64 height 13
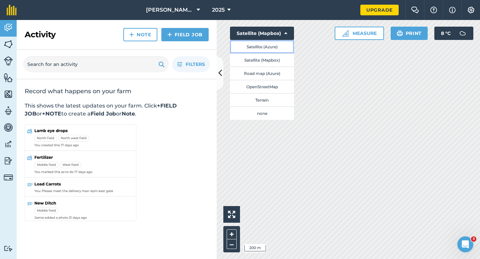
click at [244, 48] on button "Satellite (Azure)" at bounding box center [262, 46] width 64 height 13
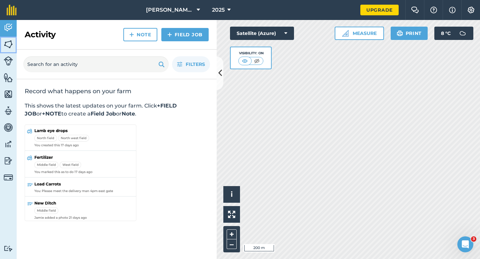
click at [9, 39] on img at bounding box center [8, 44] width 9 height 10
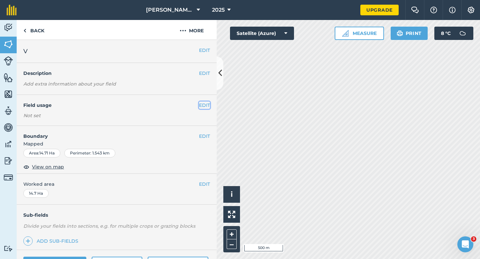
click at [209, 103] on button "EDIT" at bounding box center [204, 105] width 11 height 7
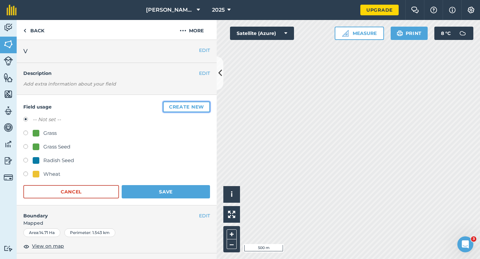
click at [209, 103] on button "Create new" at bounding box center [186, 107] width 47 height 11
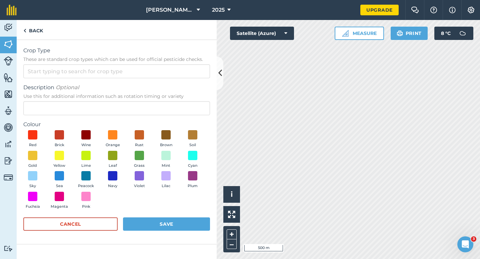
click at [175, 64] on div "Crop Type These are standard crop types which can be used for official pesticid…" at bounding box center [116, 63] width 187 height 32
click at [175, 81] on form "Crop Type These are standard crop types which can be used for official pesticid…" at bounding box center [116, 142] width 187 height 191
click at [175, 72] on input "Crop Type These are standard crop types which can be used for official pesticid…" at bounding box center [116, 71] width 187 height 14
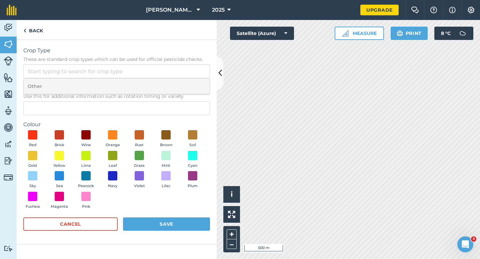
click at [176, 88] on li "Other" at bounding box center [117, 87] width 186 height 16
type input "Other"
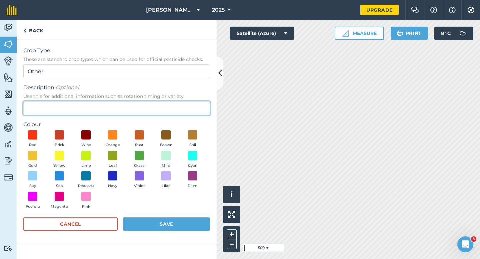
click at [176, 107] on input "Description Optional Use this for additional information such as rotation timin…" at bounding box center [116, 108] width 187 height 14
type input "Chard Seed"
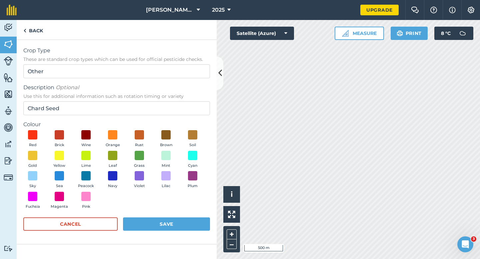
click at [48, 144] on div "Red Brick Wine Orange Rust Brown Soil Gold Yellow Lime Leaf Grass Mint Cyan Sky…" at bounding box center [116, 171] width 187 height 82
click at [65, 136] on button "Brick" at bounding box center [59, 139] width 19 height 18
click at [126, 223] on button "Save" at bounding box center [166, 224] width 87 height 13
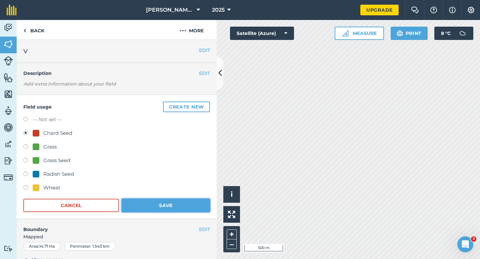
click at [184, 208] on button "Save" at bounding box center [166, 205] width 88 height 13
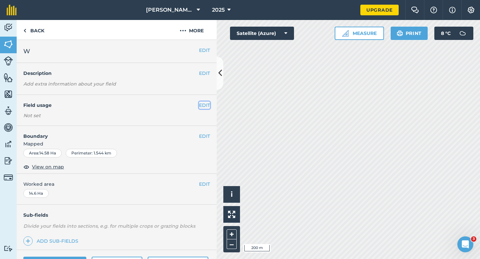
click at [205, 106] on button "EDIT" at bounding box center [204, 105] width 11 height 7
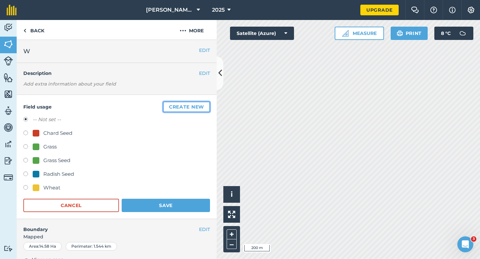
click at [205, 106] on button "Create new" at bounding box center [186, 107] width 47 height 11
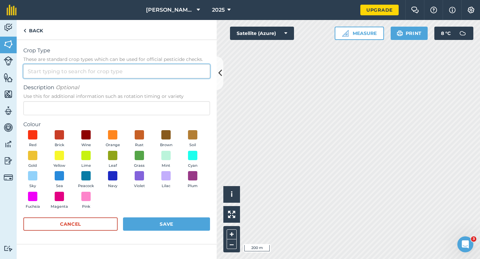
click at [182, 69] on input "Crop Type These are standard crop types which can be used for official pesticid…" at bounding box center [116, 71] width 187 height 14
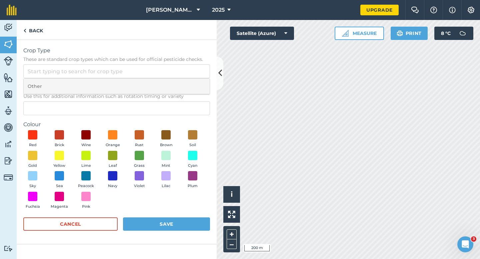
click at [182, 79] on li "Other" at bounding box center [117, 87] width 186 height 16
type input "Other"
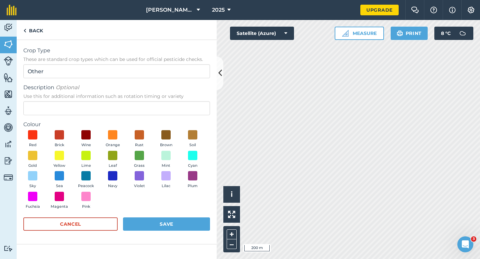
click at [179, 99] on span "Use this for additional information such as rotation timing or variety" at bounding box center [116, 96] width 187 height 7
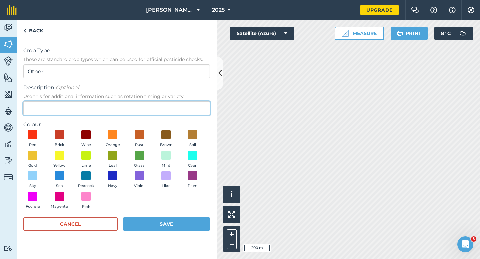
click at [179, 101] on input "Description Optional Use this for additional information such as rotation timin…" at bounding box center [116, 108] width 187 height 14
type input "Clover Seed"
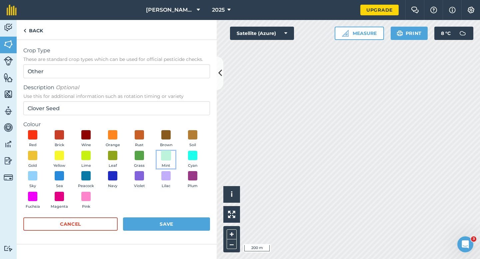
click at [163, 153] on span at bounding box center [166, 155] width 10 height 10
click at [163, 215] on form "Crop Type These are standard crop types which can be used for official pesticid…" at bounding box center [116, 142] width 187 height 191
click at [163, 218] on button "Save" at bounding box center [166, 224] width 87 height 13
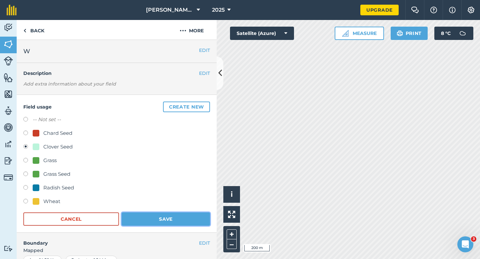
click at [163, 215] on button "Save" at bounding box center [166, 219] width 88 height 13
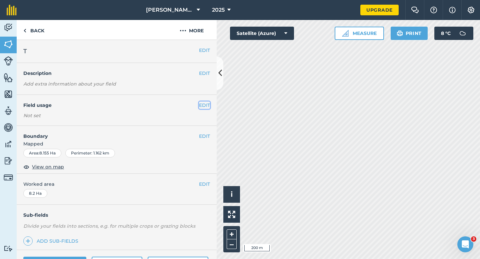
click at [208, 105] on button "EDIT" at bounding box center [204, 105] width 11 height 7
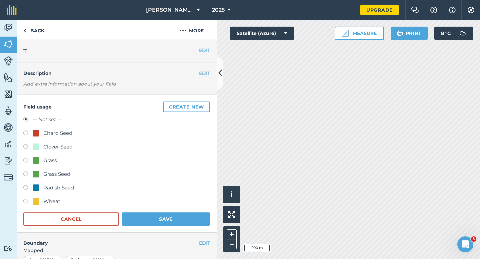
click at [54, 147] on div "Clover Seed" at bounding box center [57, 147] width 29 height 8
radio input "true"
radio input "false"
click at [151, 219] on button "Save" at bounding box center [166, 219] width 88 height 13
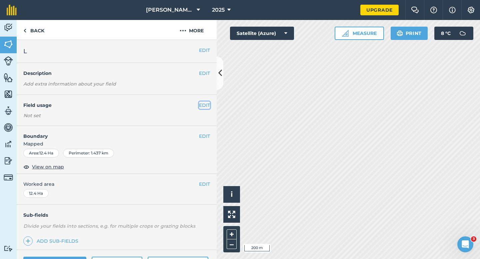
click at [202, 107] on button "EDIT" at bounding box center [204, 105] width 11 height 7
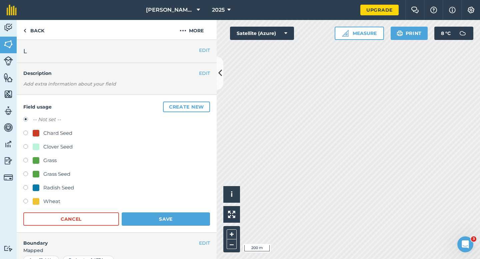
click at [49, 147] on div "Clover Seed" at bounding box center [57, 147] width 29 height 8
radio input "true"
radio input "false"
click at [173, 223] on button "Save" at bounding box center [166, 219] width 88 height 13
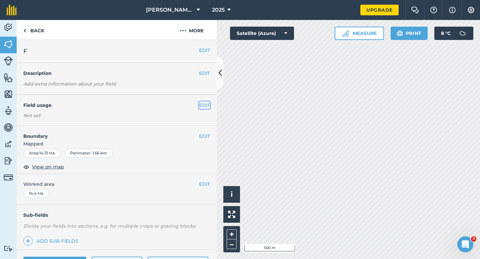
click at [201, 104] on button "EDIT" at bounding box center [204, 105] width 11 height 7
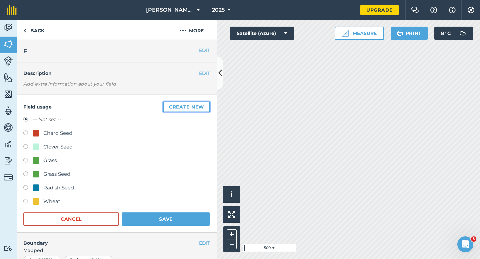
click at [201, 104] on button "Create new" at bounding box center [186, 107] width 47 height 11
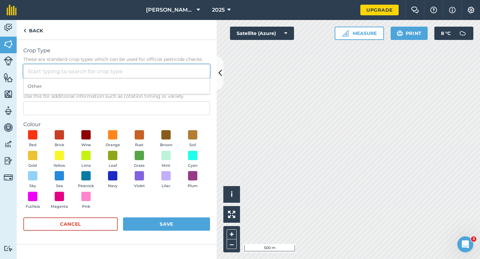
click at [192, 68] on input "Crop Type These are standard crop types which can be used for official pesticid…" at bounding box center [116, 71] width 187 height 14
click at [192, 77] on input "Crop Type These are standard crop types which can be used for official pesticid…" at bounding box center [116, 71] width 187 height 14
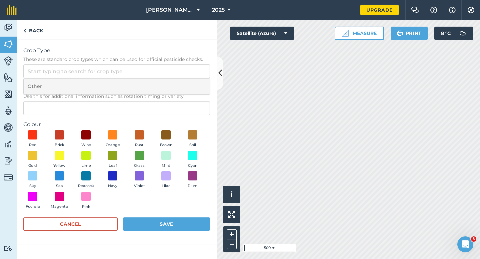
click at [192, 83] on li "Other" at bounding box center [117, 87] width 186 height 16
type input "Other"
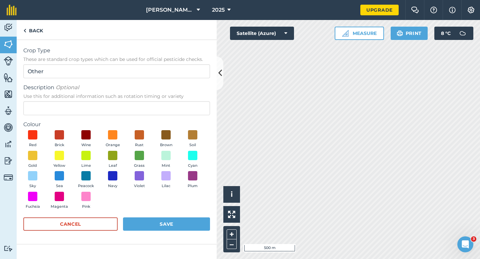
click at [191, 101] on div "Description Optional Use this for additional information such as rotation timin…" at bounding box center [116, 100] width 187 height 32
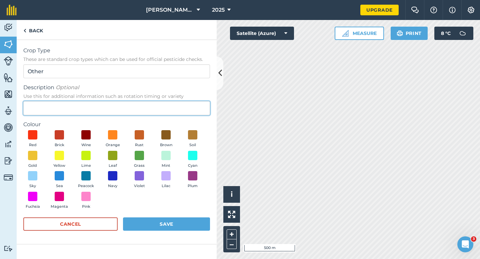
click at [193, 105] on input "Description Optional Use this for additional information such as rotation timin…" at bounding box center [116, 108] width 187 height 14
type input "Watties Beans"
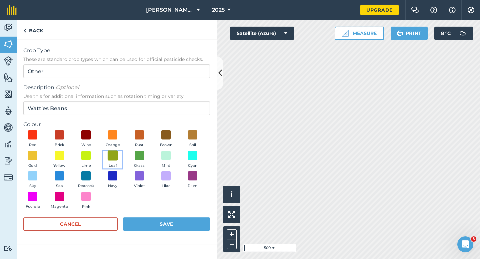
click at [113, 160] on span at bounding box center [113, 155] width 10 height 10
click at [188, 229] on button "Save" at bounding box center [166, 224] width 87 height 13
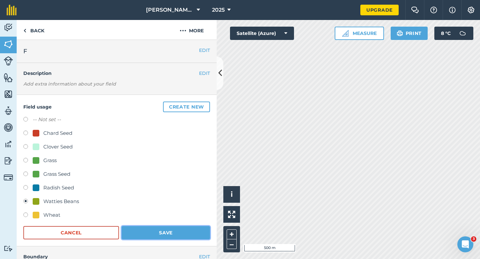
click at [182, 229] on button "Save" at bounding box center [166, 232] width 88 height 13
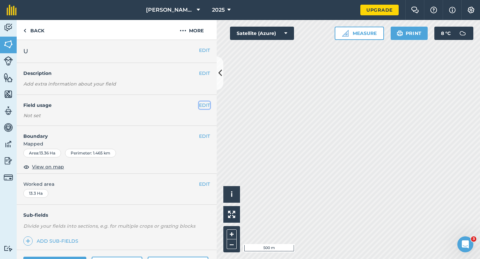
click at [204, 106] on button "EDIT" at bounding box center [204, 105] width 11 height 7
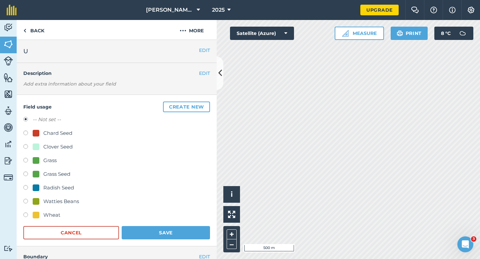
click at [204, 106] on button "Create new" at bounding box center [186, 107] width 47 height 11
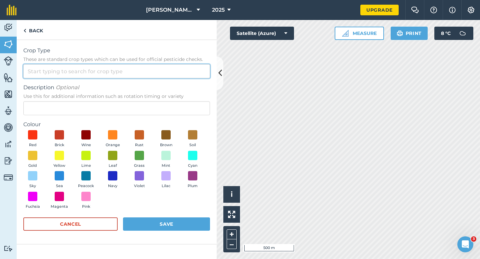
click at [193, 72] on input "Crop Type These are standard crop types which can be used for official pesticid…" at bounding box center [116, 71] width 187 height 14
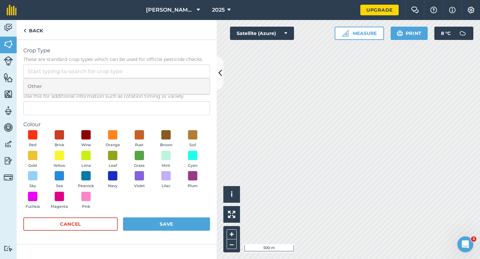
click at [193, 91] on li "Other" at bounding box center [117, 87] width 186 height 16
type input "Other"
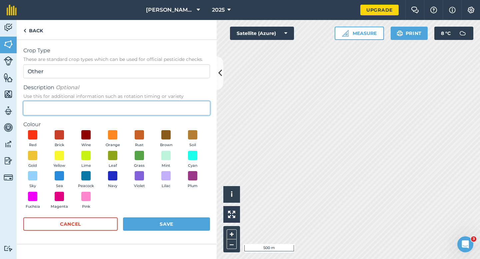
click at [186, 114] on input "Description Optional Use this for additional information such as rotation timin…" at bounding box center [116, 108] width 187 height 14
type input "Watties Broad Beans"
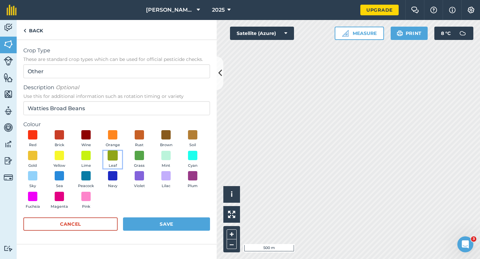
click at [113, 154] on span at bounding box center [113, 155] width 10 height 10
click at [160, 223] on button "Save" at bounding box center [166, 224] width 87 height 13
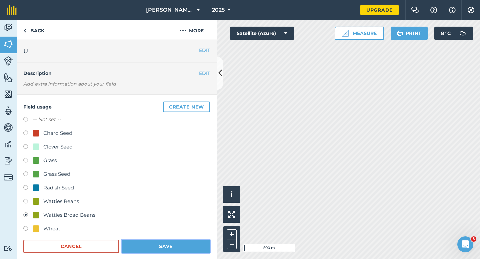
click at [205, 242] on button "Save" at bounding box center [166, 246] width 88 height 13
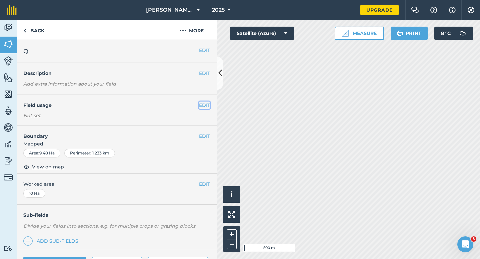
click at [209, 104] on button "EDIT" at bounding box center [204, 105] width 11 height 7
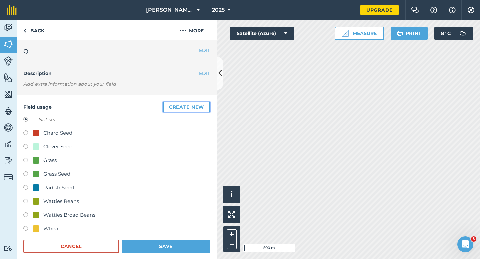
click at [208, 105] on button "Create new" at bounding box center [186, 107] width 47 height 11
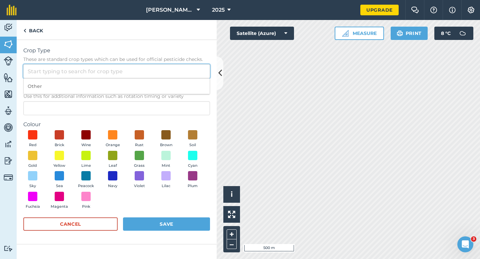
click at [188, 76] on input "Crop Type These are standard crop types which can be used for official pesticid…" at bounding box center [116, 71] width 187 height 14
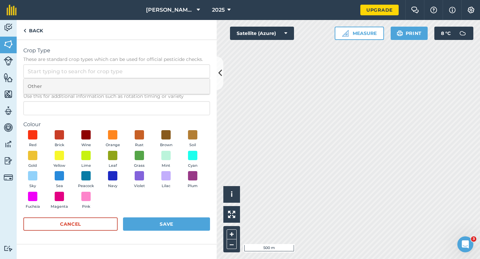
click at [188, 82] on li "Other" at bounding box center [117, 87] width 186 height 16
type input "Other"
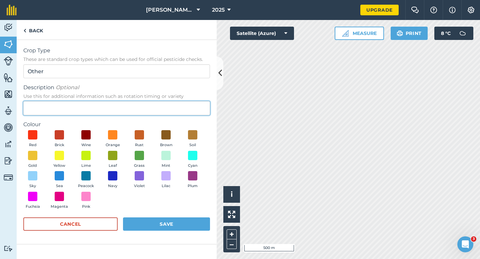
click at [188, 108] on input "Description Optional Use this for additional information such as rotation timin…" at bounding box center [116, 108] width 187 height 14
type input "Watties Peas"
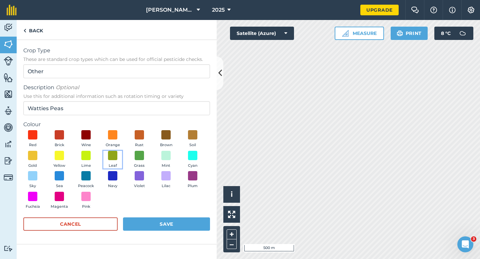
click at [108, 151] on span at bounding box center [112, 155] width 9 height 9
click at [143, 218] on button "Save" at bounding box center [166, 224] width 87 height 13
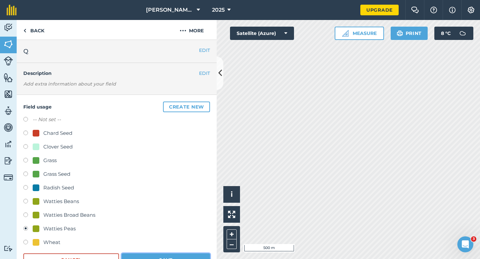
click at [190, 258] on button "Save" at bounding box center [166, 260] width 88 height 13
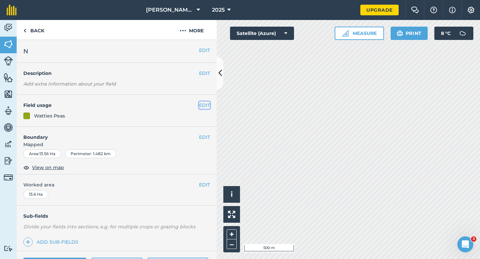
click at [209, 104] on button "EDIT" at bounding box center [204, 105] width 11 height 7
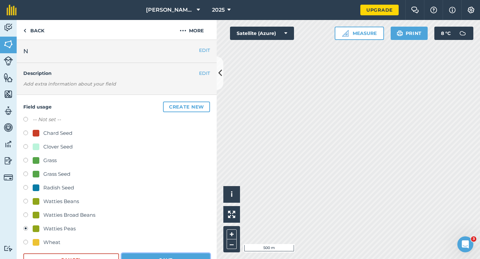
click at [178, 259] on button "Save" at bounding box center [166, 260] width 88 height 13
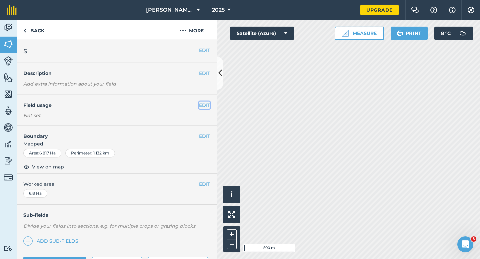
click at [204, 105] on button "EDIT" at bounding box center [204, 105] width 11 height 7
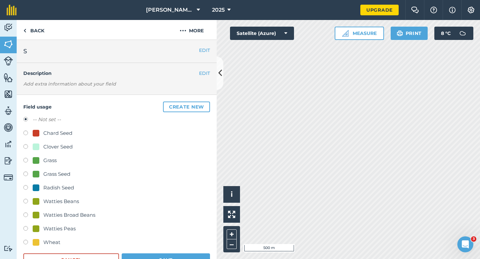
click at [35, 175] on div at bounding box center [36, 174] width 7 height 7
radio input "true"
radio input "false"
click at [195, 259] on button "Save" at bounding box center [166, 260] width 88 height 13
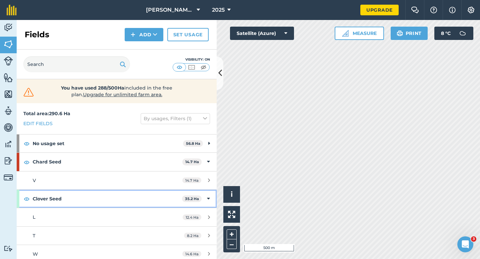
click at [196, 197] on strong "35.2 Ha" at bounding box center [192, 199] width 14 height 5
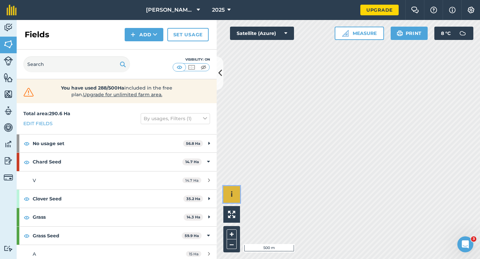
click at [238, 192] on button "i" at bounding box center [231, 194] width 17 height 17
click at [228, 190] on button "›" at bounding box center [231, 194] width 17 height 17
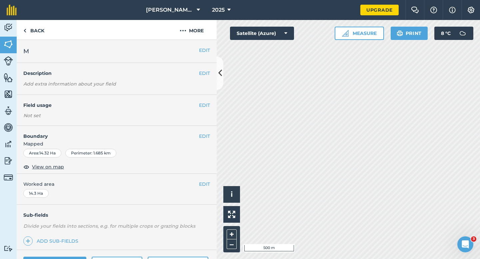
click at [206, 100] on div "EDIT Field usage Not set" at bounding box center [117, 110] width 200 height 31
click at [206, 103] on button "EDIT" at bounding box center [204, 105] width 11 height 7
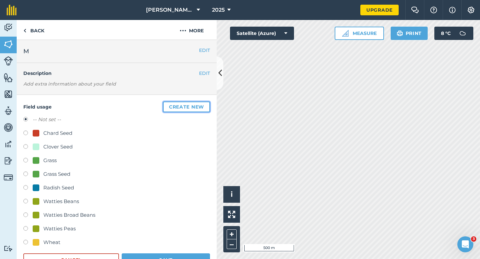
click at [206, 103] on button "Create new" at bounding box center [186, 107] width 47 height 11
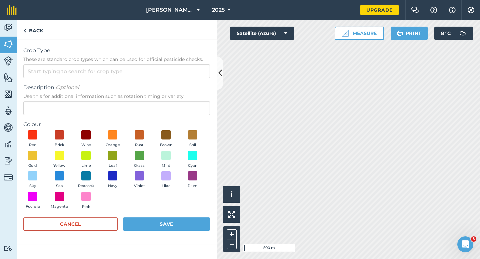
click at [192, 79] on form "Crop Type These are standard crop types which can be used for official pesticid…" at bounding box center [116, 142] width 187 height 191
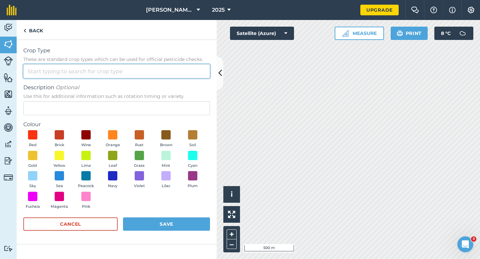
click at [190, 73] on input "Crop Type These are standard crop types which can be used for official pesticid…" at bounding box center [116, 71] width 187 height 14
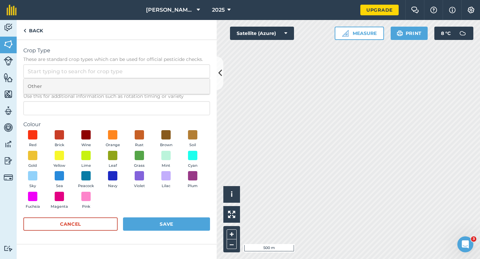
click at [190, 80] on li "Other" at bounding box center [117, 87] width 186 height 16
type input "Other"
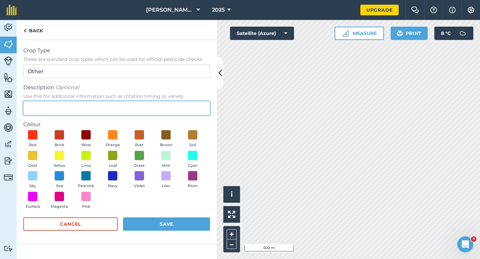
click at [186, 113] on input "Description Optional Use this for additional information such as rotation timin…" at bounding box center [116, 108] width 187 height 14
type input "Oilseed Rape"
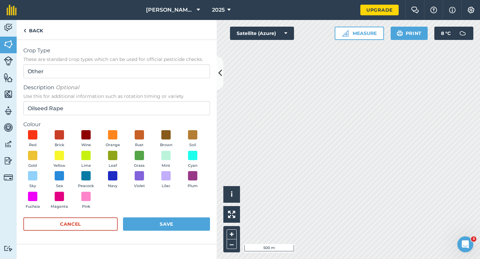
click at [63, 150] on div "Red Brick Wine Orange Rust Brown Soil Gold Yellow Lime Leaf Grass Mint Cyan Sky…" at bounding box center [116, 171] width 187 height 82
click at [57, 163] on span "Yellow" at bounding box center [59, 166] width 12 height 6
click at [151, 226] on button "Save" at bounding box center [166, 224] width 87 height 13
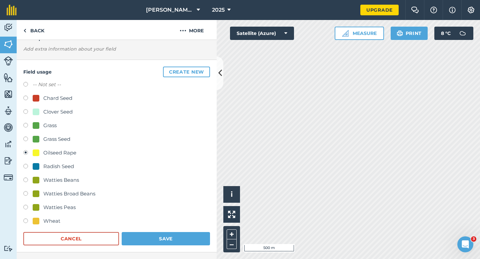
scroll to position [65, 0]
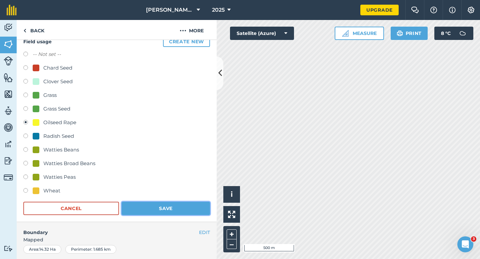
click at [171, 204] on button "Save" at bounding box center [166, 208] width 88 height 13
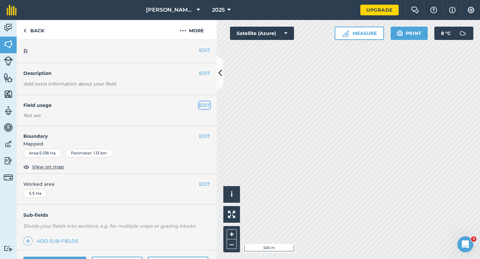
click at [200, 106] on button "EDIT" at bounding box center [204, 105] width 11 height 7
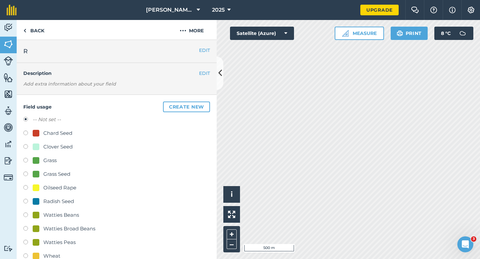
click at [48, 148] on div "Clover Seed" at bounding box center [57, 147] width 29 height 8
radio input "true"
radio input "false"
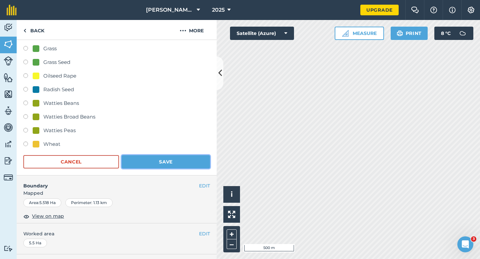
click at [171, 165] on button "Save" at bounding box center [166, 161] width 88 height 13
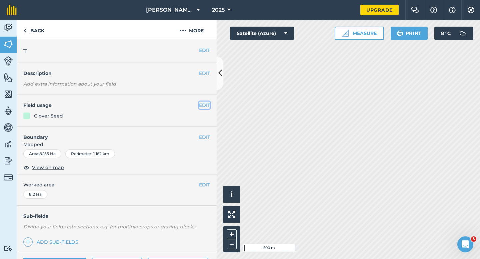
click at [206, 106] on button "EDIT" at bounding box center [204, 105] width 11 height 7
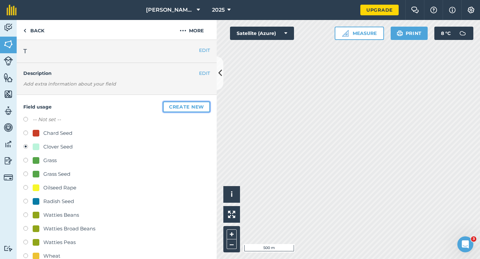
click at [206, 106] on button "Create new" at bounding box center [186, 107] width 47 height 11
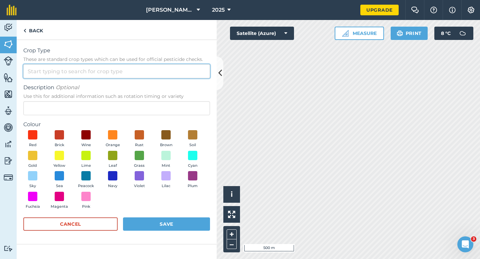
click at [187, 72] on input "Crop Type These are standard crop types which can be used for official pesticid…" at bounding box center [116, 71] width 187 height 14
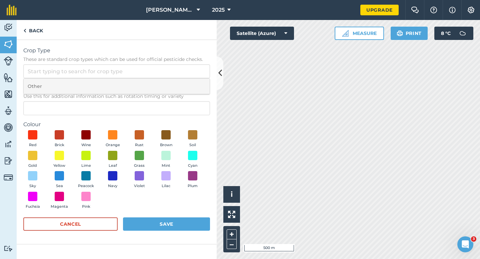
click at [187, 86] on li "Other" at bounding box center [117, 87] width 186 height 16
type input "Other"
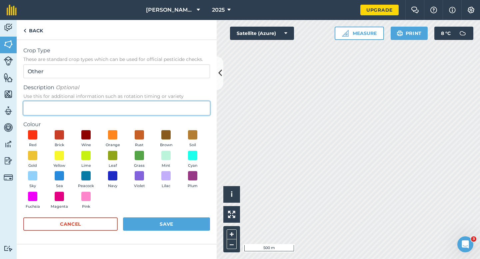
click at [186, 102] on input "Description Optional Use this for additional information such as rotation timin…" at bounding box center [116, 108] width 187 height 14
type input "Potatoes"
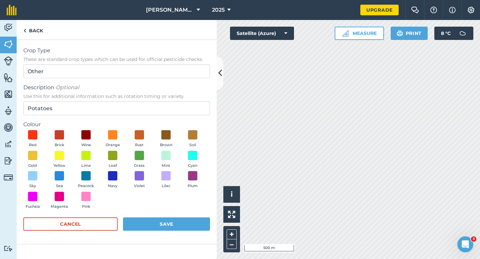
click at [209, 138] on div "Red Brick Wine Orange Rust Brown Soil Gold Yellow Lime Leaf Grass Mint Cyan Sky…" at bounding box center [116, 171] width 187 height 82
click at [201, 138] on button "Soil" at bounding box center [192, 139] width 19 height 18
click at [197, 223] on button "Save" at bounding box center [166, 224] width 87 height 13
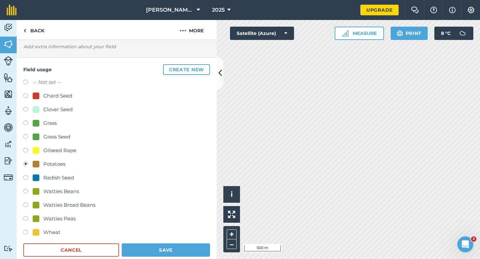
scroll to position [44, 0]
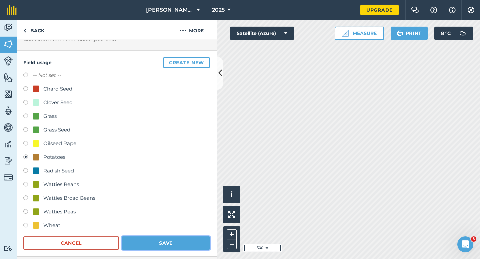
click at [180, 241] on button "Save" at bounding box center [166, 243] width 88 height 13
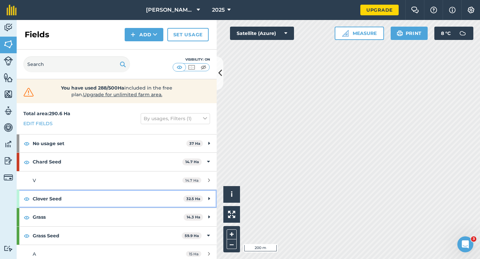
click at [198, 194] on div "Clover Seed 32.5 Ha" at bounding box center [117, 199] width 200 height 18
click at [171, 194] on strong "Clover Seed" at bounding box center [107, 199] width 149 height 18
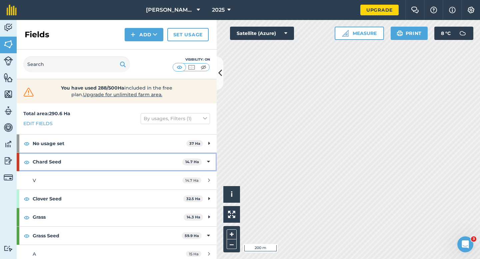
click at [173, 163] on strong "Chard Seed" at bounding box center [108, 162] width 150 height 18
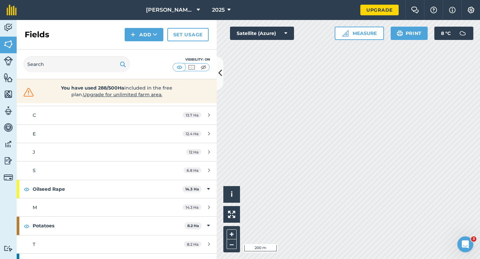
scroll to position [314, 0]
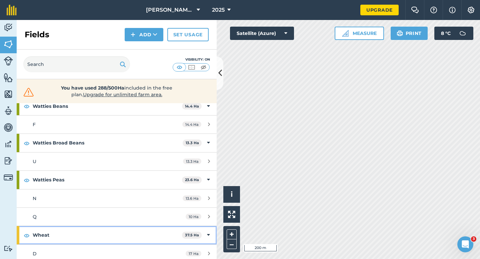
click at [175, 229] on strong "Wheat" at bounding box center [107, 235] width 149 height 18
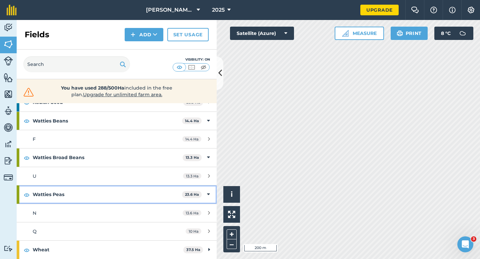
click at [174, 197] on strong "Watties Peas" at bounding box center [107, 195] width 149 height 18
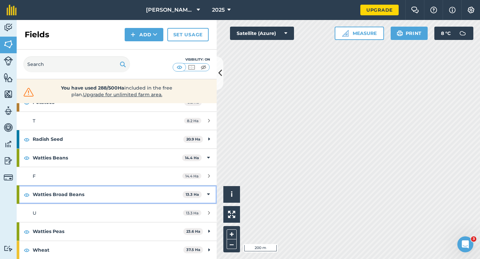
click at [175, 190] on strong "Watties Broad Beans" at bounding box center [108, 195] width 150 height 18
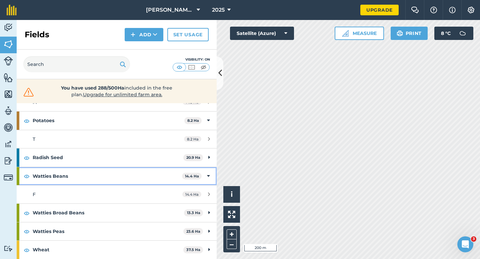
click at [174, 174] on strong "Watties Beans" at bounding box center [107, 176] width 149 height 18
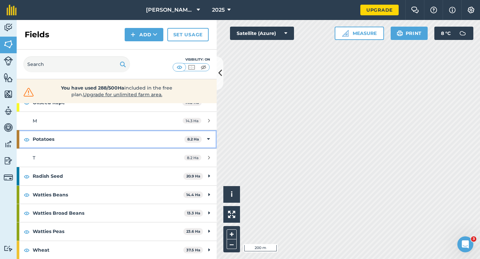
click at [174, 137] on strong "Potatoes" at bounding box center [109, 139] width 152 height 18
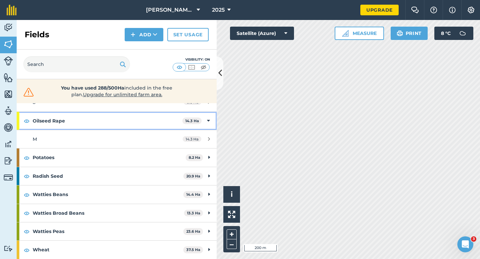
click at [174, 125] on strong "Oilseed Rape" at bounding box center [108, 121] width 150 height 18
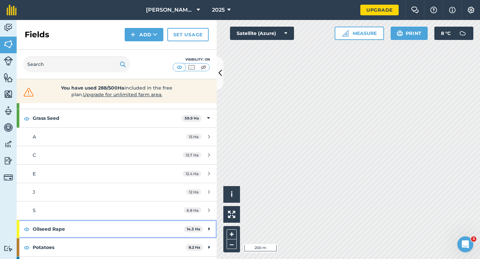
scroll to position [94, 0]
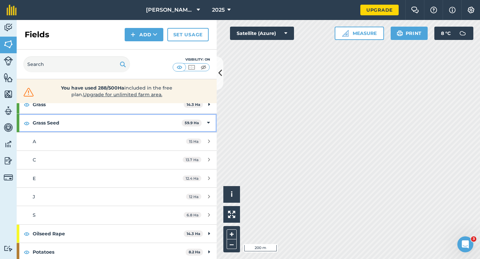
click at [171, 116] on strong "Grass Seed" at bounding box center [107, 123] width 149 height 18
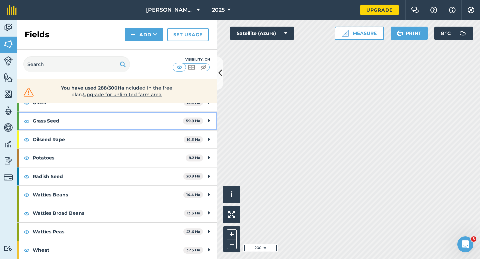
scroll to position [0, 0]
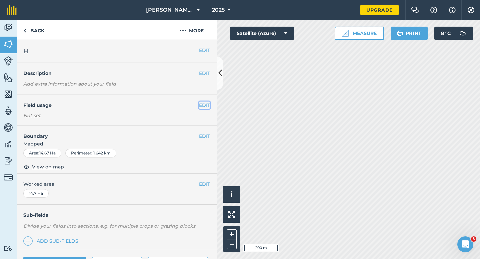
click at [209, 108] on button "EDIT" at bounding box center [204, 105] width 11 height 7
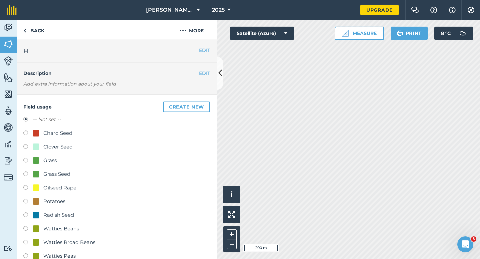
click at [60, 144] on div "Clover Seed" at bounding box center [57, 147] width 29 height 8
radio input "true"
radio input "false"
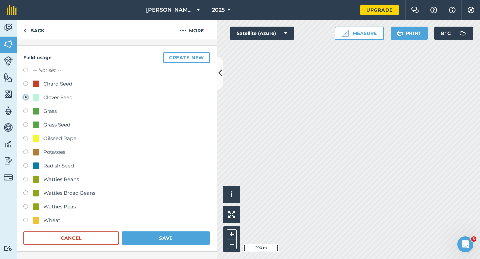
scroll to position [85, 0]
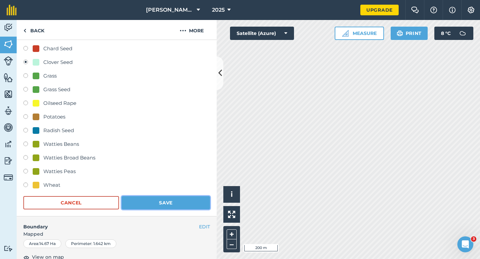
click at [128, 205] on button "Save" at bounding box center [166, 202] width 88 height 13
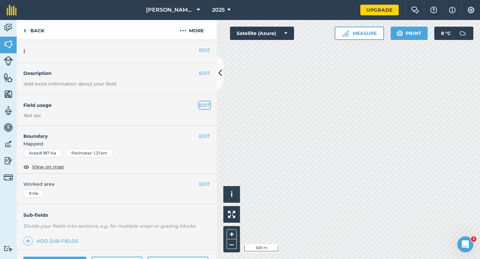
click at [201, 108] on button "EDIT" at bounding box center [204, 105] width 11 height 7
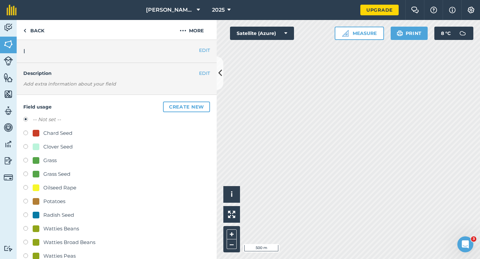
click at [201, 108] on button "Create new" at bounding box center [186, 107] width 47 height 11
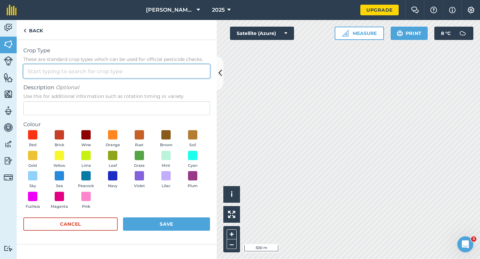
click at [186, 77] on input "Crop Type These are standard crop types which can be used for official pesticid…" at bounding box center [116, 71] width 187 height 14
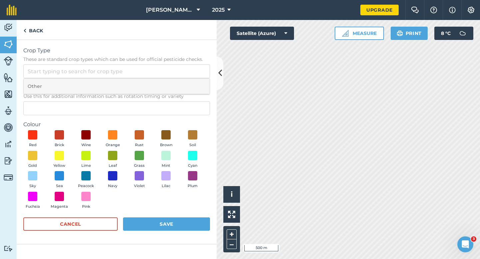
click at [186, 81] on li "Other" at bounding box center [117, 87] width 186 height 16
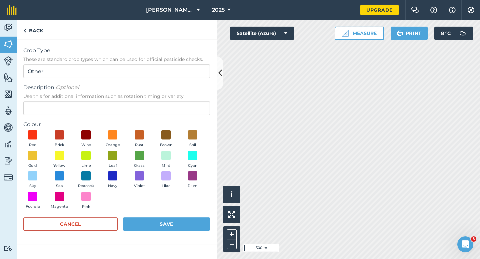
type input "Other"
click at [186, 99] on span "Use this for additional information such as rotation timing or variety" at bounding box center [116, 96] width 187 height 7
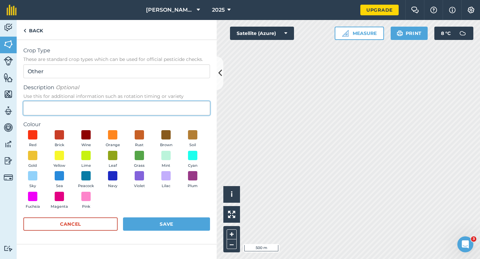
click at [186, 101] on input "Description Optional Use this for additional information such as rotation timin…" at bounding box center [116, 108] width 187 height 14
click at [186, 108] on input "Description Optional Use this for additional information such as rotation timin…" at bounding box center [116, 108] width 187 height 14
type input "Barley"
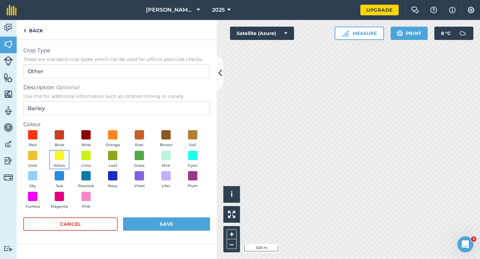
click at [67, 154] on button "Yellow" at bounding box center [59, 160] width 19 height 18
click at [155, 232] on div "Cancel Save" at bounding box center [116, 228] width 187 height 20
click at [162, 226] on button "Save" at bounding box center [166, 224] width 87 height 13
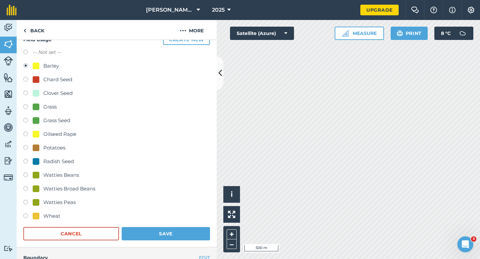
scroll to position [93, 0]
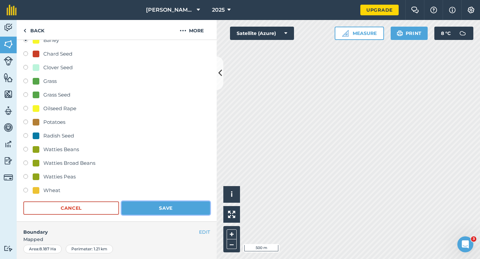
click at [174, 209] on button "Save" at bounding box center [166, 208] width 88 height 13
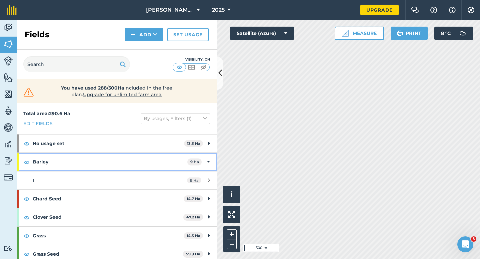
click at [198, 159] on span "9 Ha" at bounding box center [194, 162] width 14 height 7
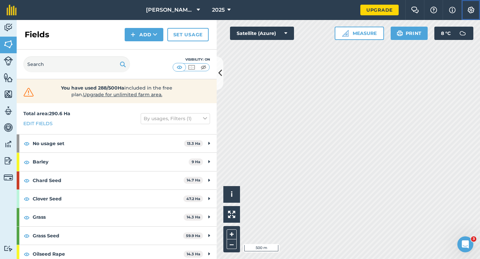
click at [474, 12] on img at bounding box center [471, 10] width 8 height 7
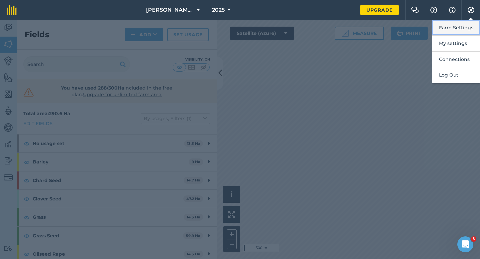
click at [466, 30] on button "Farm Settings" at bounding box center [457, 28] width 48 height 16
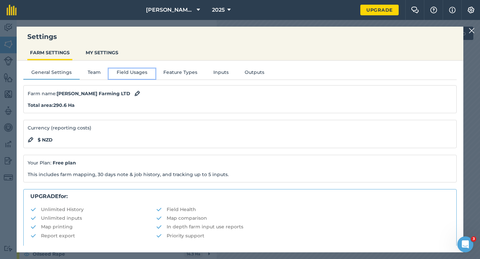
click at [131, 74] on button "Field Usages" at bounding box center [132, 74] width 47 height 10
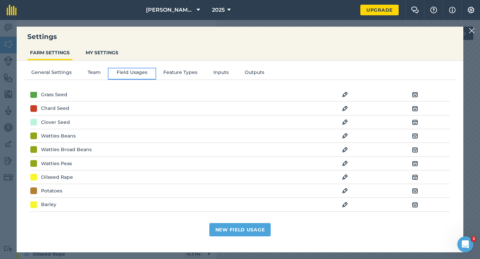
scroll to position [68, 0]
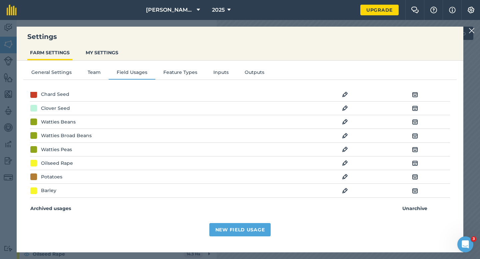
click at [345, 180] on img at bounding box center [345, 177] width 6 height 8
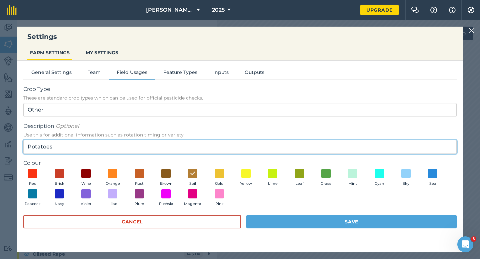
click at [135, 147] on input "Potatoes" at bounding box center [240, 147] width 434 height 14
type input "Potatoes - [PERSON_NAME] and Son LTD"
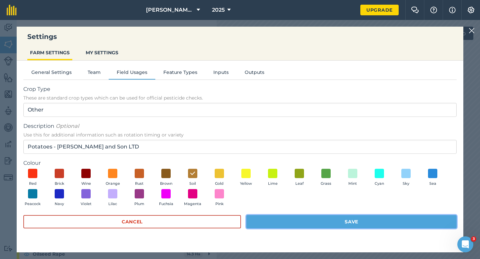
click at [262, 223] on button "Save" at bounding box center [351, 221] width 210 height 13
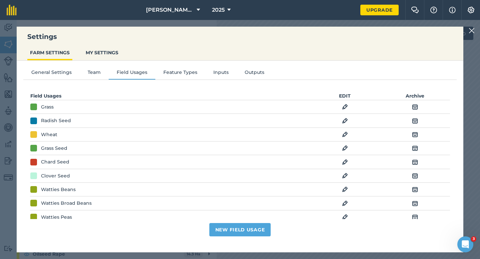
click at [470, 31] on img at bounding box center [472, 31] width 6 height 8
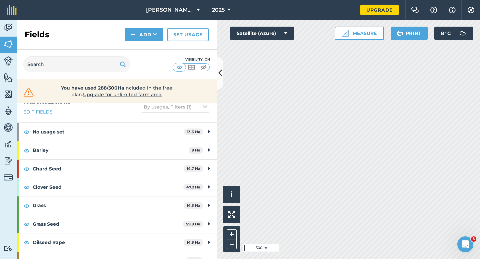
scroll to position [12, 0]
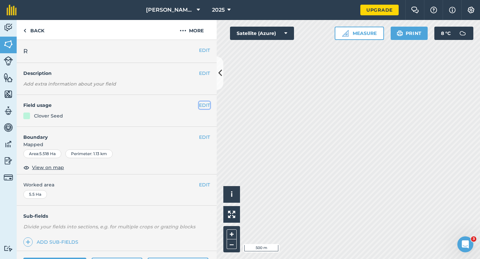
click at [201, 107] on button "EDIT" at bounding box center [204, 105] width 11 height 7
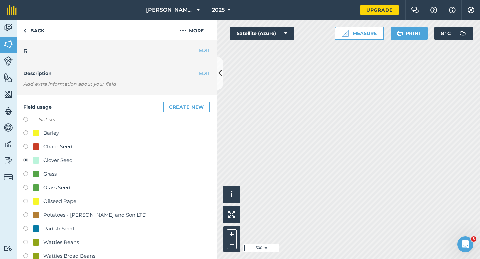
click at [52, 136] on div "Barley" at bounding box center [51, 133] width 16 height 8
radio input "true"
radio input "false"
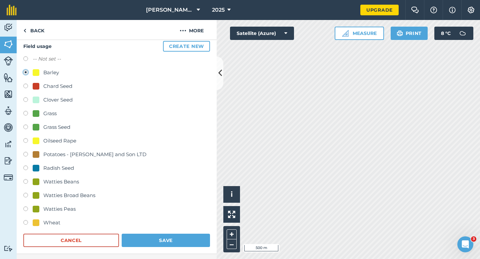
scroll to position [95, 0]
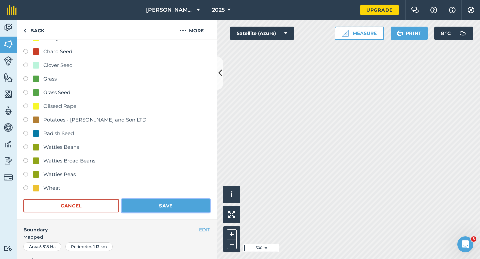
click at [160, 208] on button "Save" at bounding box center [166, 205] width 88 height 13
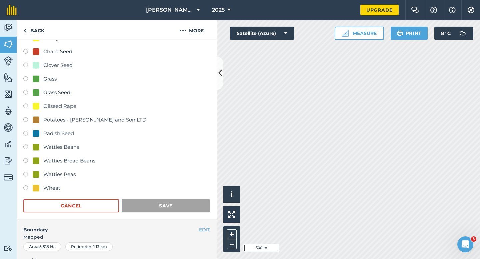
scroll to position [54, 0]
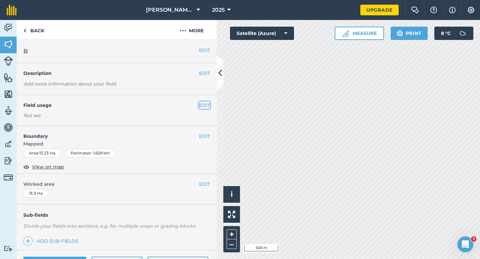
click at [202, 107] on button "EDIT" at bounding box center [204, 105] width 11 height 7
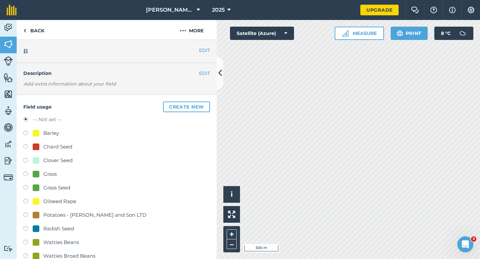
click at [202, 107] on button "Create new" at bounding box center [186, 107] width 47 height 11
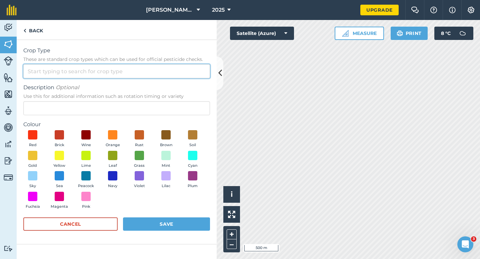
click at [183, 70] on input "Crop Type These are standard crop types which can be used for official pesticid…" at bounding box center [116, 71] width 187 height 14
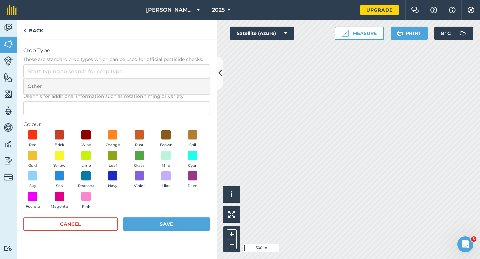
click at [183, 84] on li "Other" at bounding box center [117, 87] width 186 height 16
type input "Other"
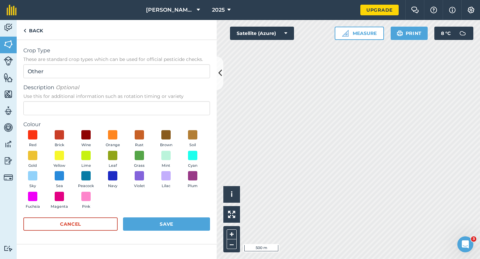
click at [183, 101] on div "Description Optional Use this for additional information such as rotation timin…" at bounding box center [116, 100] width 187 height 32
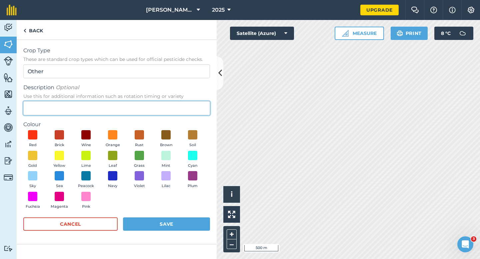
click at [185, 109] on input "Description Optional Use this for additional information such as rotation timin…" at bounding box center [116, 108] width 187 height 14
type input "Broad Bean Seed"
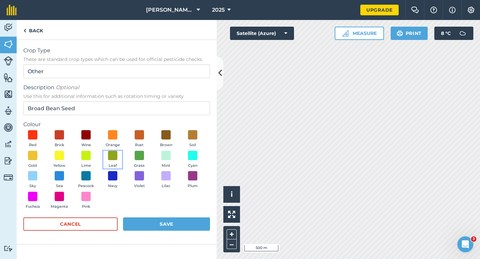
click at [106, 154] on button "Leaf" at bounding box center [112, 160] width 19 height 18
click at [165, 236] on div "Cancel Save" at bounding box center [116, 228] width 187 height 20
click at [165, 224] on button "Save" at bounding box center [166, 224] width 87 height 13
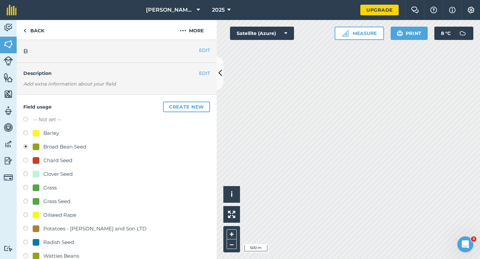
scroll to position [85, 0]
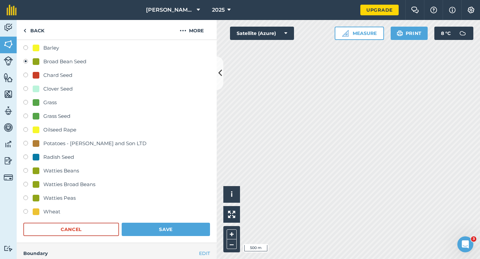
click at [171, 221] on form "-- Not set -- Barley Broad Bean Seed Chard Seed Clover Seed Grass Grass Seed Oi…" at bounding box center [116, 133] width 187 height 206
click at [171, 226] on button "Save" at bounding box center [166, 229] width 88 height 13
